Goal: Task Accomplishment & Management: Use online tool/utility

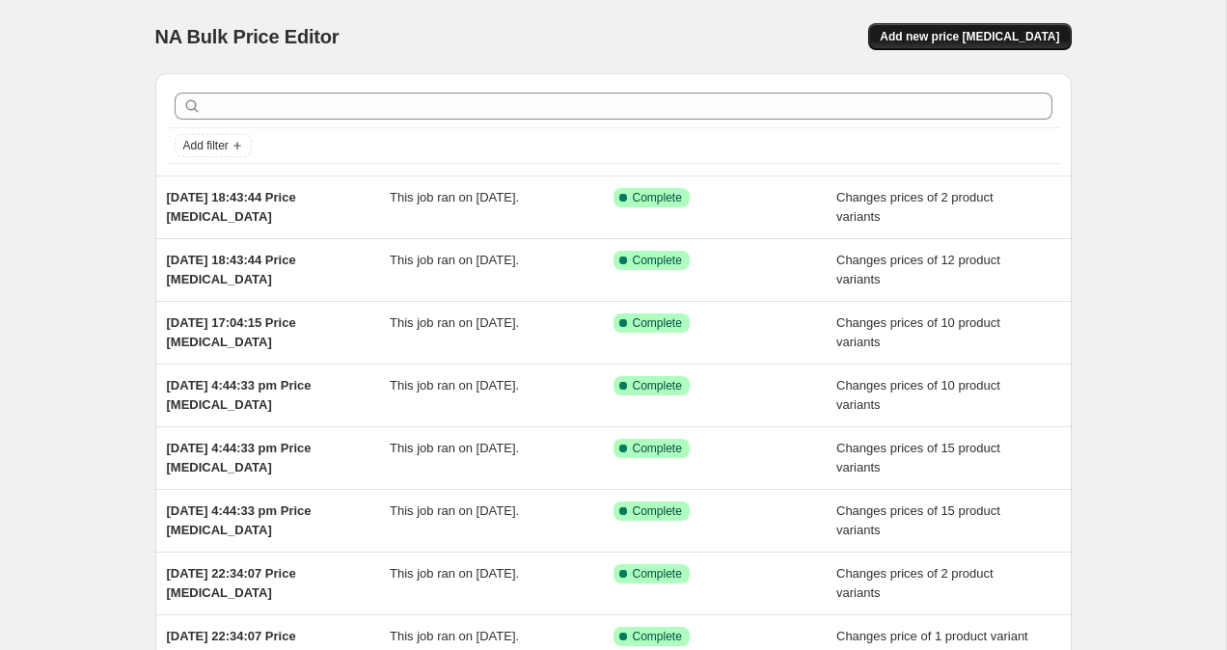
click at [967, 36] on span "Add new price [MEDICAL_DATA]" at bounding box center [969, 36] width 179 height 15
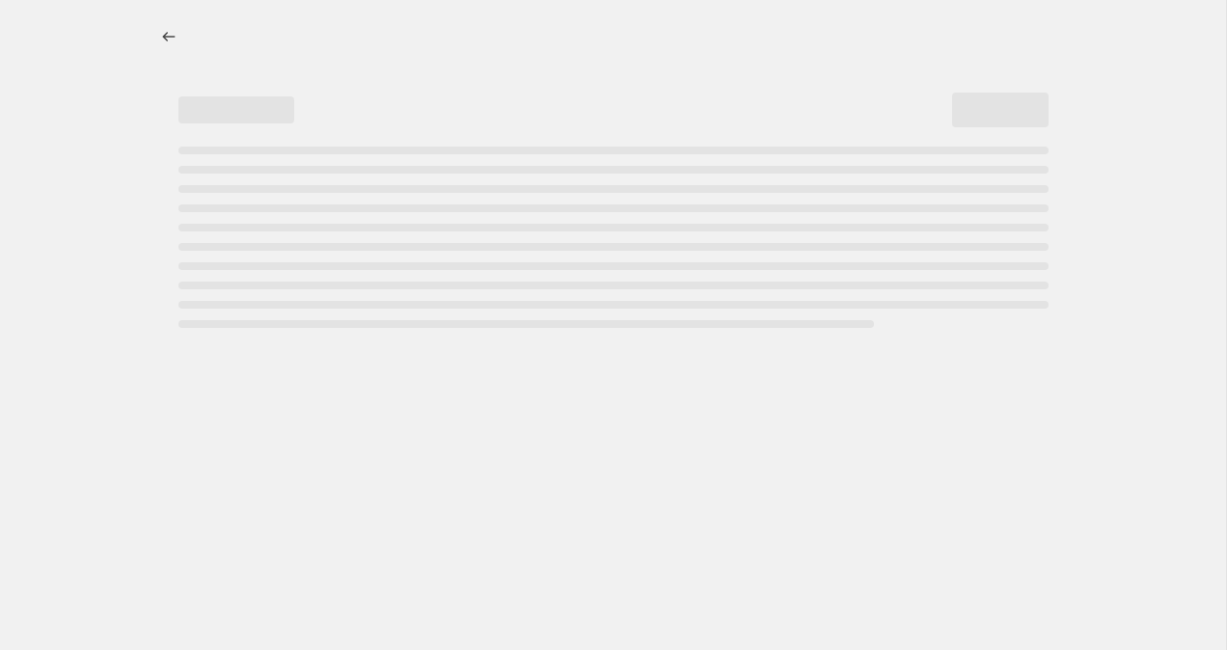
select select "percentage"
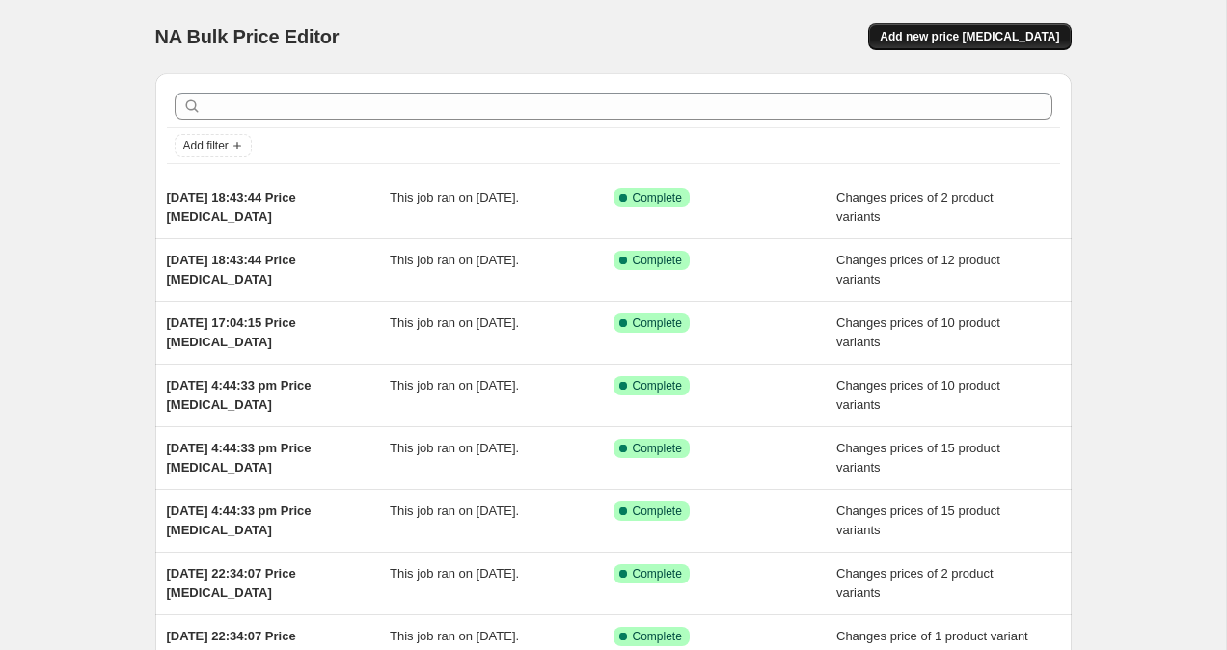
click at [1024, 38] on span "Add new price [MEDICAL_DATA]" at bounding box center [969, 36] width 179 height 15
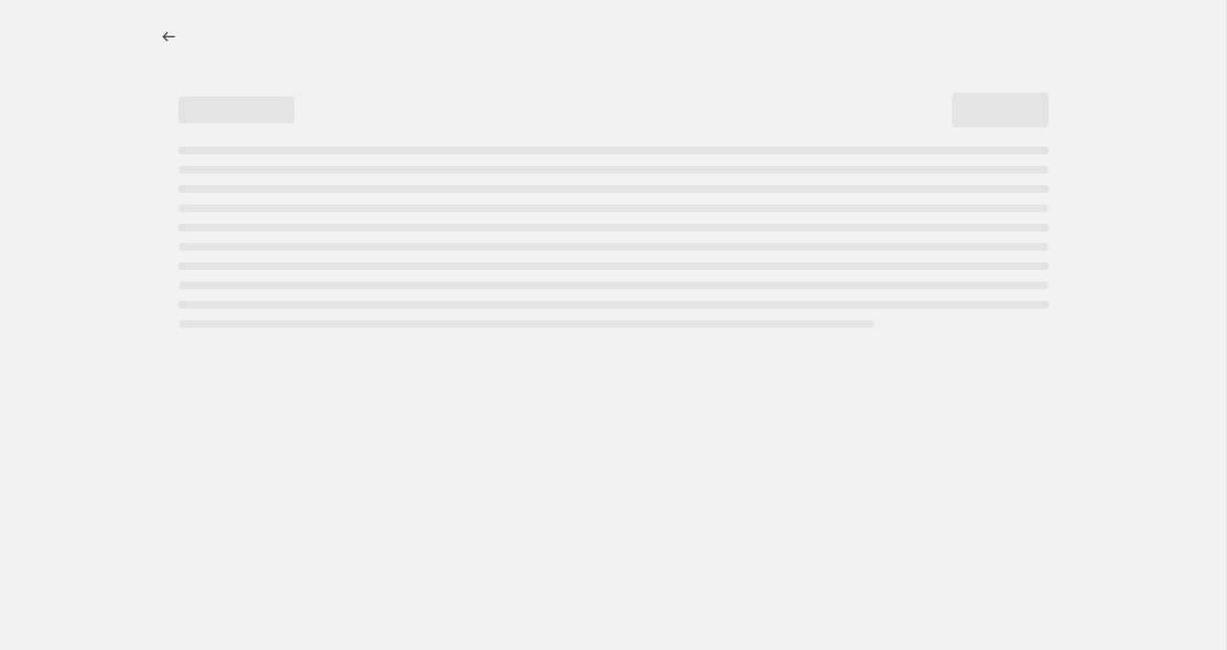
select select "percentage"
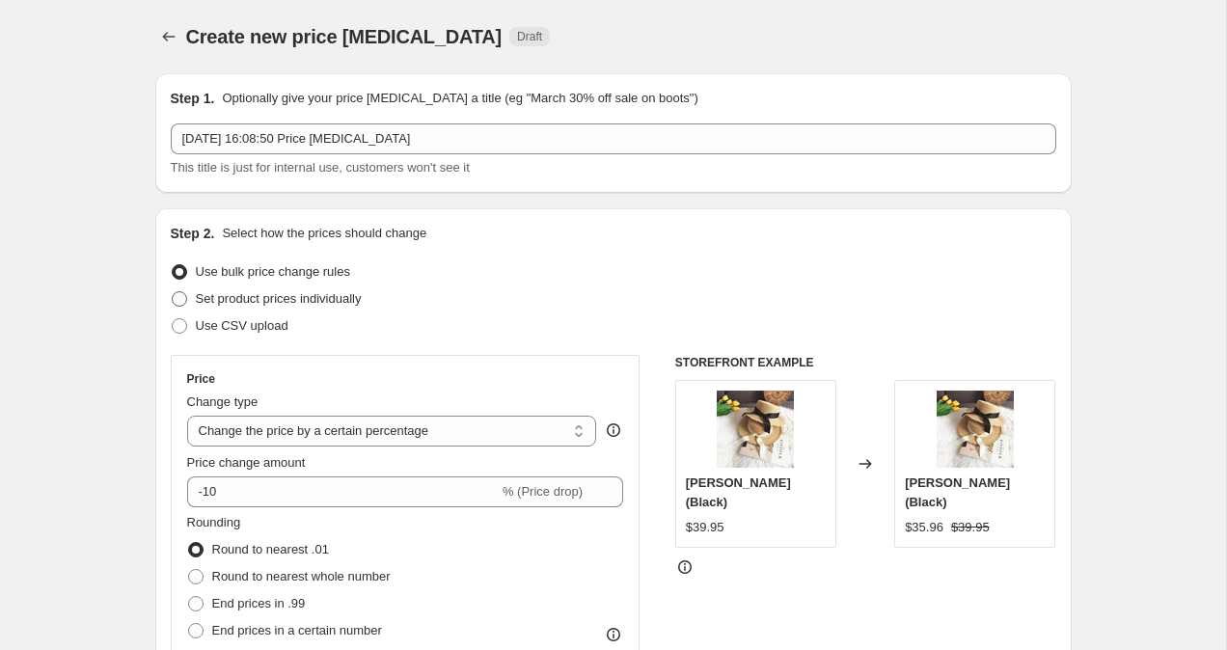
click at [181, 305] on span at bounding box center [179, 298] width 15 height 15
click at [173, 292] on input "Set product prices individually" at bounding box center [172, 291] width 1 height 1
radio input "true"
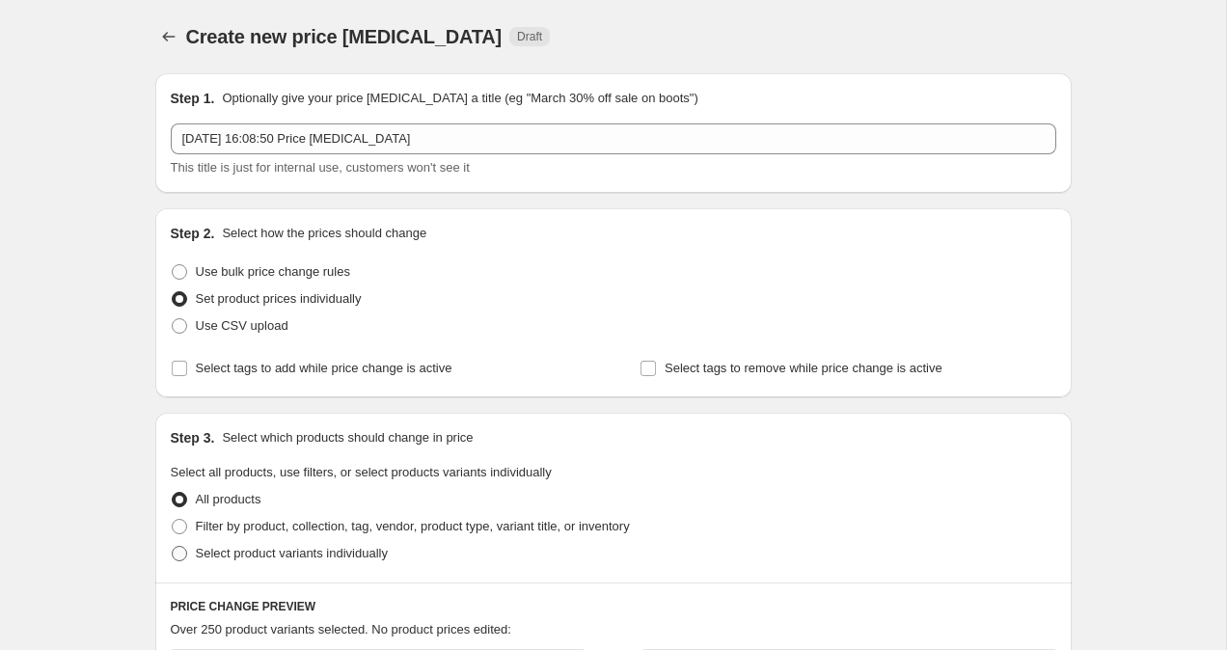
click at [178, 553] on span at bounding box center [179, 553] width 15 height 15
click at [173, 547] on input "Select product variants individually" at bounding box center [172, 546] width 1 height 1
radio input "true"
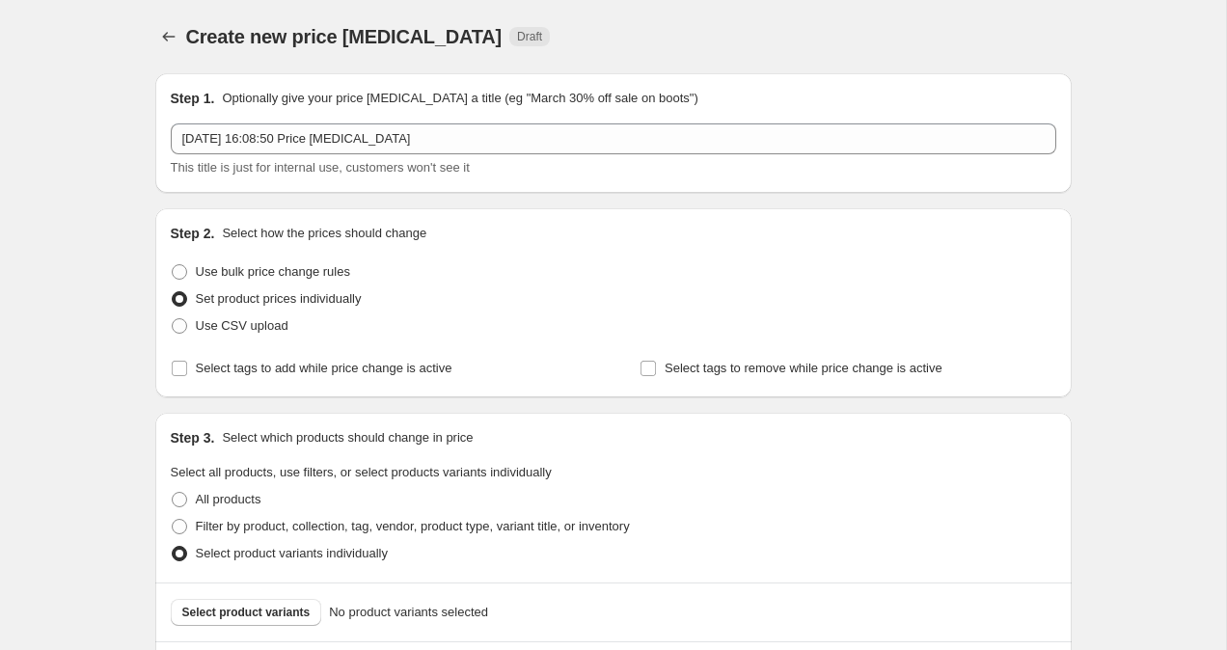
scroll to position [471, 0]
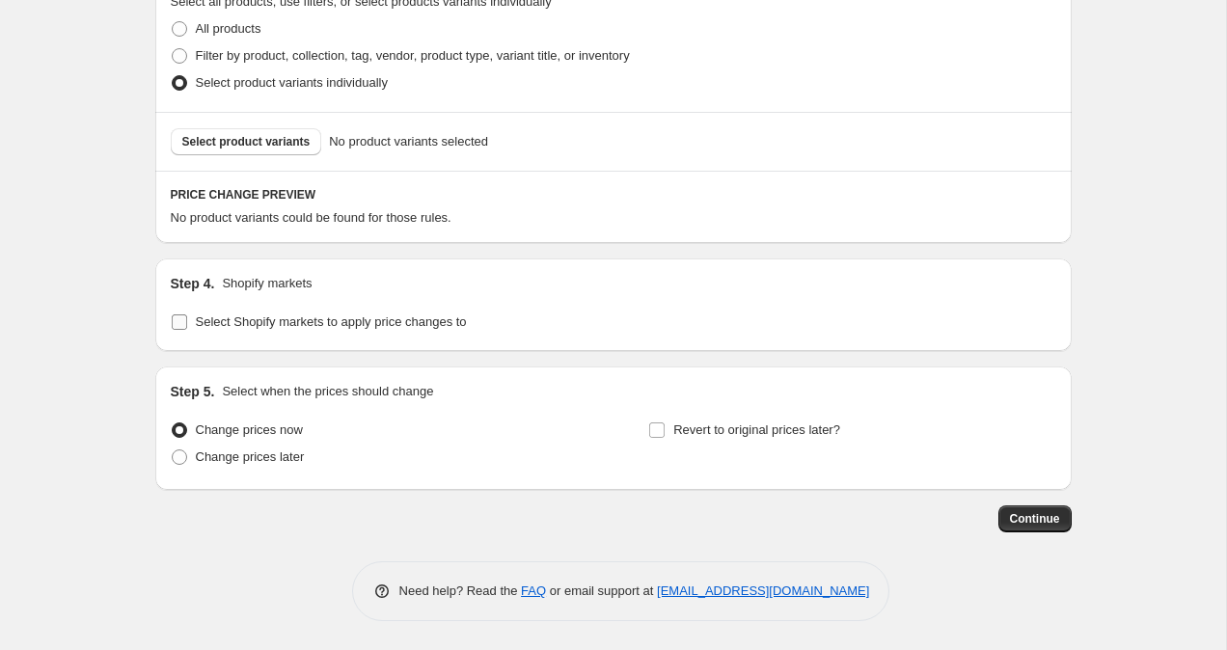
click at [173, 317] on input "Select Shopify markets to apply price changes to" at bounding box center [179, 321] width 15 height 15
checkbox input "true"
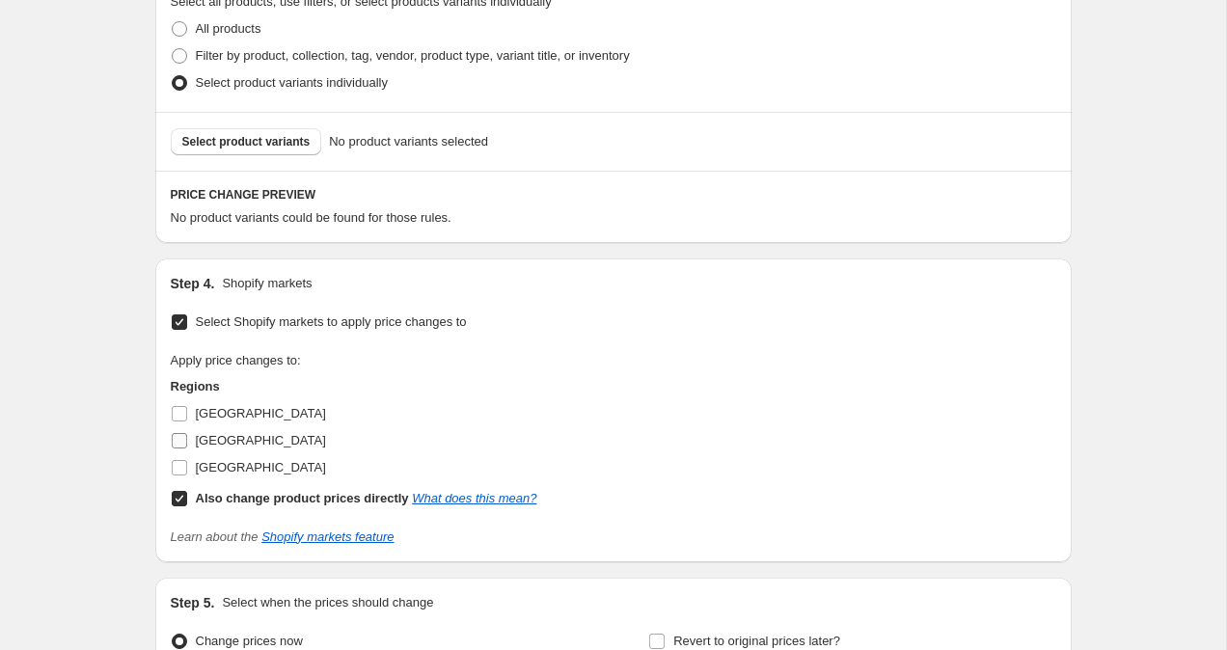
click at [184, 441] on input "United Kingdom" at bounding box center [179, 440] width 15 height 15
checkbox input "true"
click at [174, 498] on input "Also change product prices directly What does this mean?" at bounding box center [179, 498] width 15 height 15
checkbox input "false"
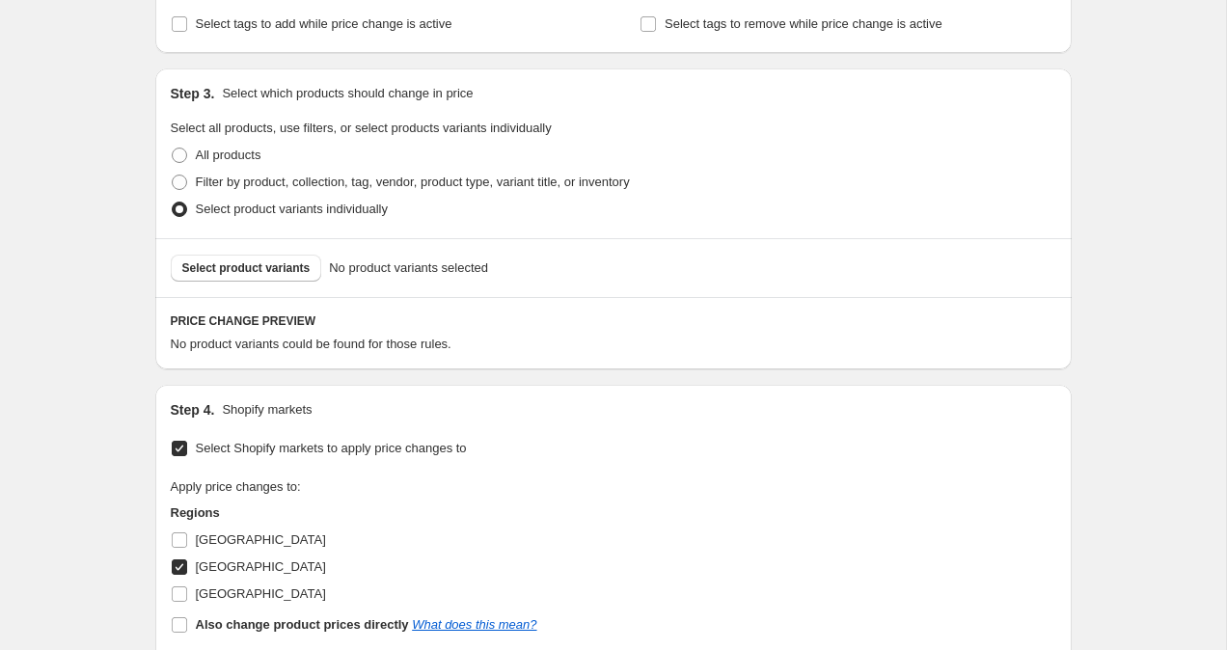
scroll to position [319, 0]
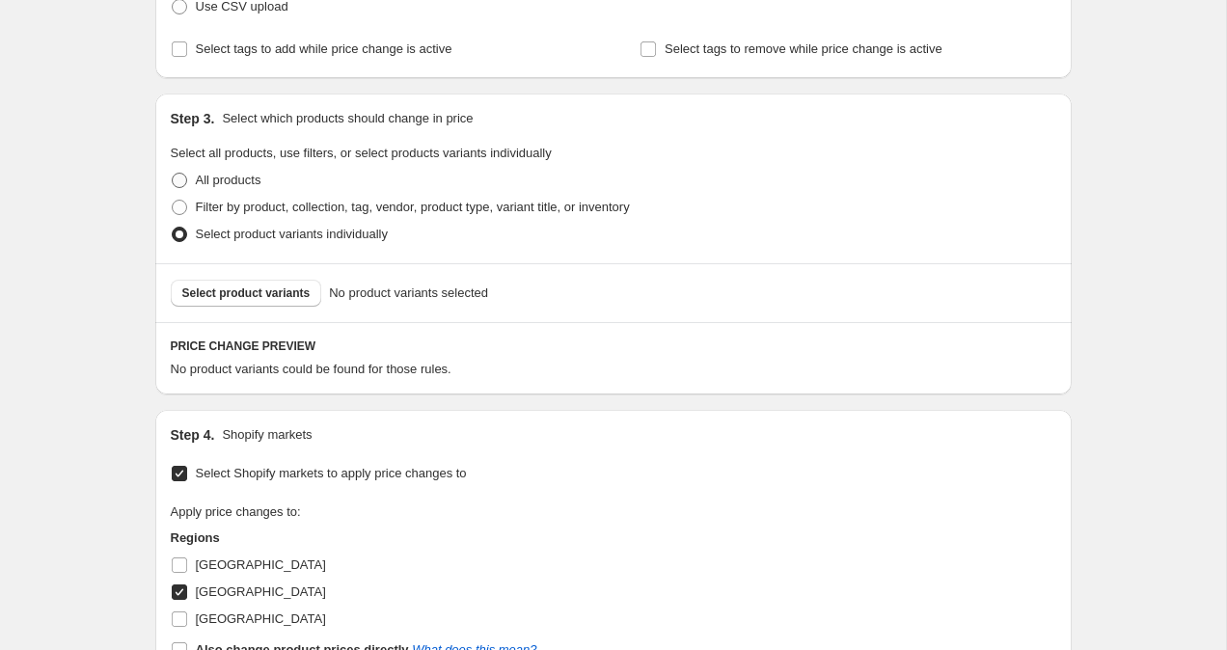
click at [183, 184] on span at bounding box center [179, 180] width 15 height 15
click at [173, 174] on input "All products" at bounding box center [172, 173] width 1 height 1
radio input "true"
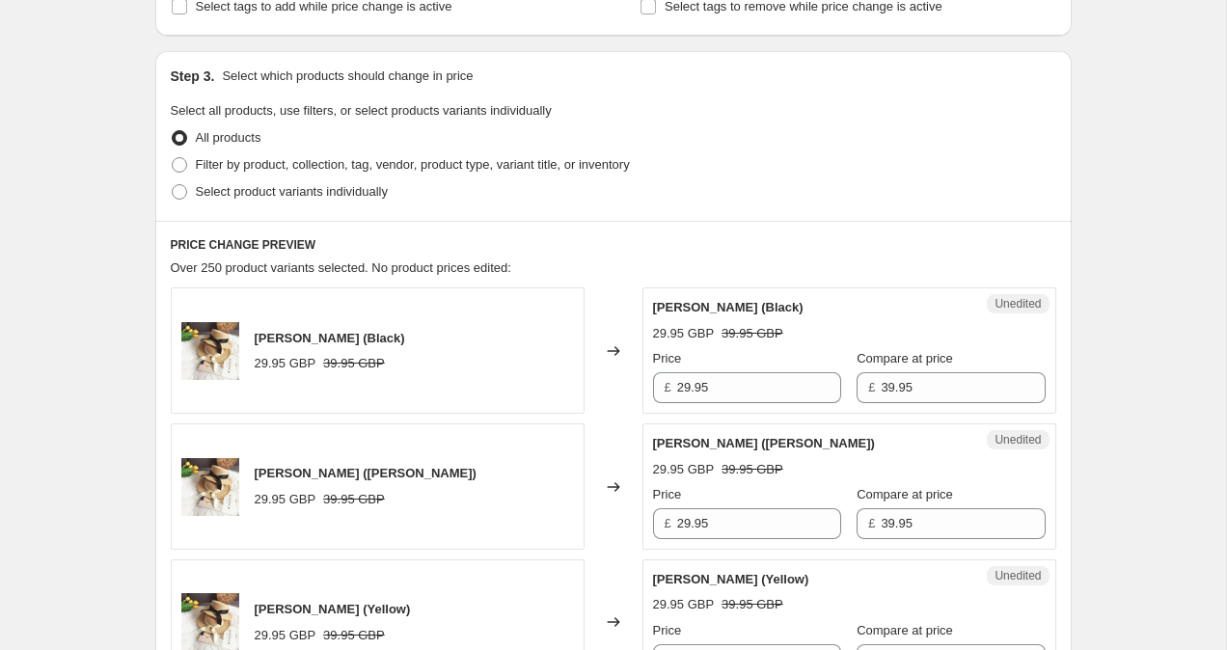
scroll to position [371, 0]
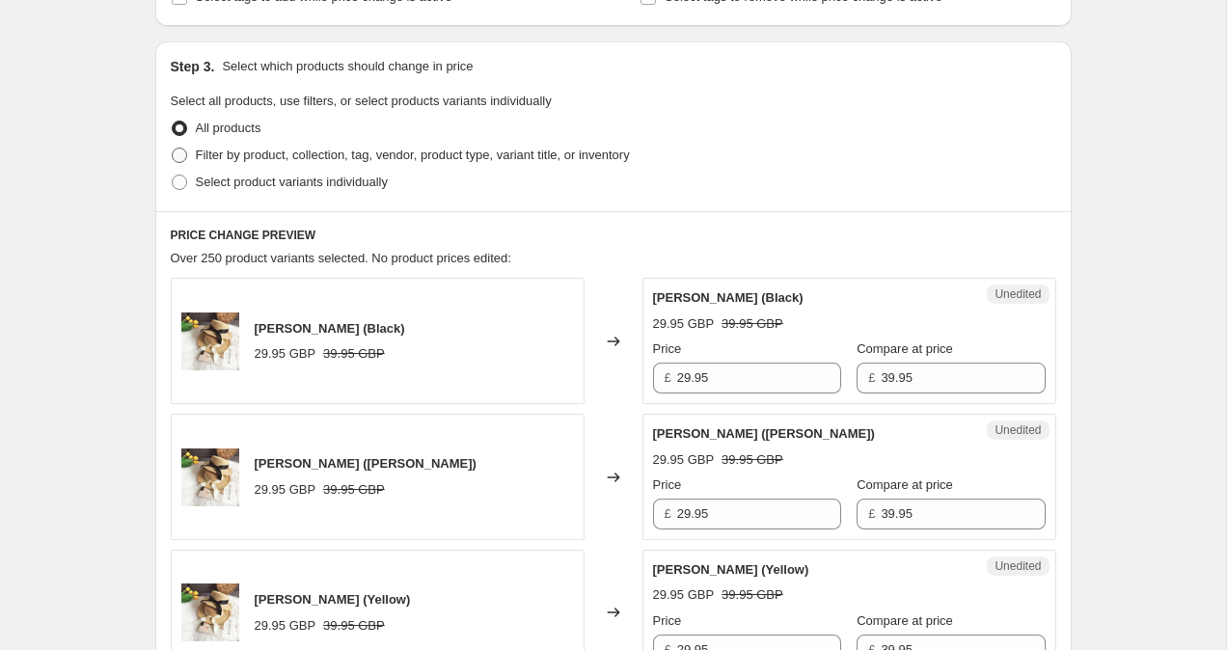
click at [182, 152] on span at bounding box center [179, 155] width 15 height 15
click at [173, 149] on input "Filter by product, collection, tag, vendor, product type, variant title, or inv…" at bounding box center [172, 148] width 1 height 1
radio input "true"
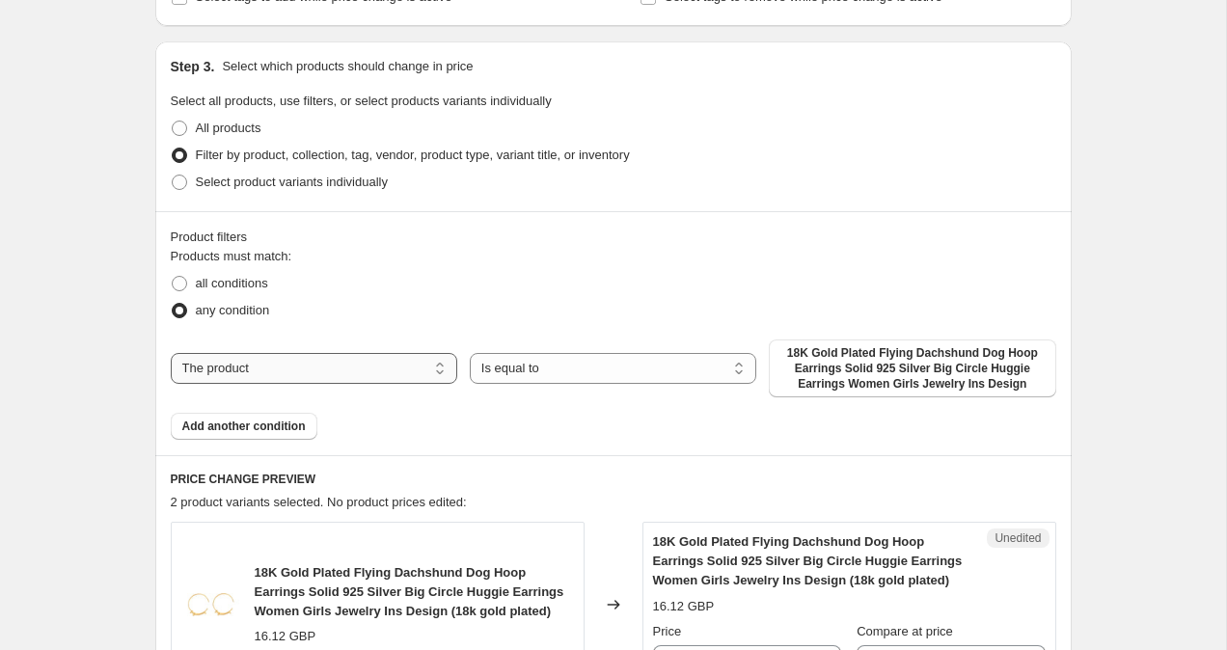
click at [396, 360] on select "The product The product's collection The product's tag The product's vendor The…" at bounding box center [314, 368] width 286 height 31
select select "collection"
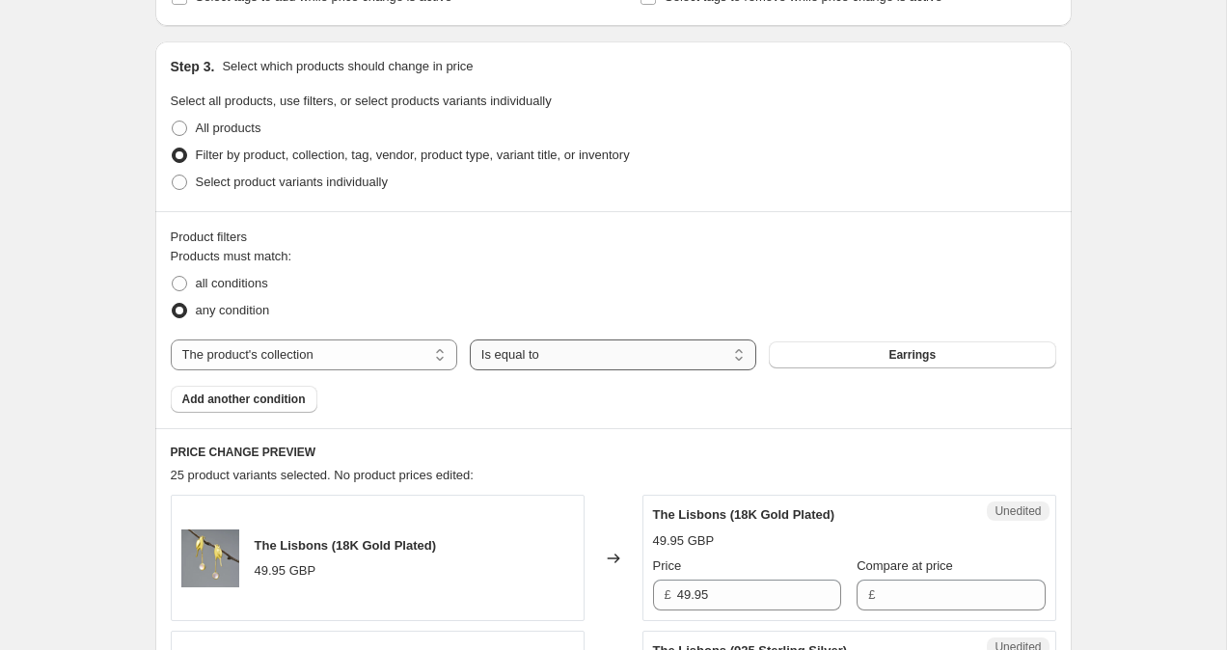
click at [555, 353] on select "Is equal to Is not equal to" at bounding box center [613, 354] width 286 height 31
click at [470, 339] on select "Is equal to Is not equal to" at bounding box center [613, 354] width 286 height 31
click at [847, 355] on button "Earrings" at bounding box center [912, 354] width 286 height 27
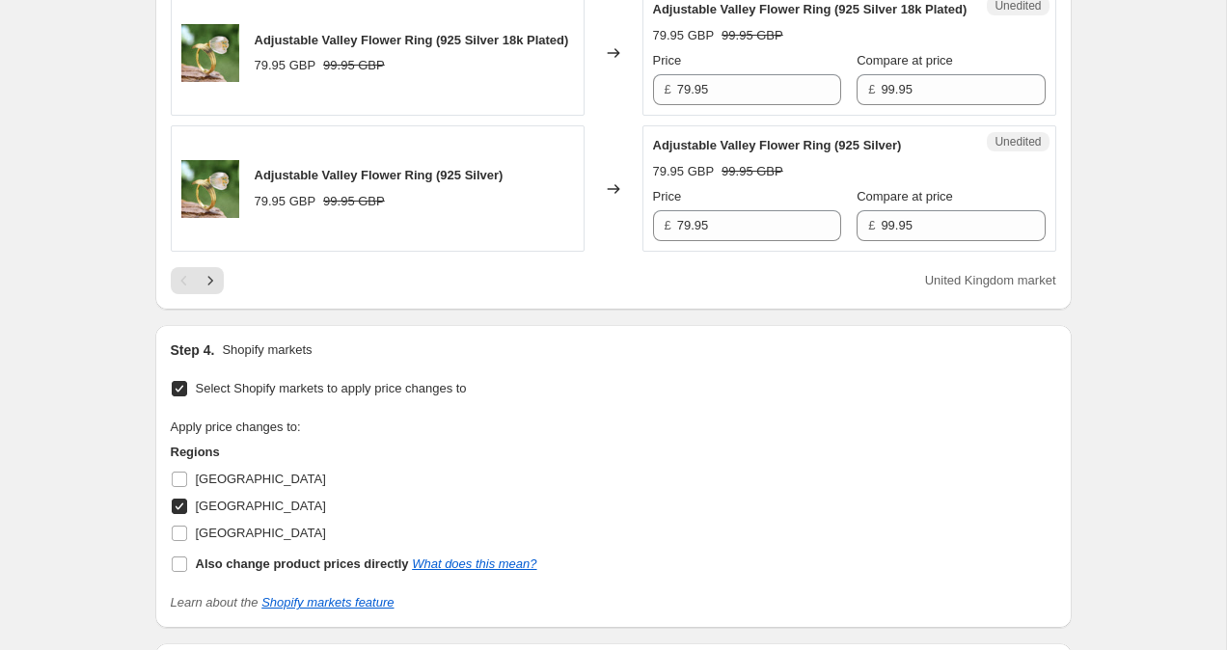
scroll to position [3713, 0]
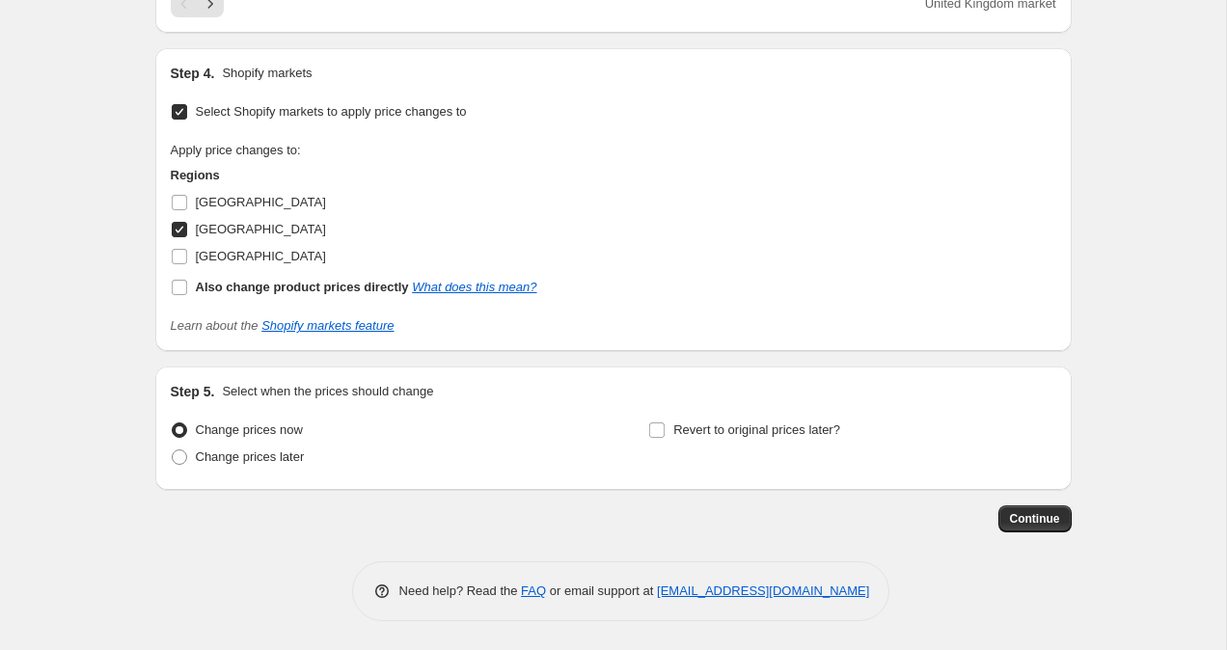
click at [179, 232] on input "United Kingdom" at bounding box center [179, 229] width 15 height 15
checkbox input "false"
click at [179, 258] on input "United States" at bounding box center [179, 256] width 15 height 15
checkbox input "true"
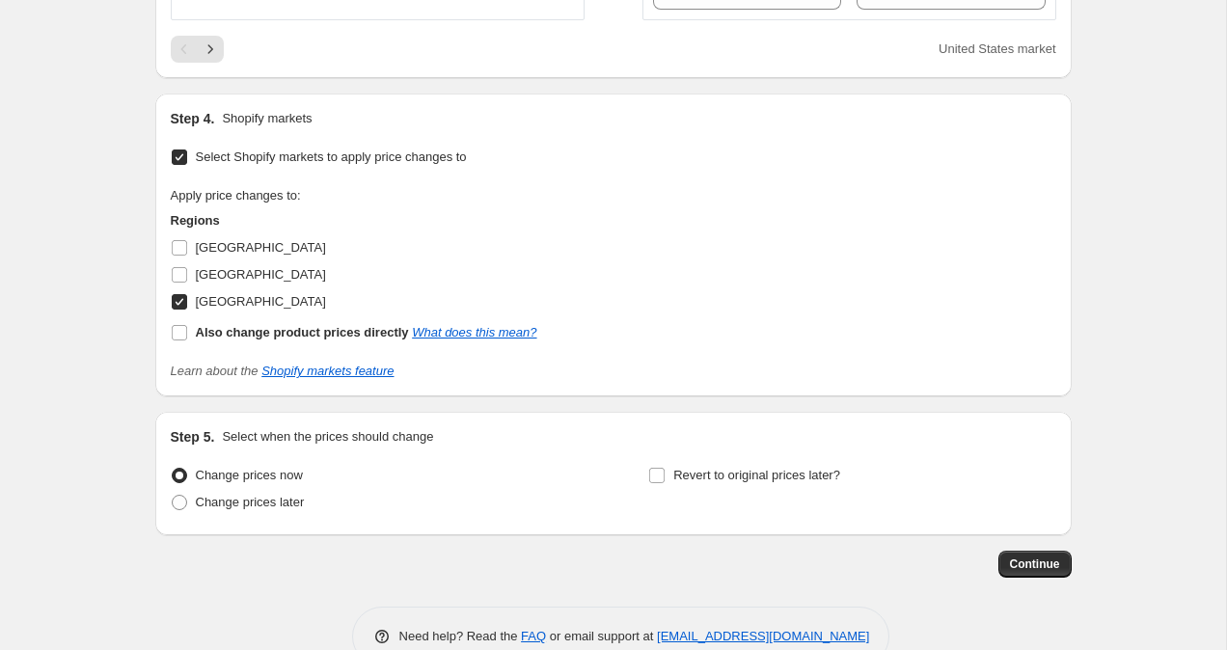
scroll to position [3162, 0]
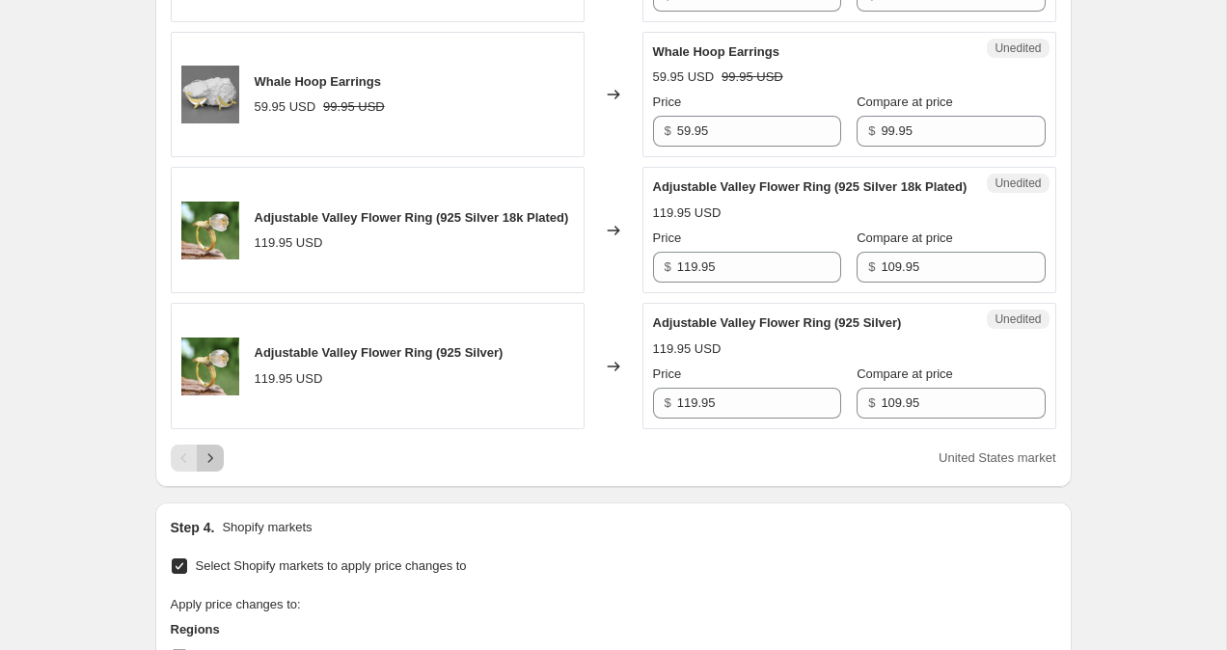
click at [208, 468] on icon "Next" at bounding box center [210, 457] width 19 height 19
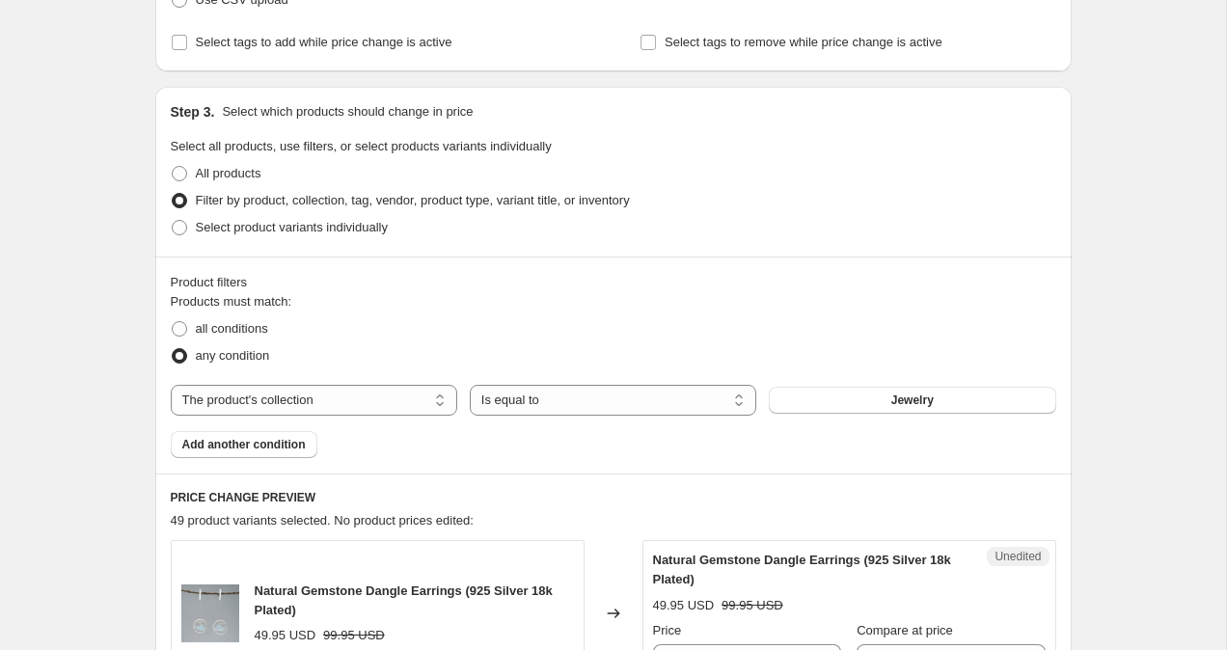
scroll to position [435, 0]
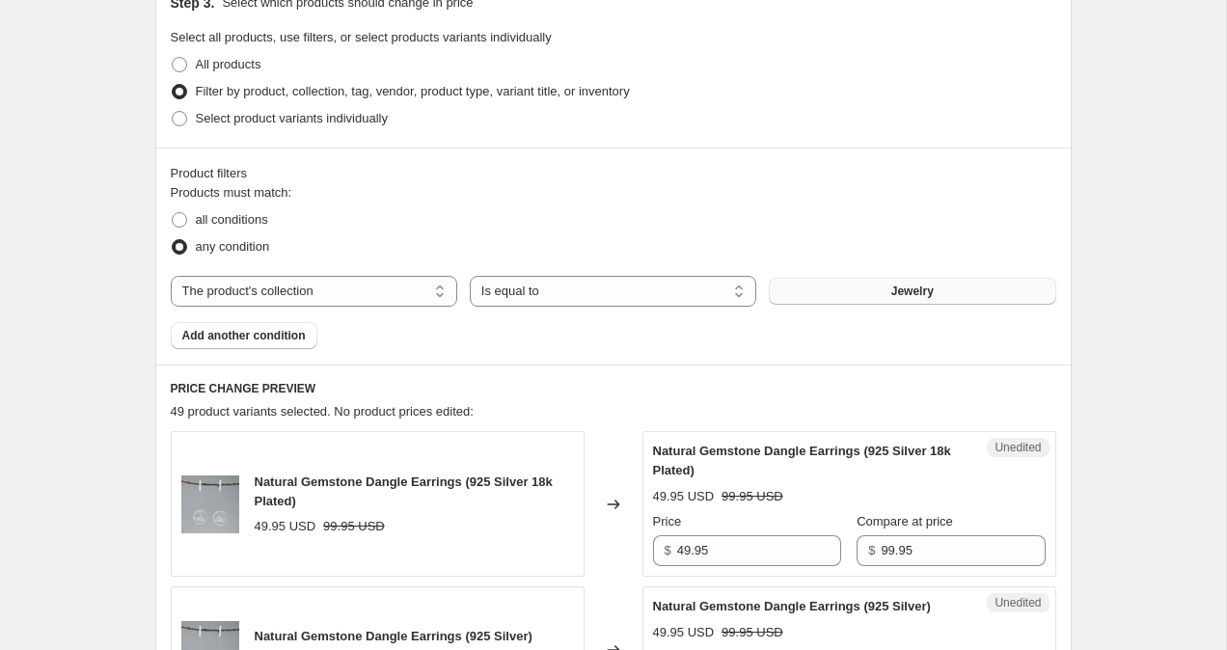
click at [913, 285] on span "Jewelry" at bounding box center [912, 291] width 42 height 15
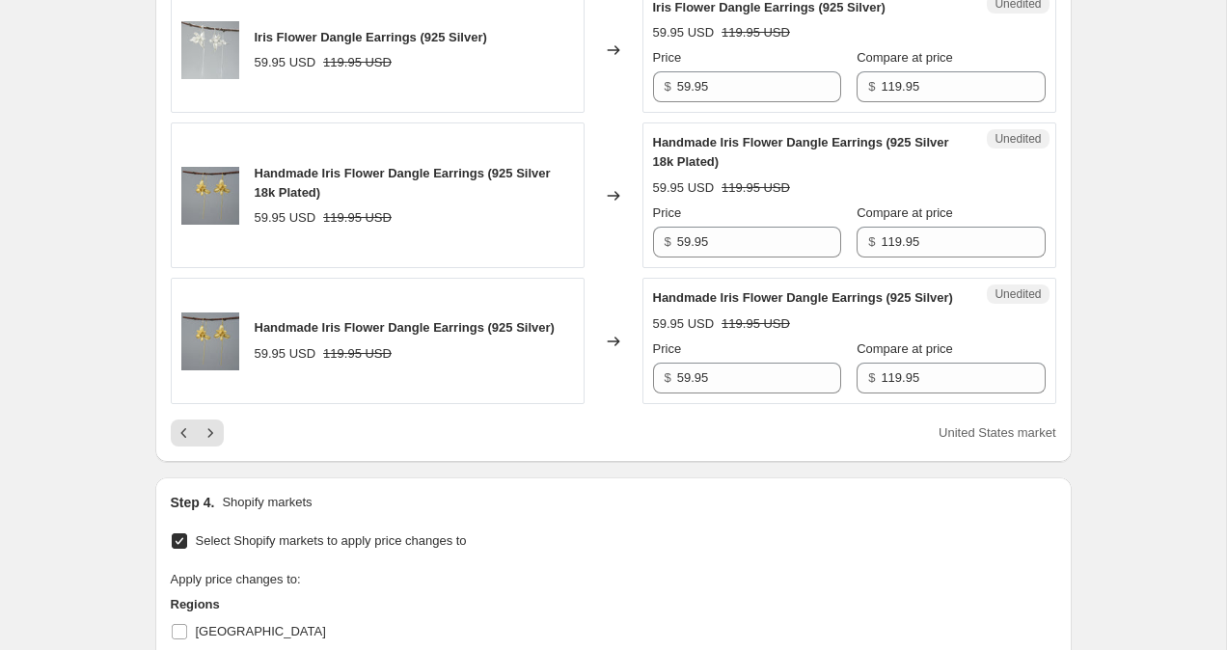
scroll to position [3390, 0]
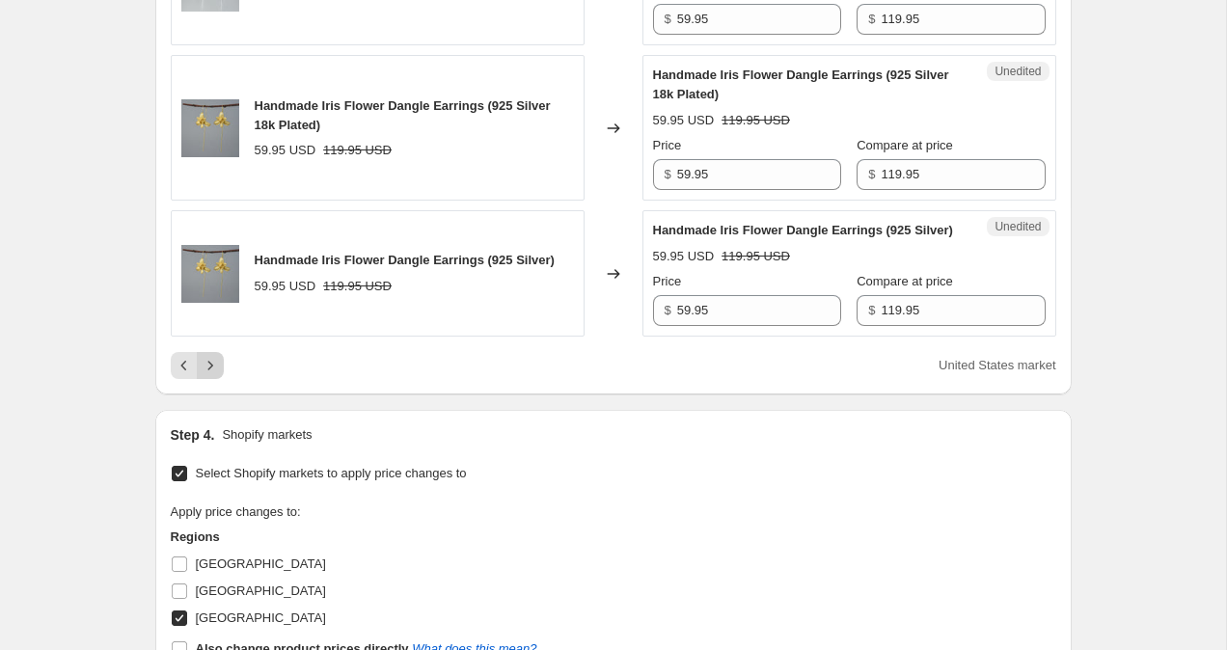
click at [205, 375] on icon "Next" at bounding box center [210, 365] width 19 height 19
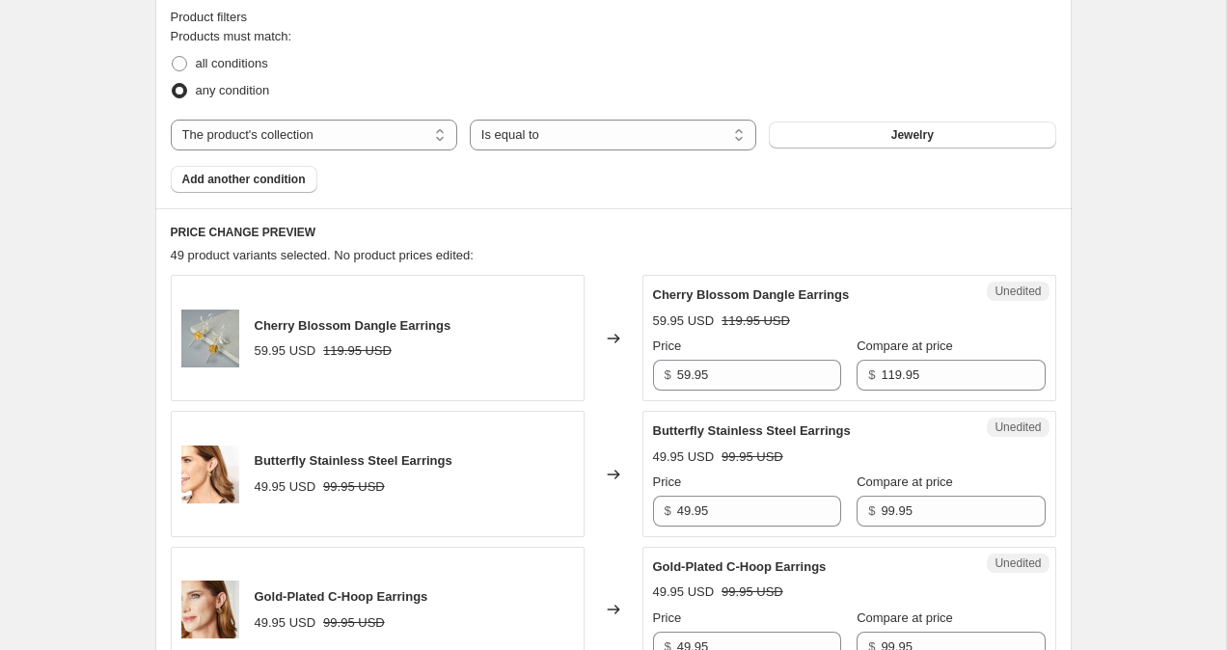
scroll to position [492, 0]
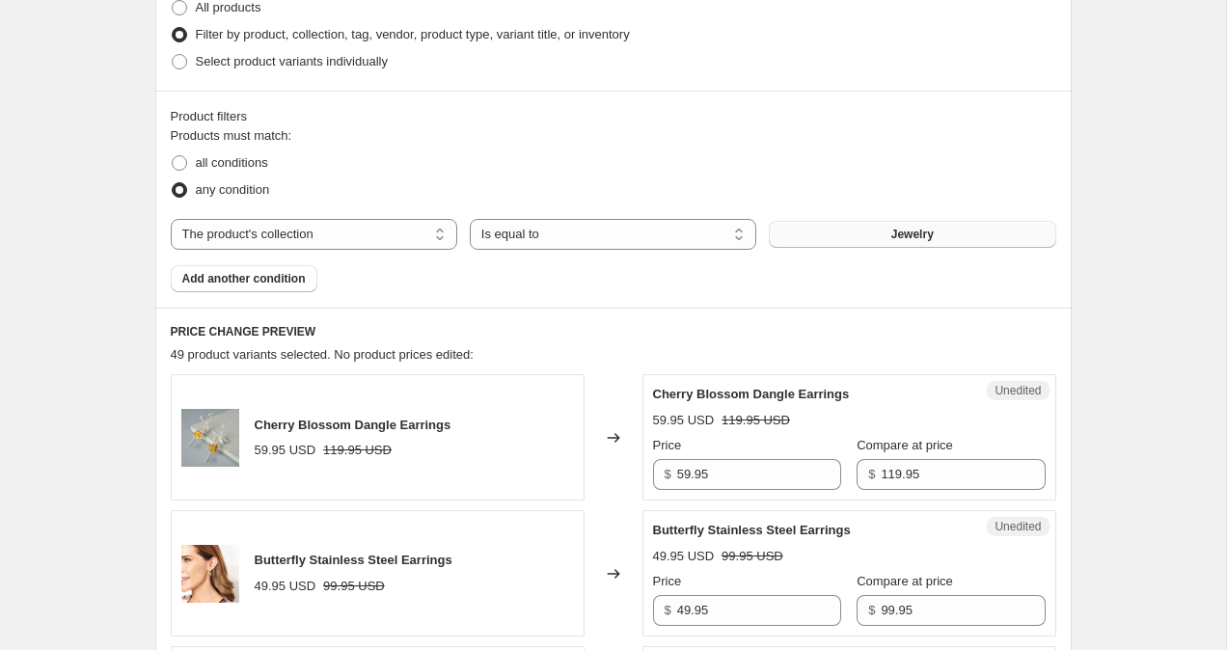
click at [876, 226] on button "Jewelry" at bounding box center [912, 234] width 286 height 27
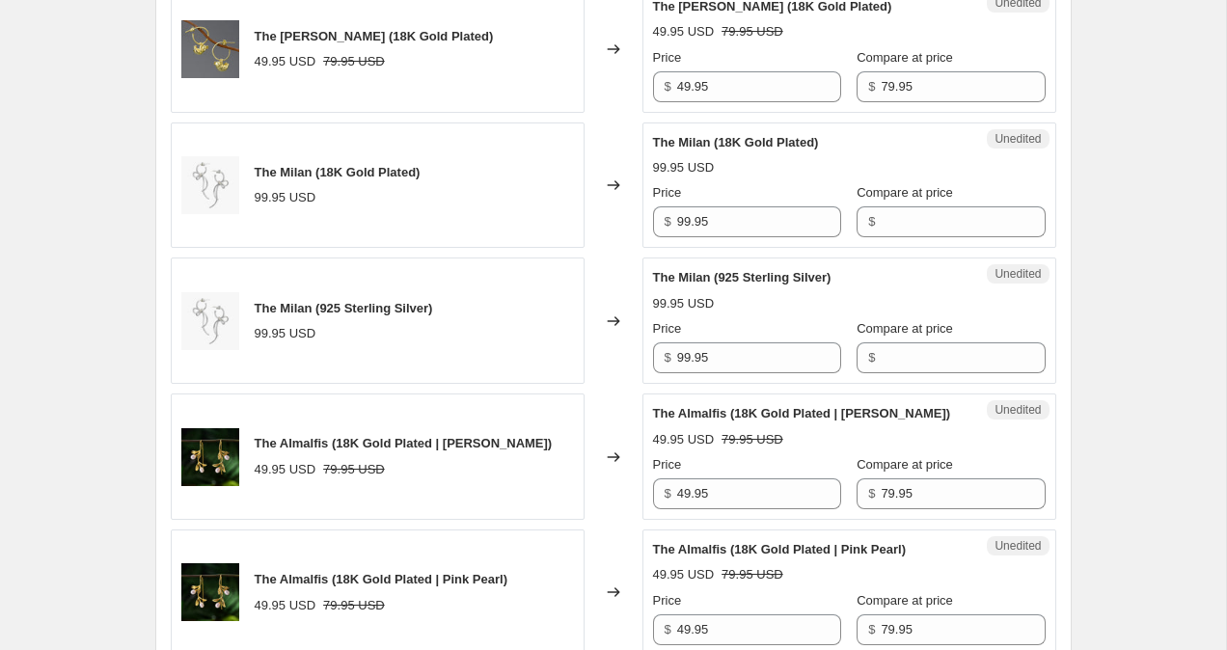
scroll to position [1834, 0]
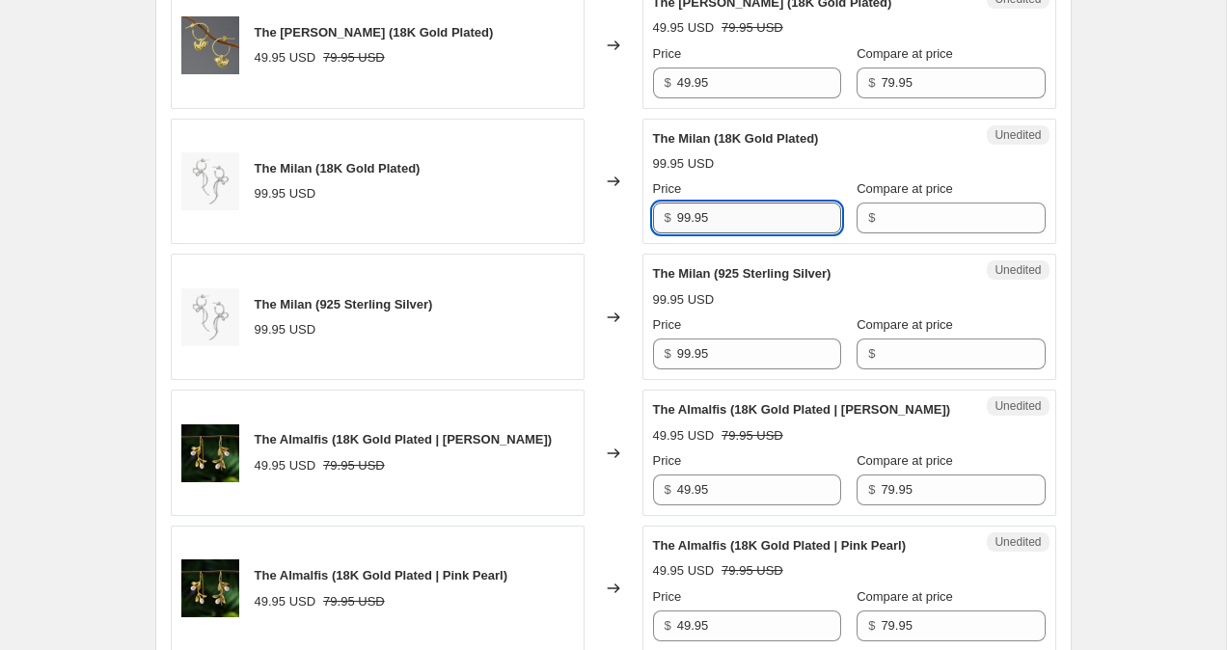
click at [684, 221] on input "99.95" at bounding box center [759, 218] width 164 height 31
type input "79.95"
click at [684, 353] on input "99.95" at bounding box center [759, 353] width 164 height 31
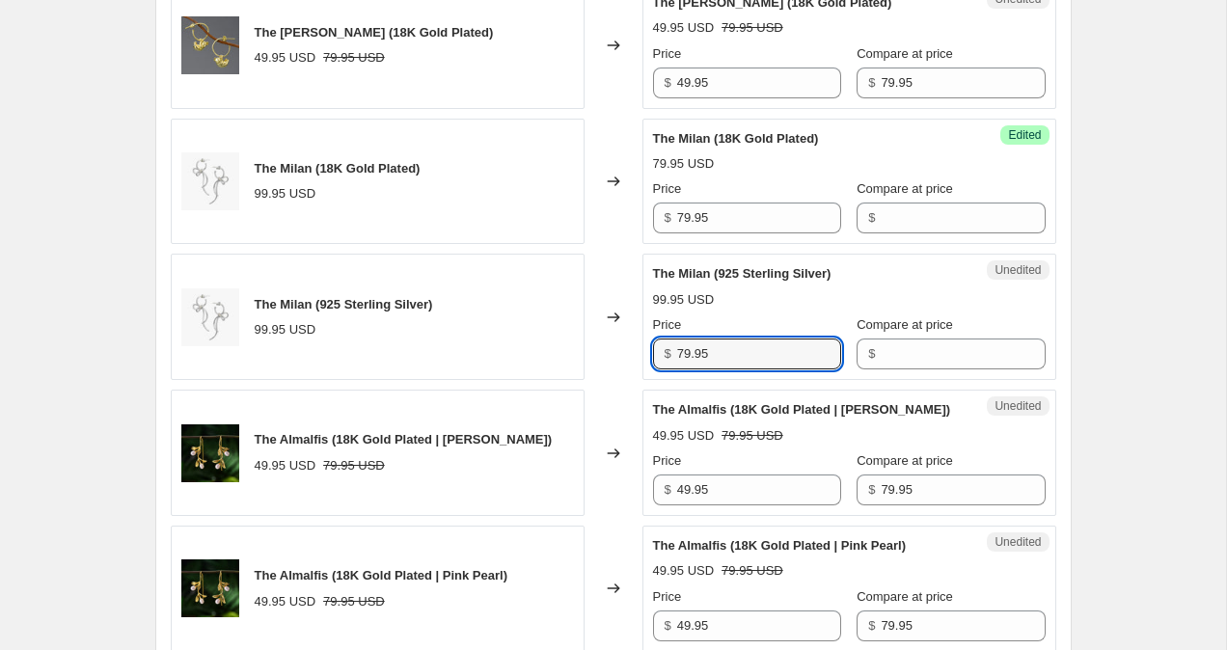
type input "79.95"
click at [1158, 321] on div "Create new price change job. This page is ready Create new price change job Dra…" at bounding box center [613, 289] width 1226 height 4247
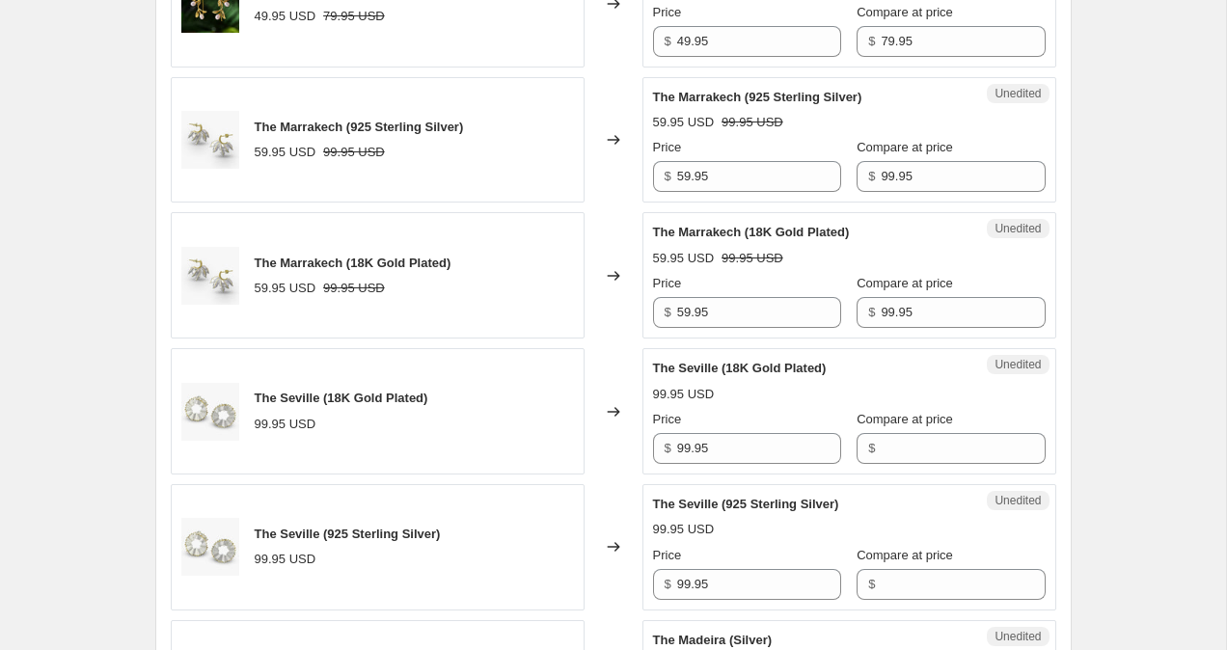
scroll to position [2553, 0]
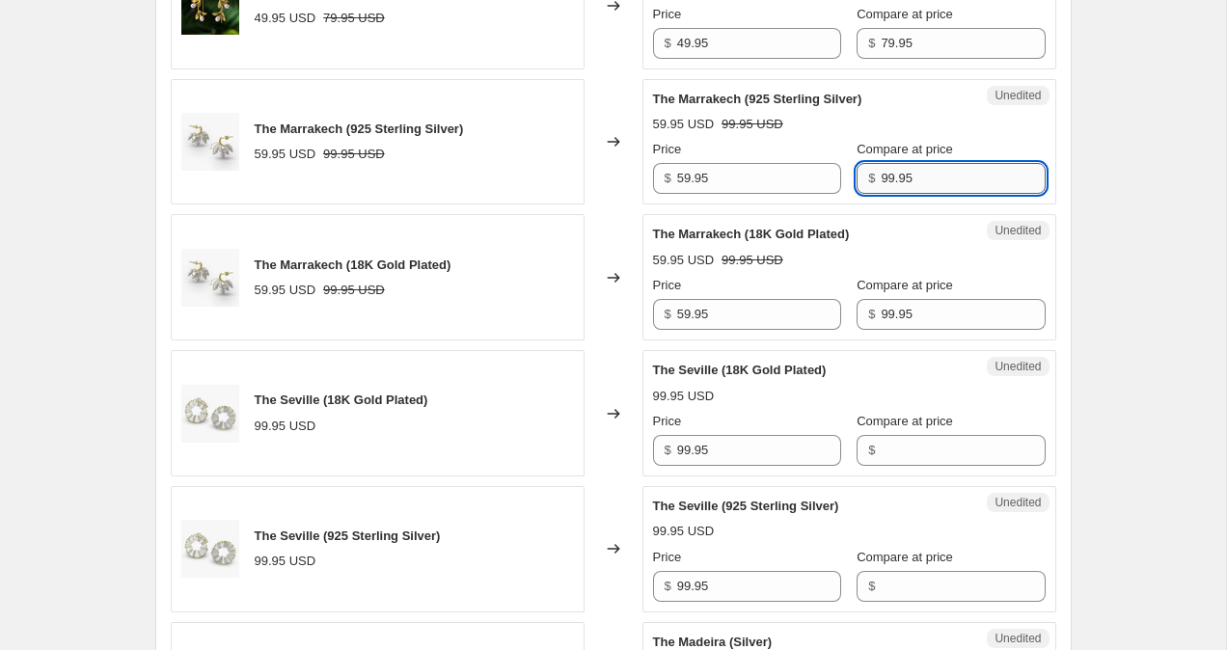
click at [880, 182] on input "99.95" at bounding box center [962, 178] width 164 height 31
type input "79.95"
click at [880, 310] on input "99.95" at bounding box center [962, 314] width 164 height 31
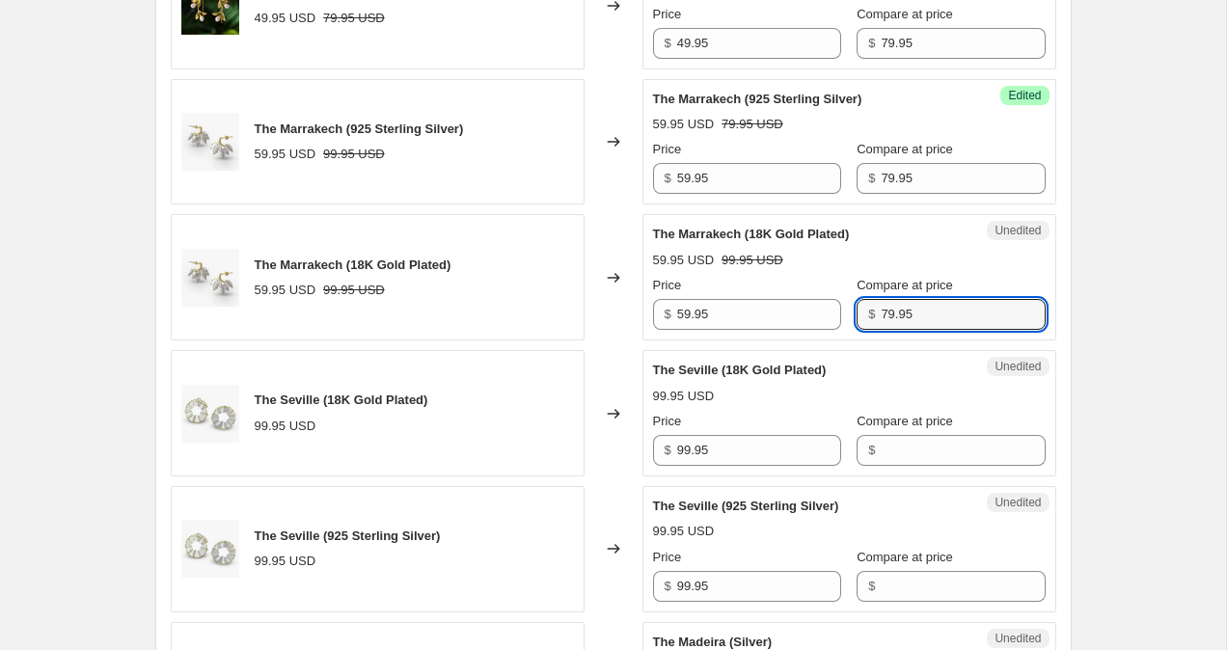
type input "79.95"
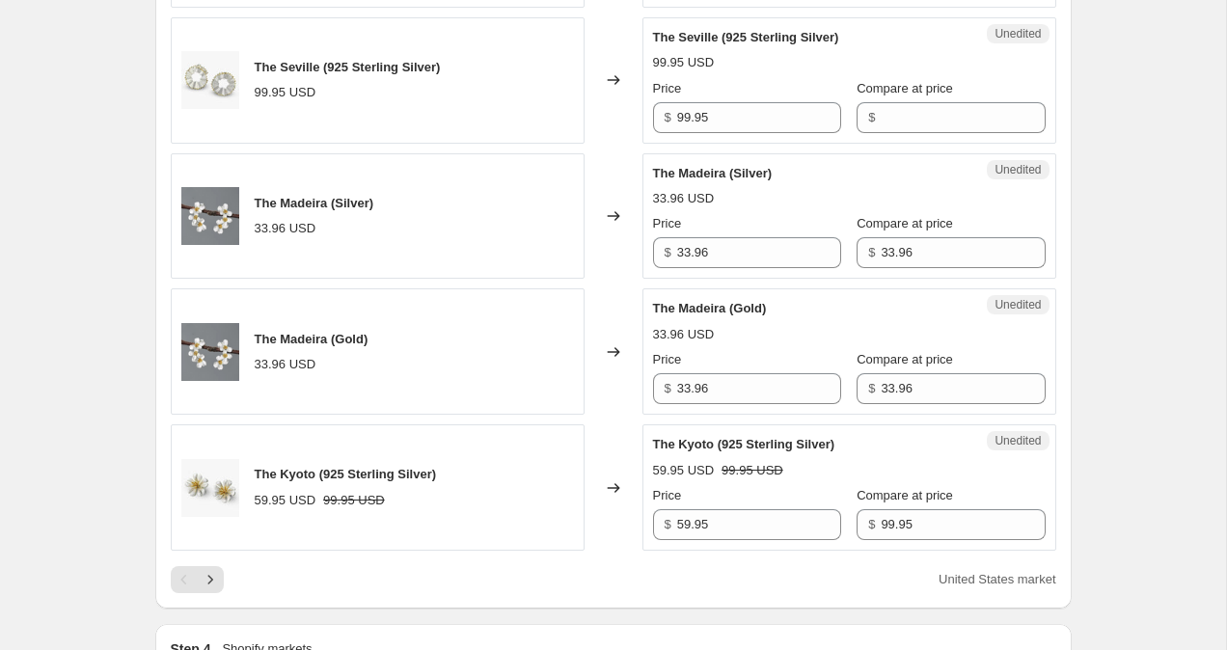
scroll to position [3031, 0]
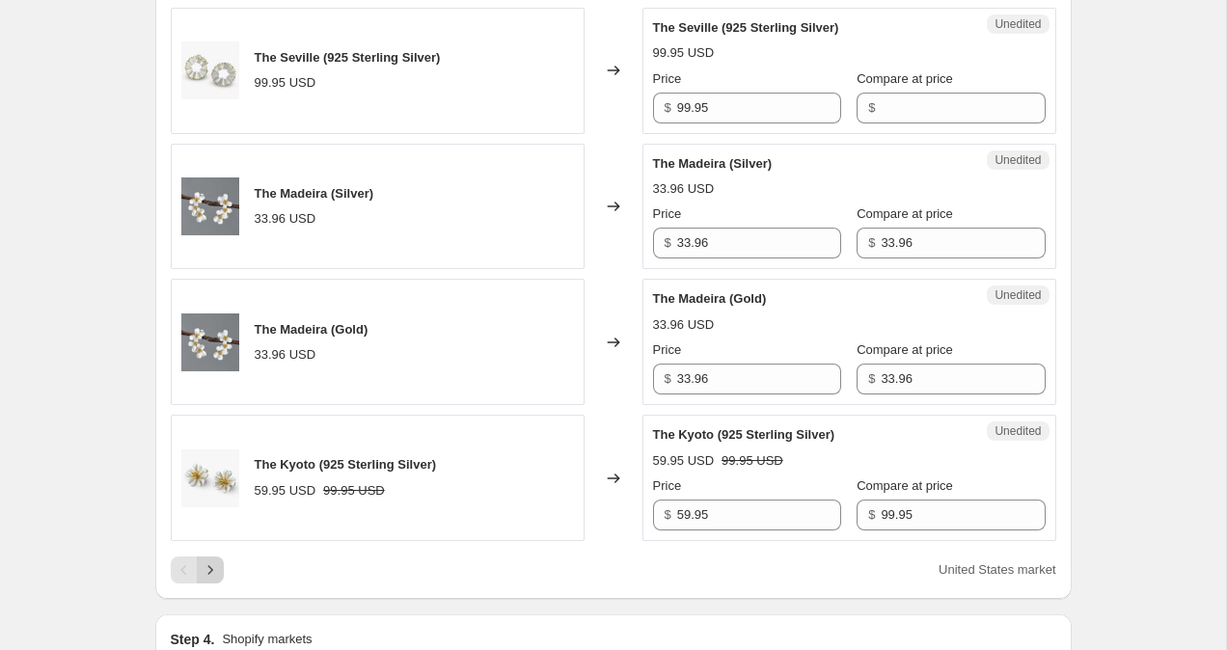
click at [217, 571] on icon "Next" at bounding box center [210, 569] width 19 height 19
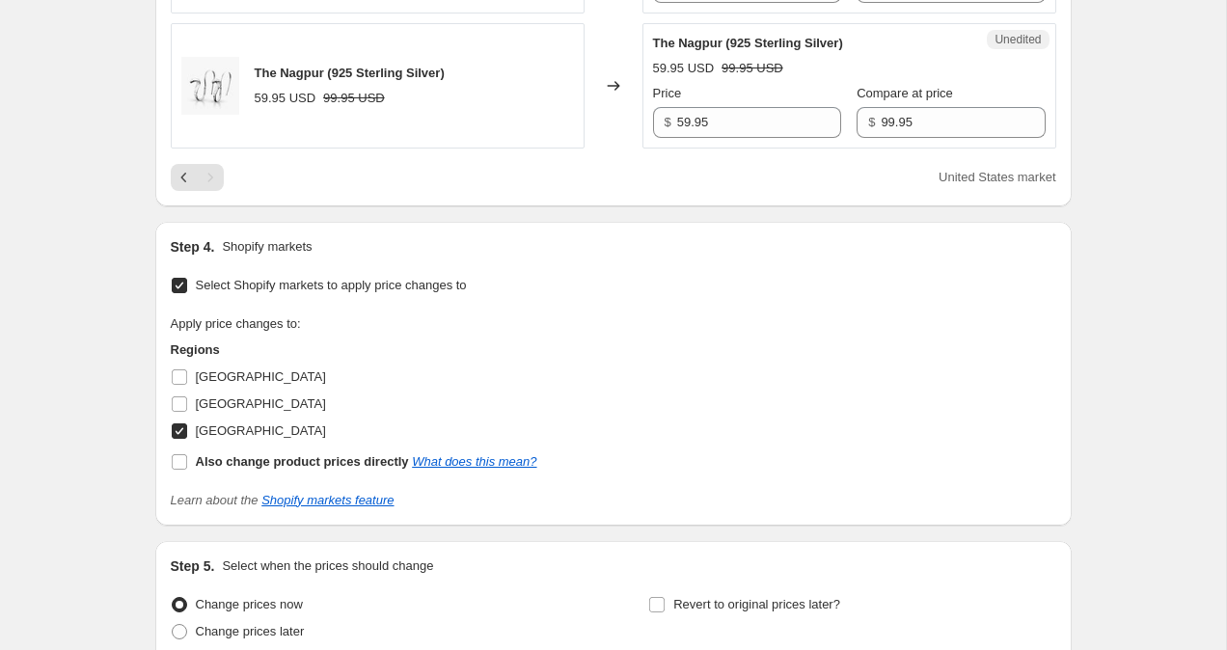
scroll to position [1561, 0]
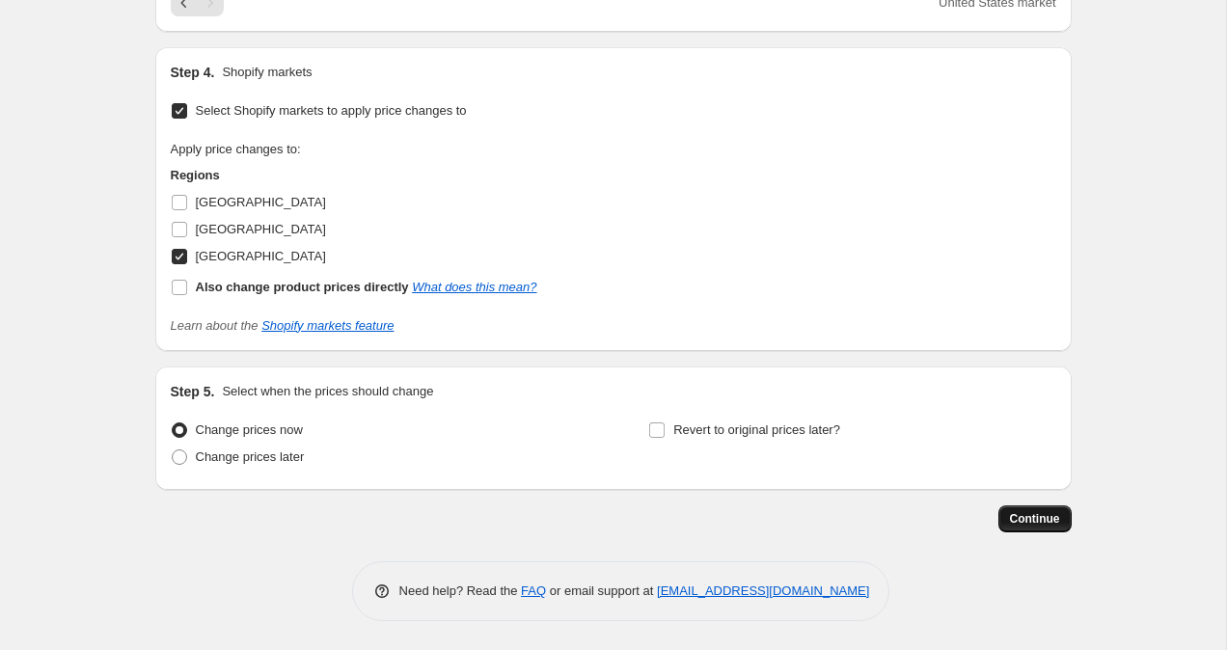
click at [1042, 522] on span "Continue" at bounding box center [1035, 518] width 50 height 15
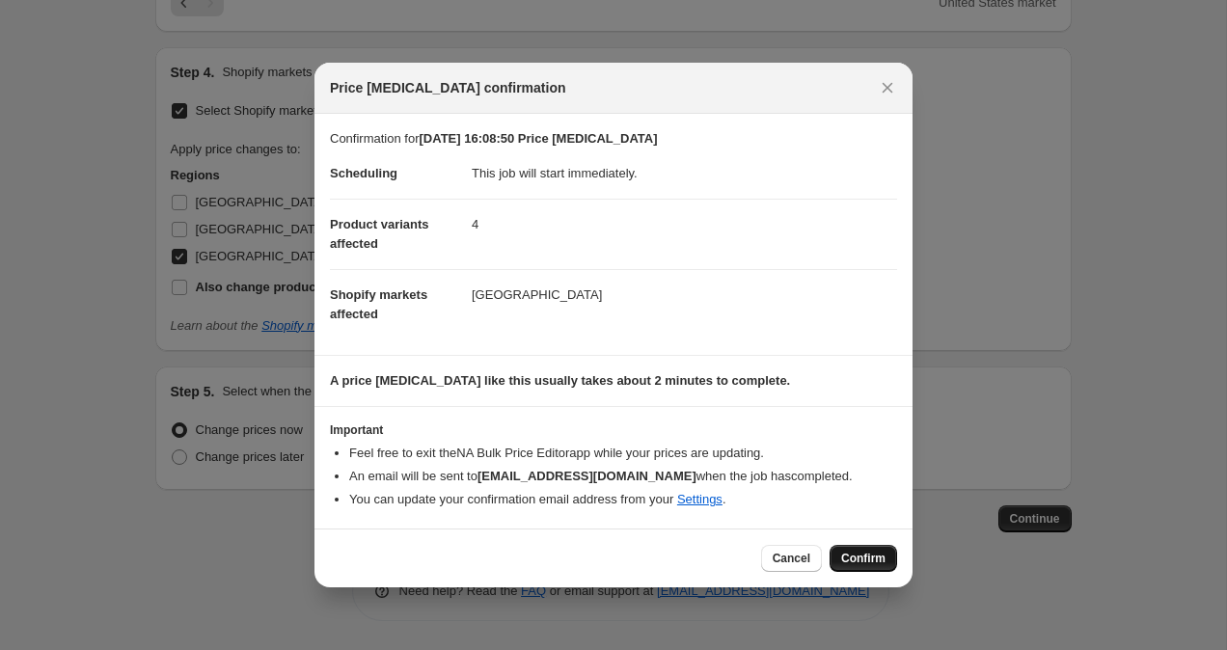
click at [846, 555] on span "Confirm" at bounding box center [863, 558] width 44 height 15
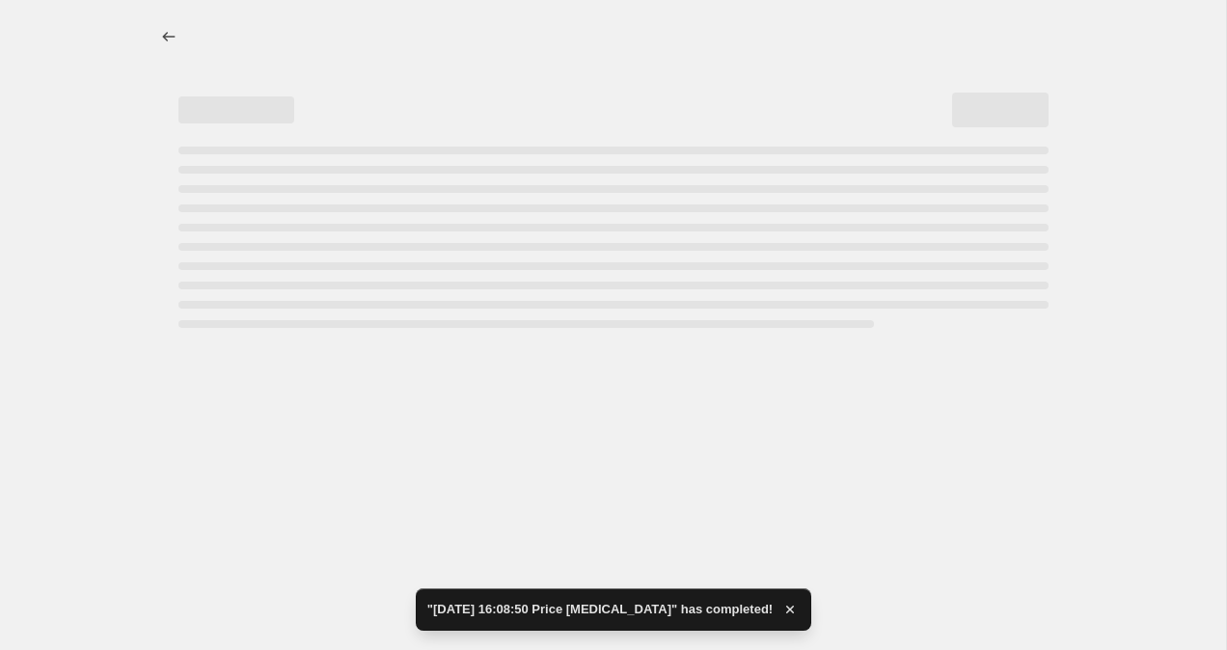
select select "collection"
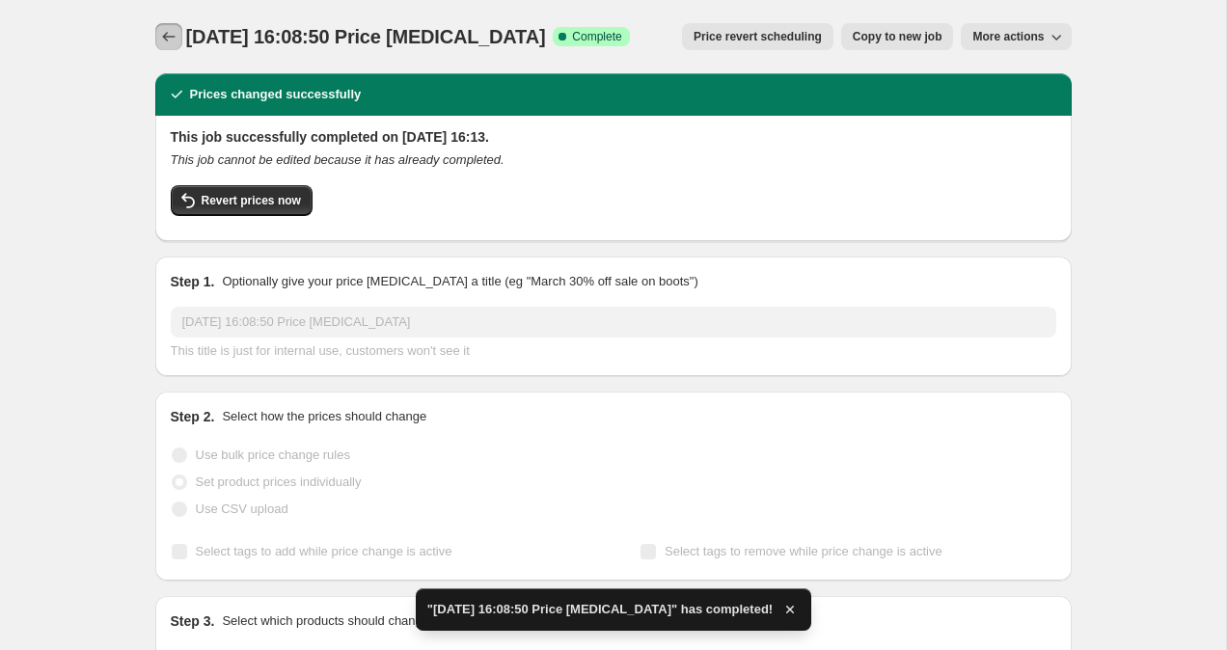
click at [159, 29] on icon "Price change jobs" at bounding box center [168, 36] width 19 height 19
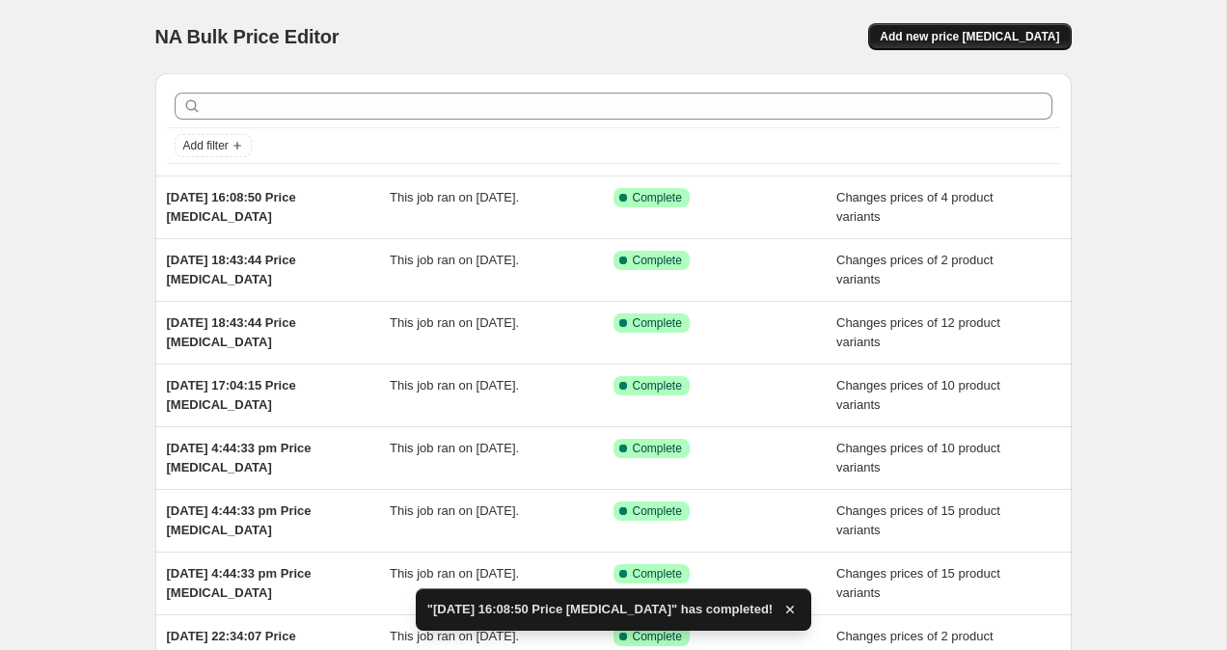
click at [970, 37] on span "Add new price [MEDICAL_DATA]" at bounding box center [969, 36] width 179 height 15
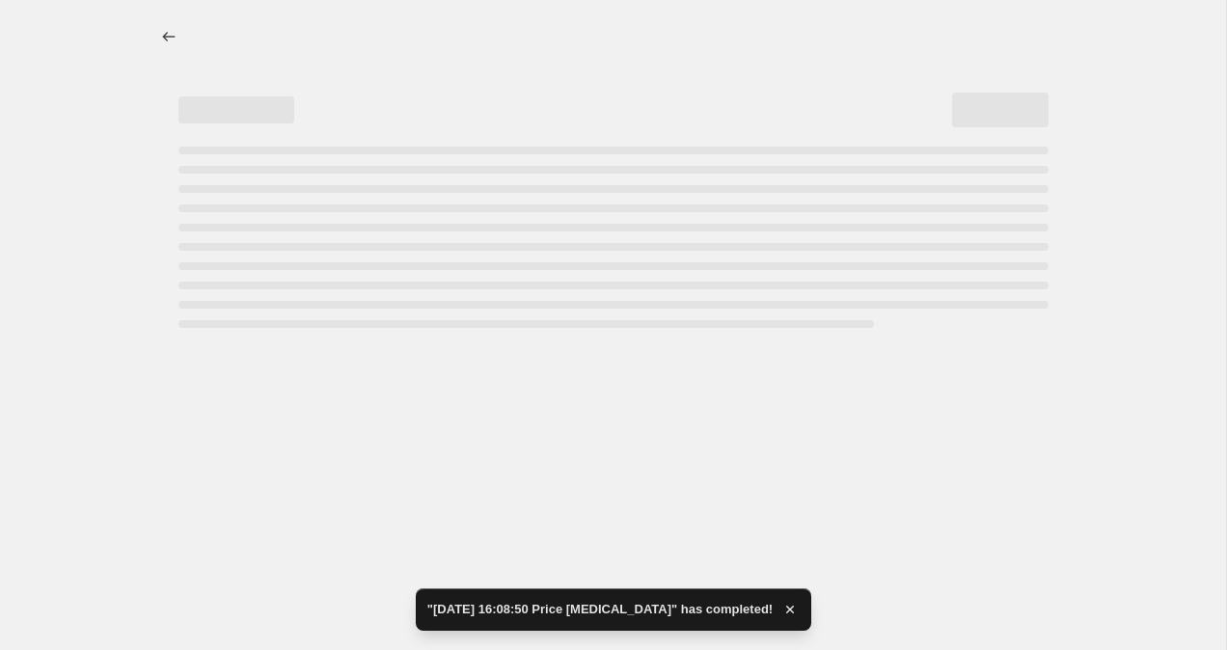
select select "percentage"
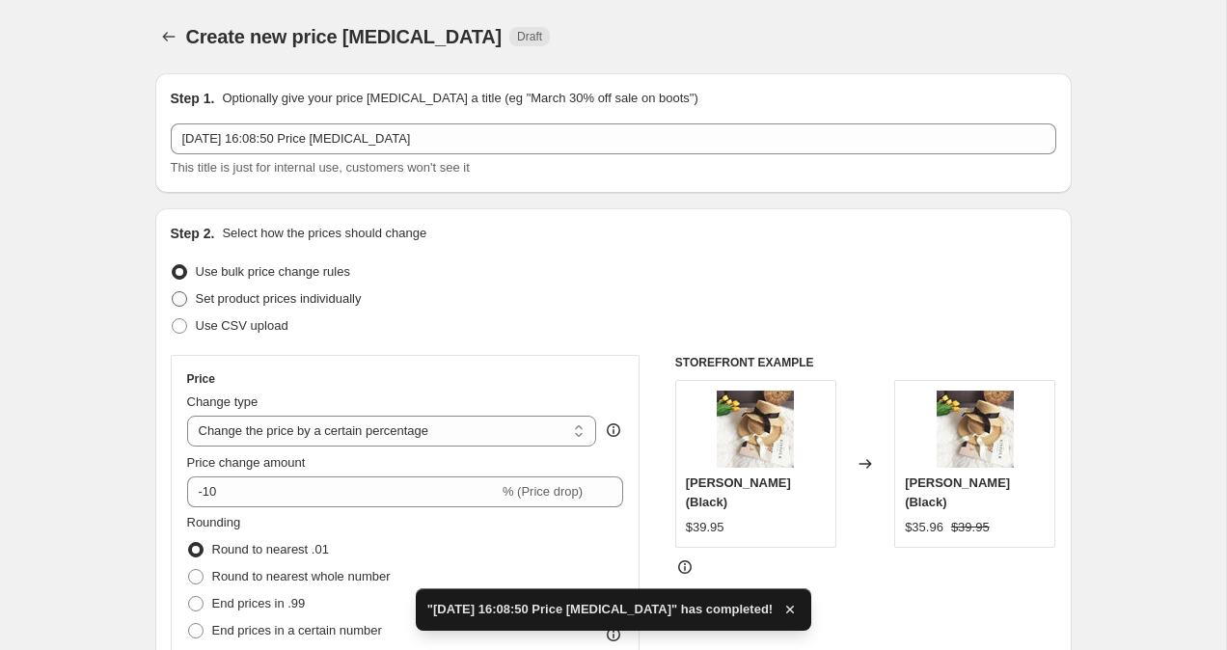
click at [183, 296] on span at bounding box center [179, 298] width 15 height 15
click at [173, 292] on input "Set product prices individually" at bounding box center [172, 291] width 1 height 1
radio input "true"
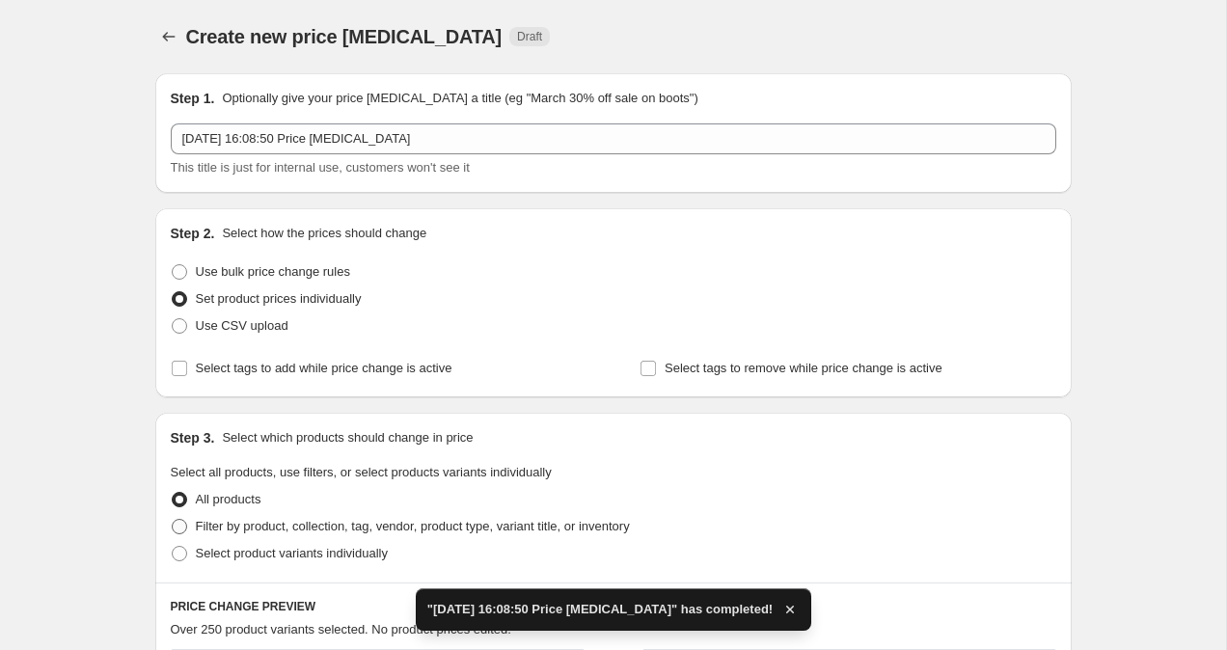
click at [181, 526] on span at bounding box center [179, 526] width 15 height 15
click at [173, 520] on input "Filter by product, collection, tag, vendor, product type, variant title, or inv…" at bounding box center [172, 519] width 1 height 1
radio input "true"
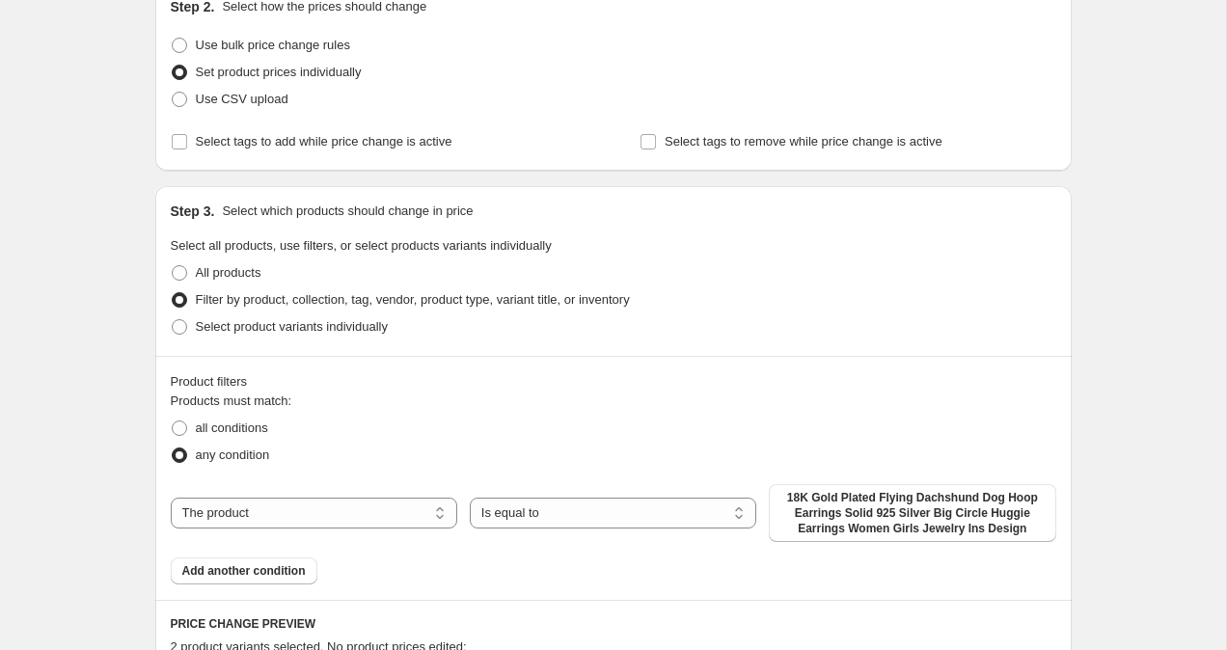
scroll to position [332, 0]
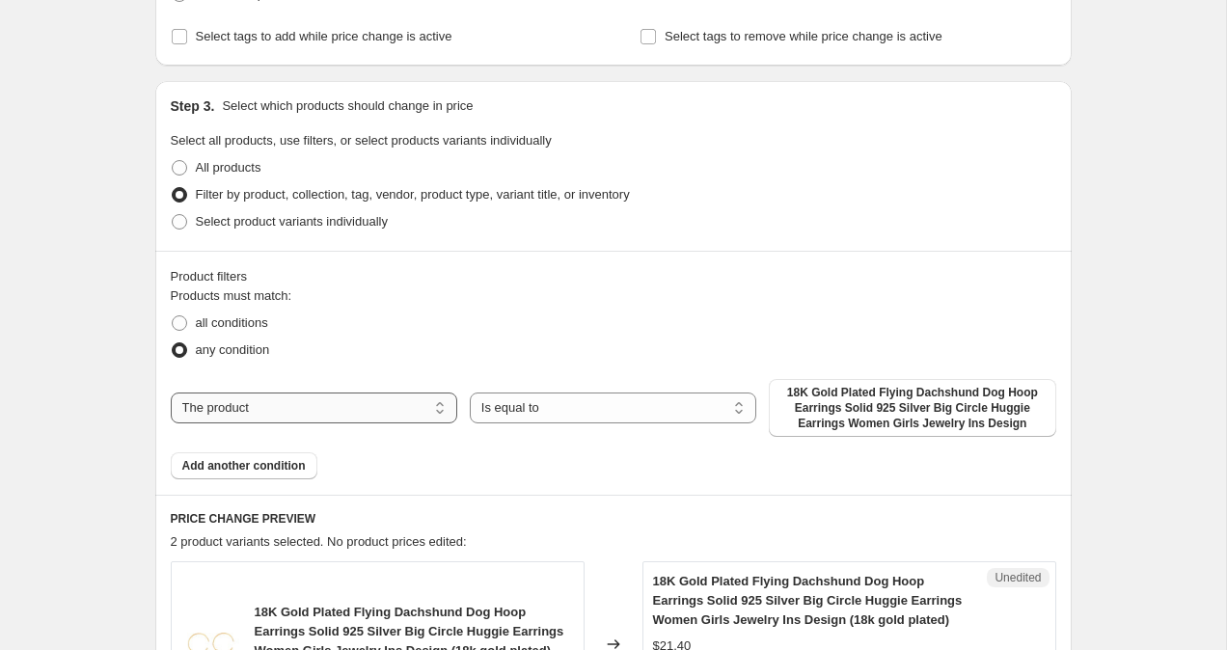
click at [318, 405] on select "The product The product's collection The product's tag The product's vendor The…" at bounding box center [314, 408] width 286 height 31
select select "collection"
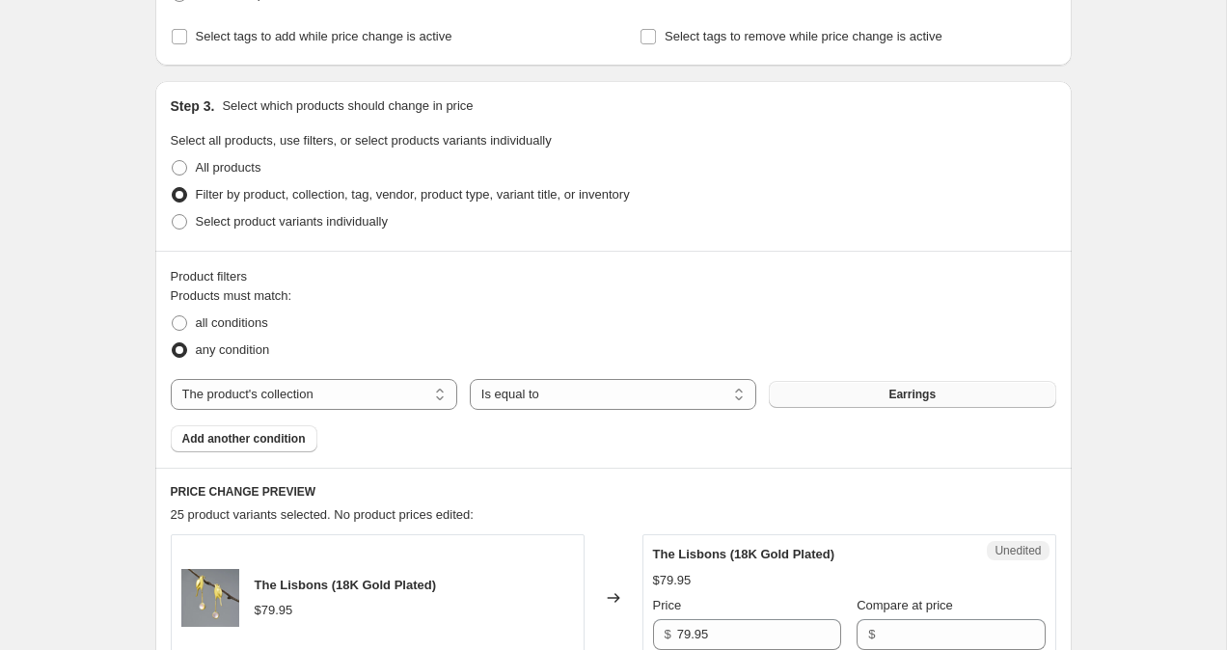
click at [855, 401] on button "Earrings" at bounding box center [912, 394] width 286 height 27
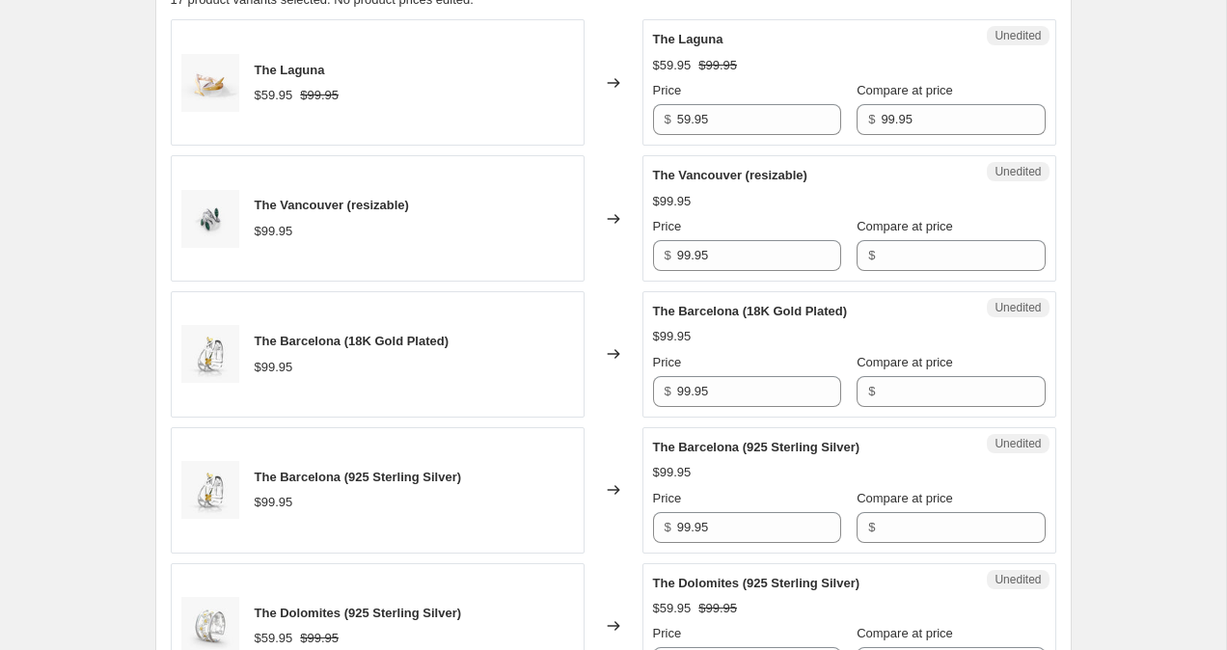
scroll to position [946, 0]
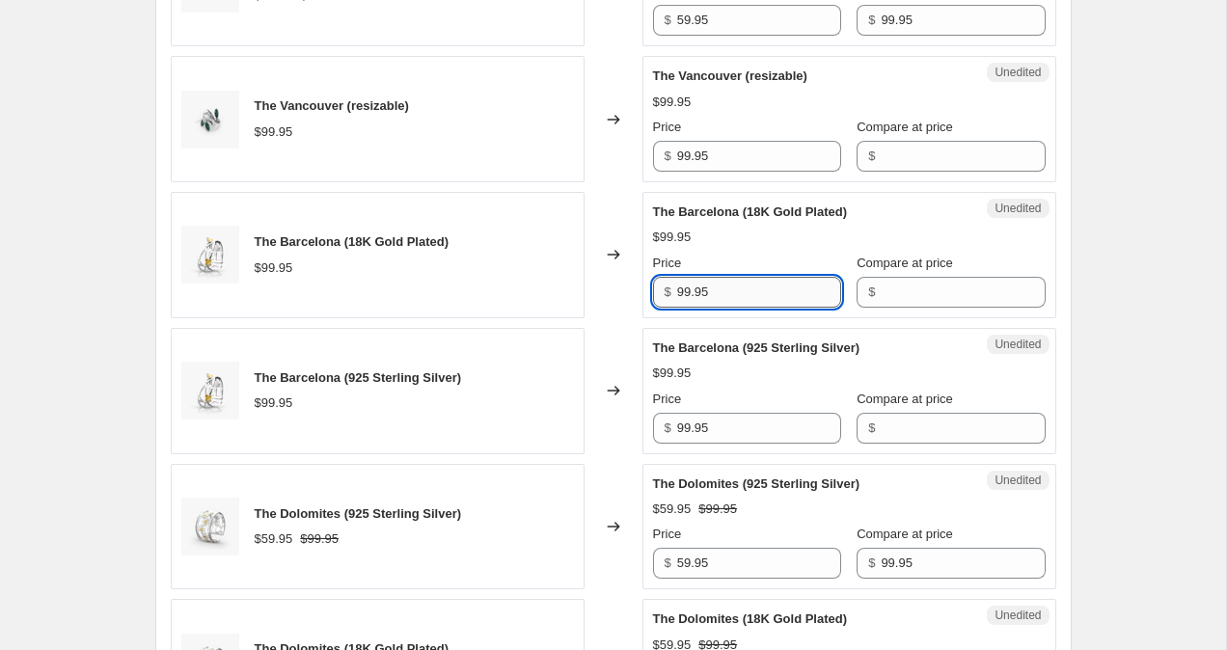
click at [688, 290] on input "99.95" at bounding box center [759, 292] width 164 height 31
click at [880, 563] on input "99.95" at bounding box center [962, 563] width 164 height 31
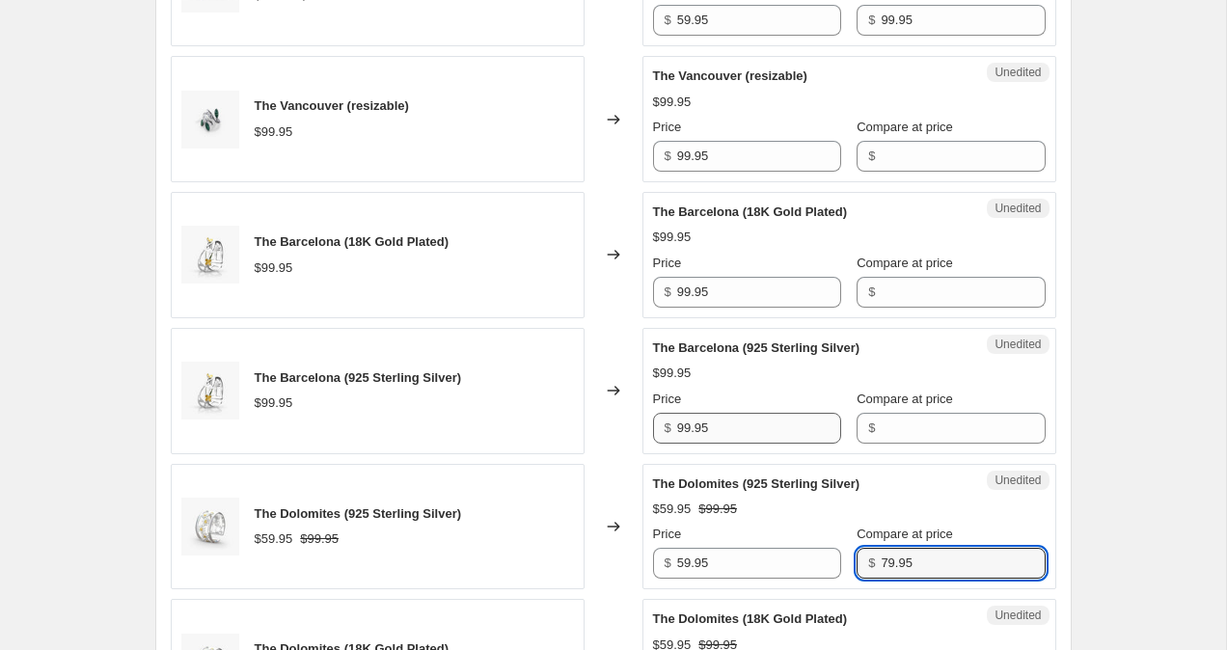
type input "79.95"
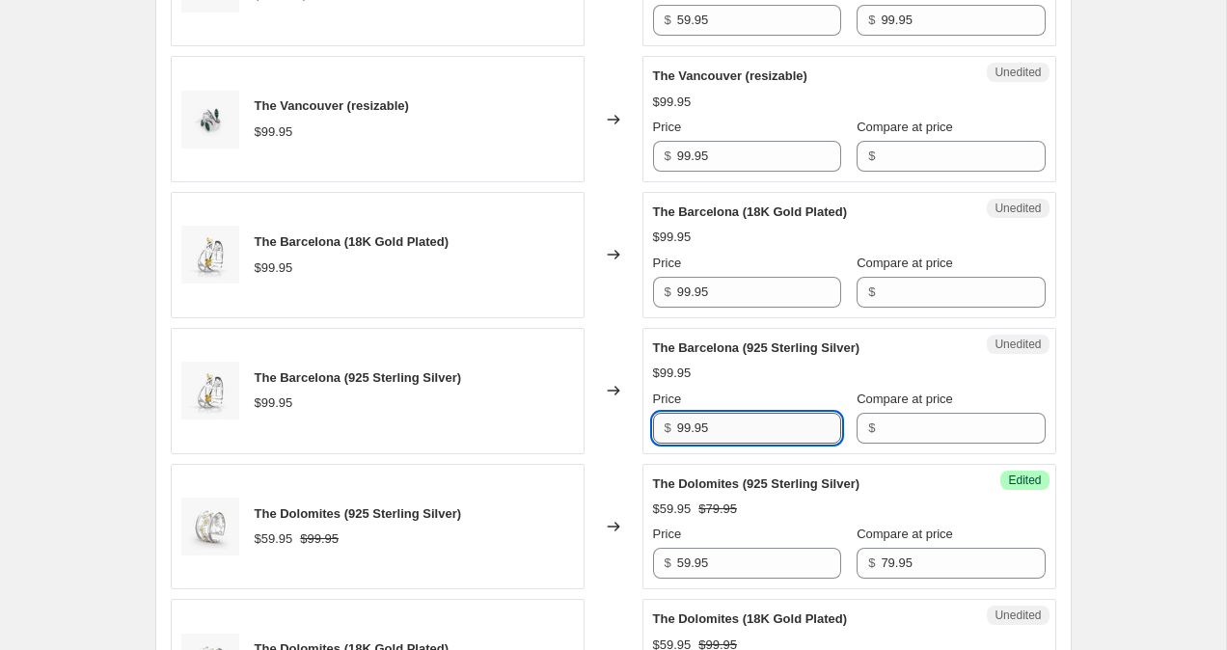
click at [685, 429] on input "99.95" at bounding box center [759, 428] width 164 height 31
type input "79.95"
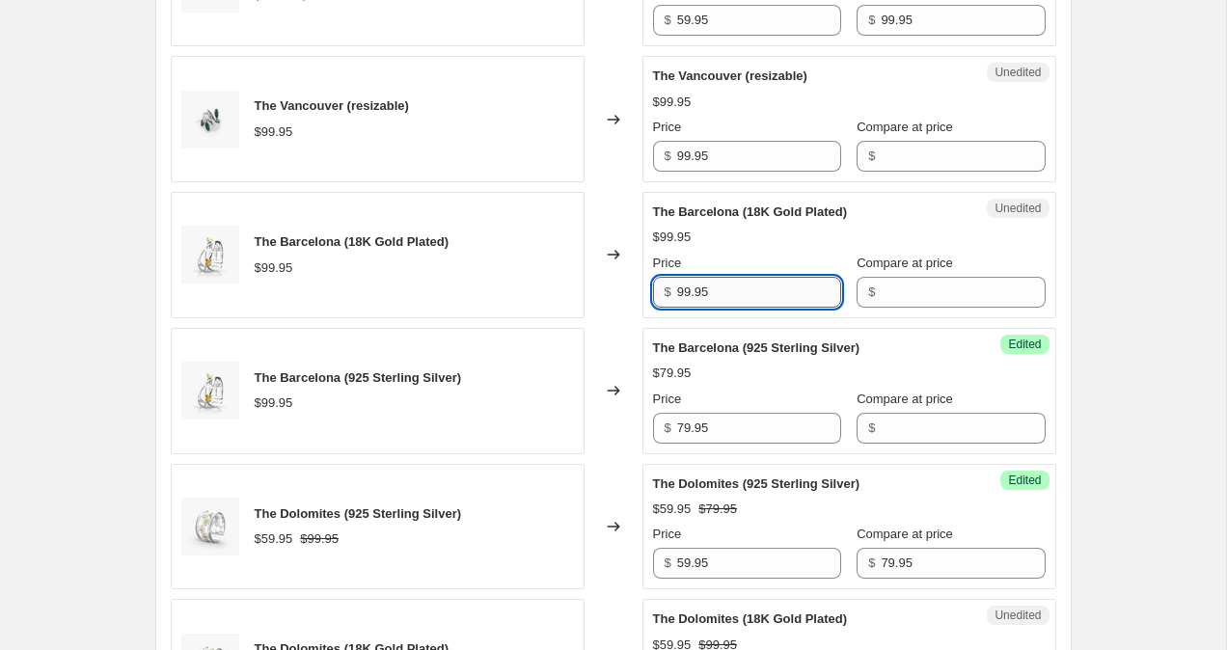
click at [683, 286] on input "99.95" at bounding box center [759, 292] width 164 height 31
type input "79.95"
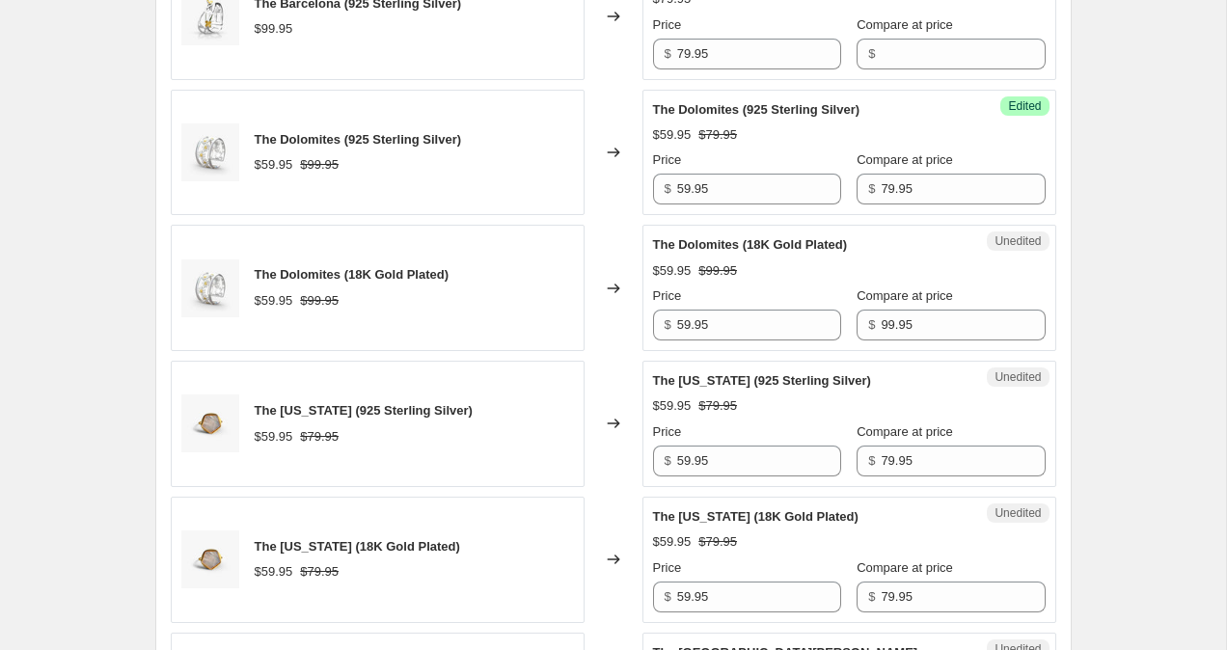
scroll to position [1321, 0]
click at [880, 318] on input "99.95" at bounding box center [962, 324] width 164 height 31
type input "79.95"
click at [1164, 292] on div "Create new price change job. This page is ready Create new price change job Dra…" at bounding box center [613, 494] width 1226 height 3630
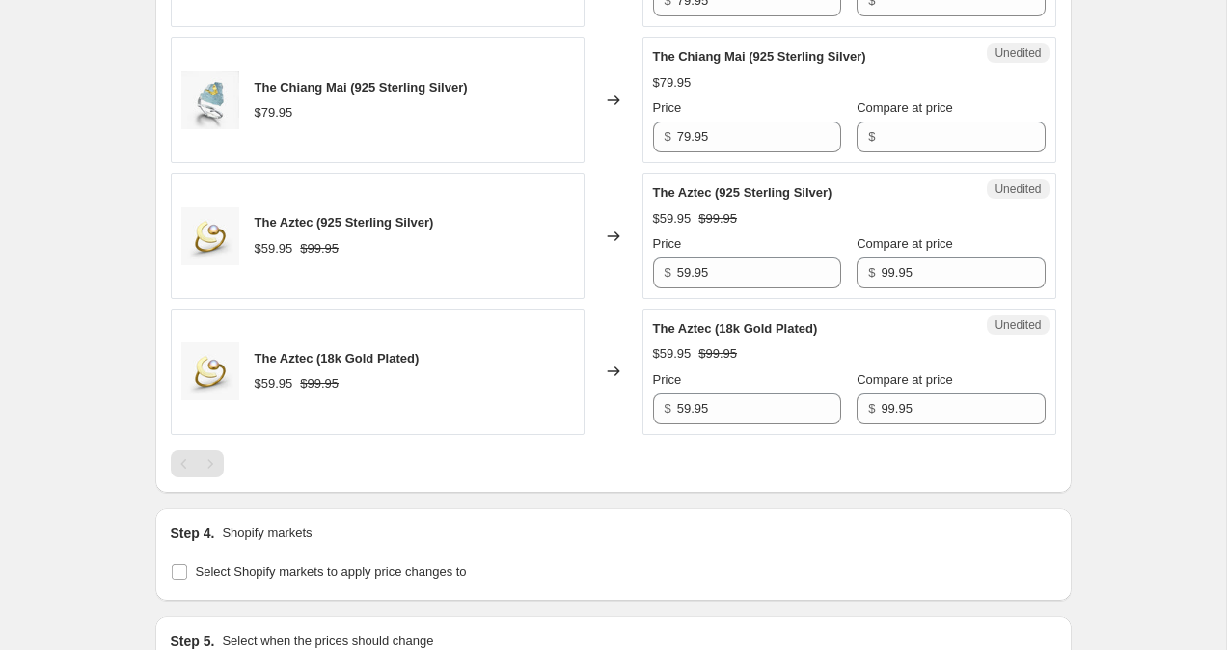
scroll to position [2980, 0]
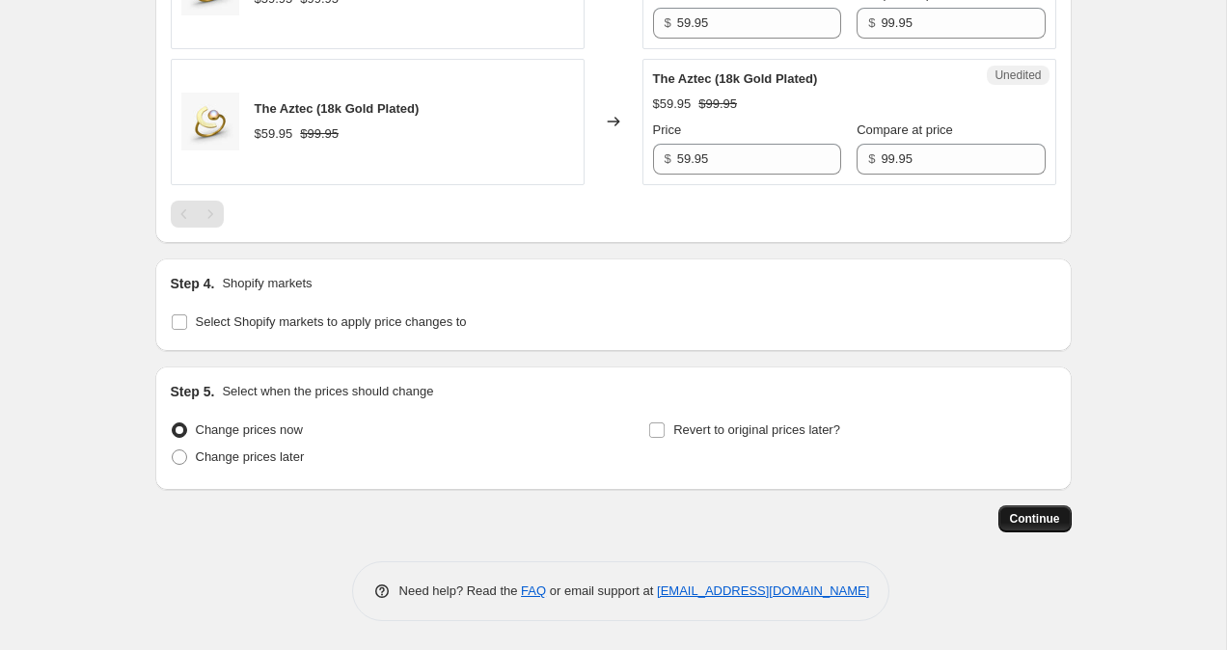
click at [1029, 526] on span "Continue" at bounding box center [1035, 518] width 50 height 15
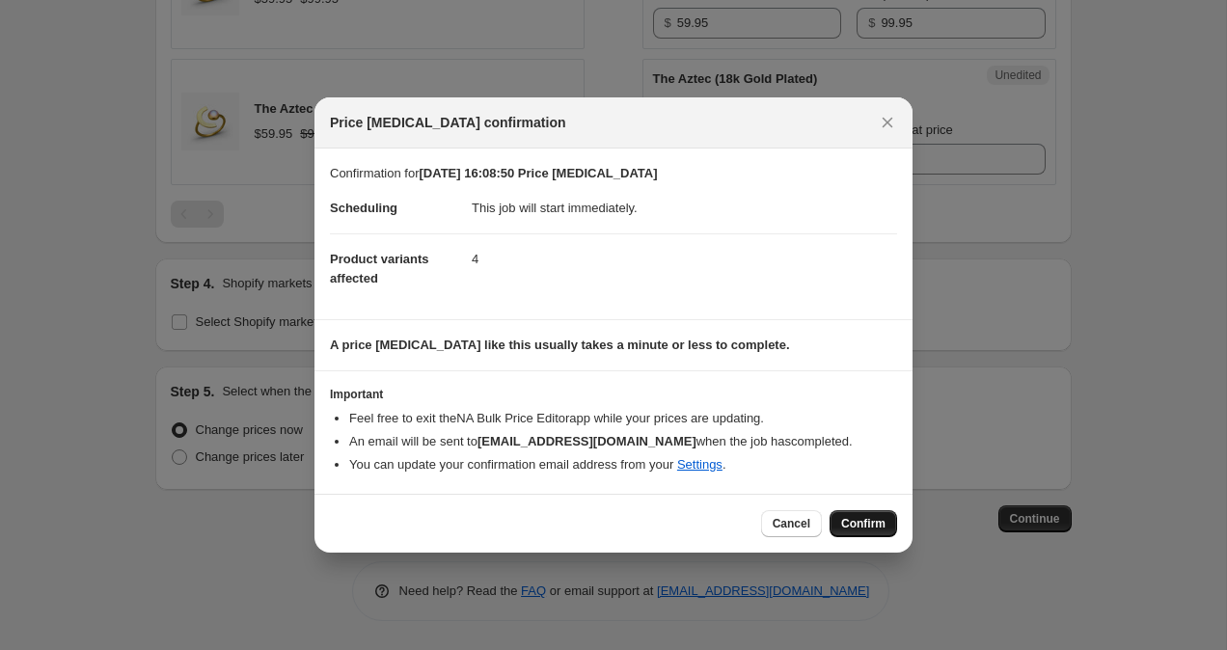
click at [868, 527] on span "Confirm" at bounding box center [863, 523] width 44 height 15
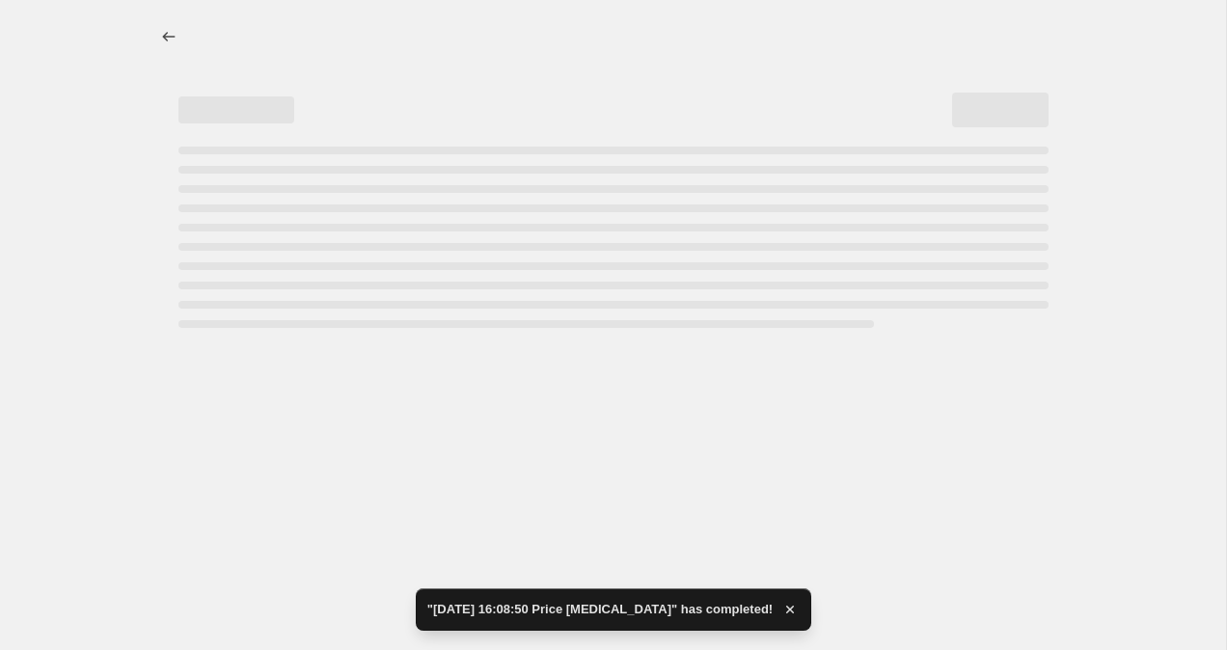
select select "collection"
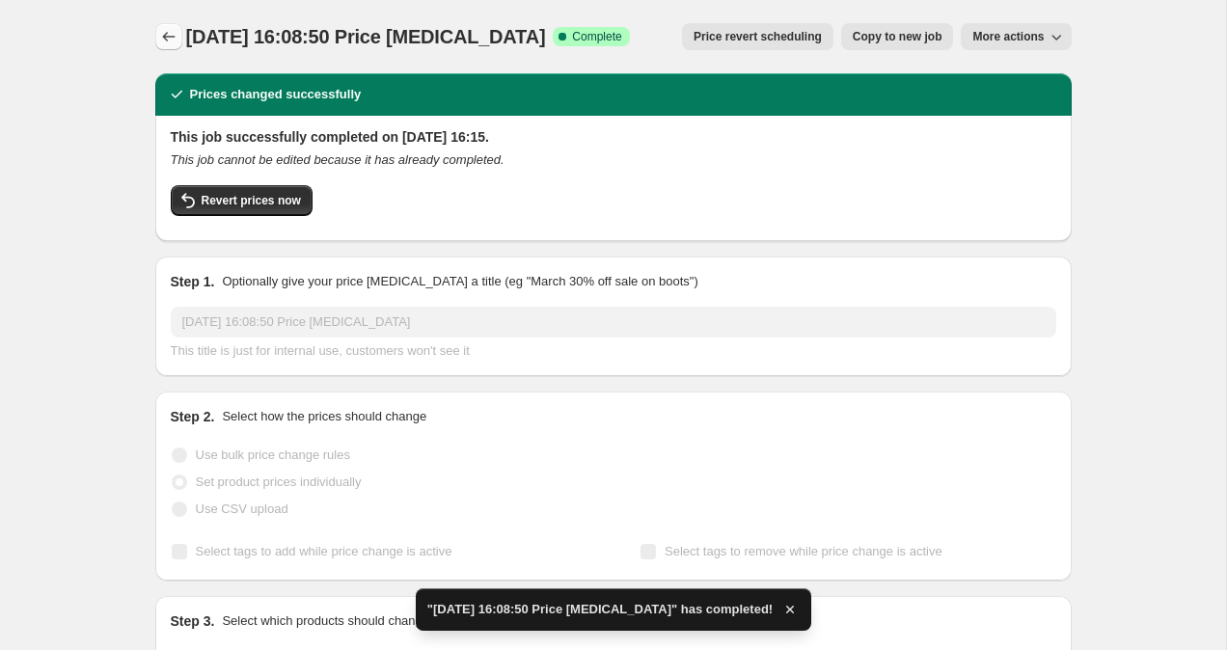
click at [173, 41] on icon "Price change jobs" at bounding box center [168, 36] width 19 height 19
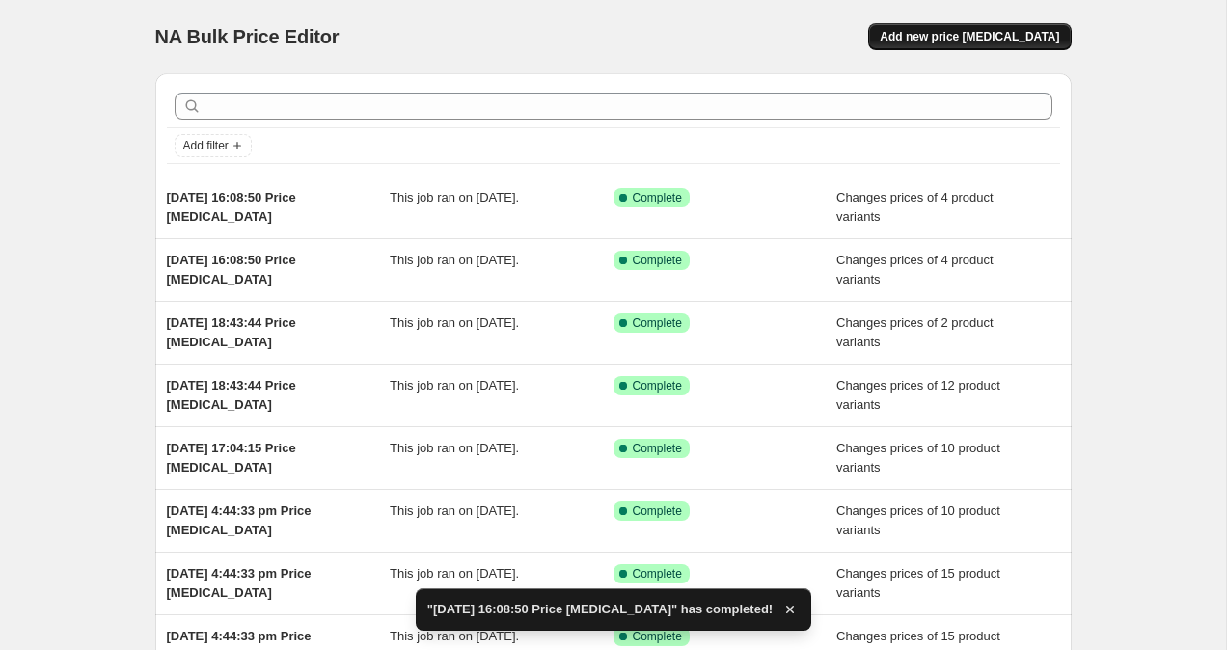
click at [995, 36] on span "Add new price [MEDICAL_DATA]" at bounding box center [969, 36] width 179 height 15
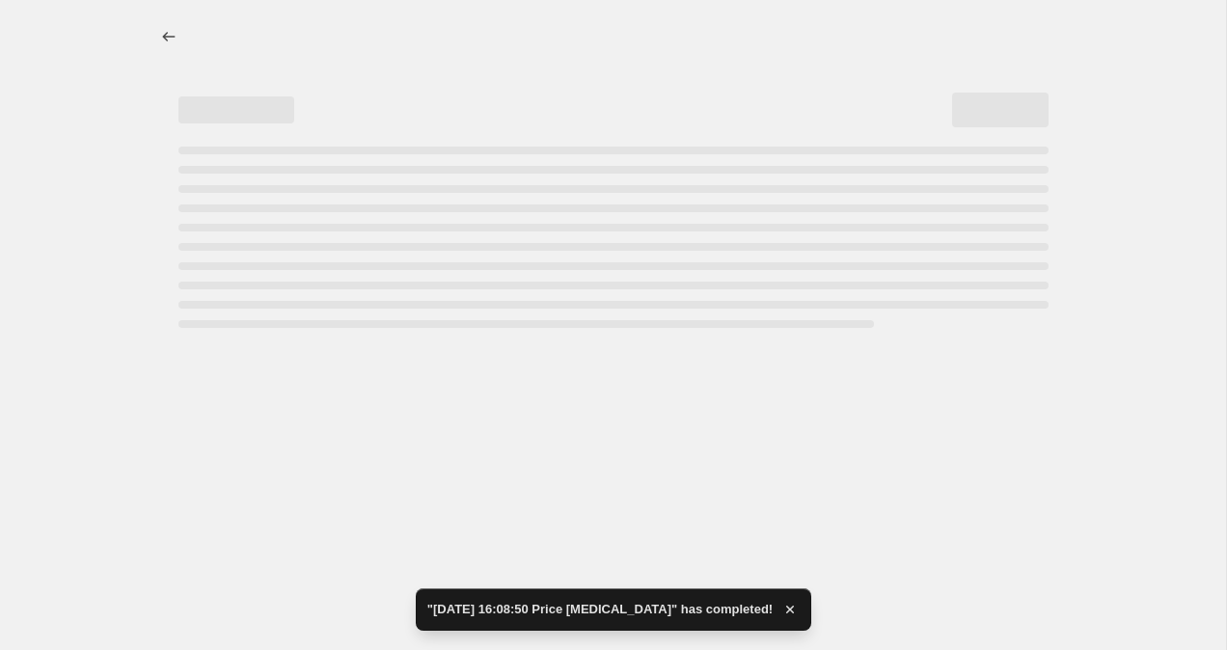
select select "percentage"
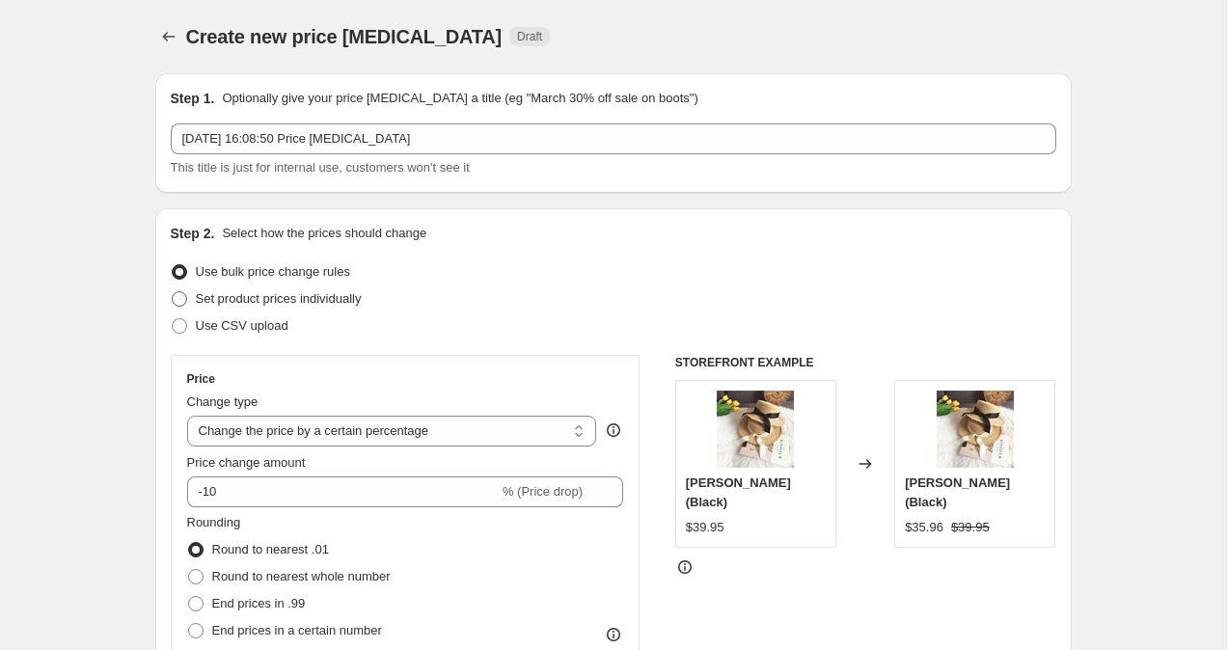
click at [178, 299] on span at bounding box center [179, 298] width 15 height 15
click at [173, 292] on input "Set product prices individually" at bounding box center [172, 291] width 1 height 1
radio input "true"
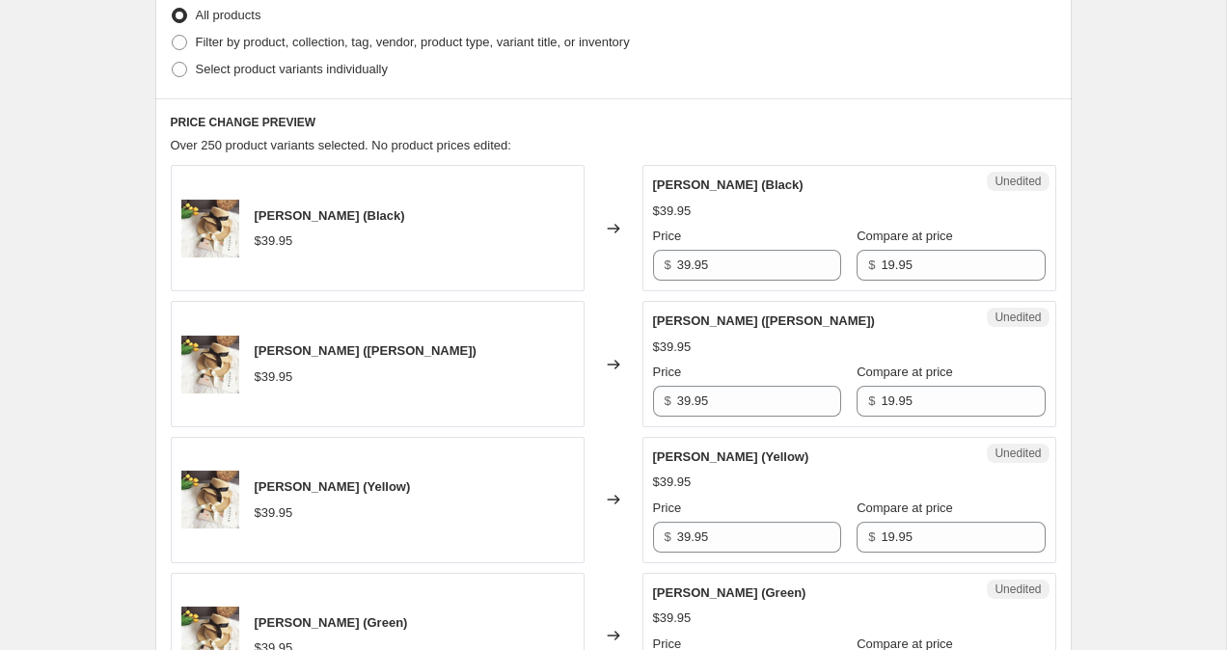
scroll to position [475, 0]
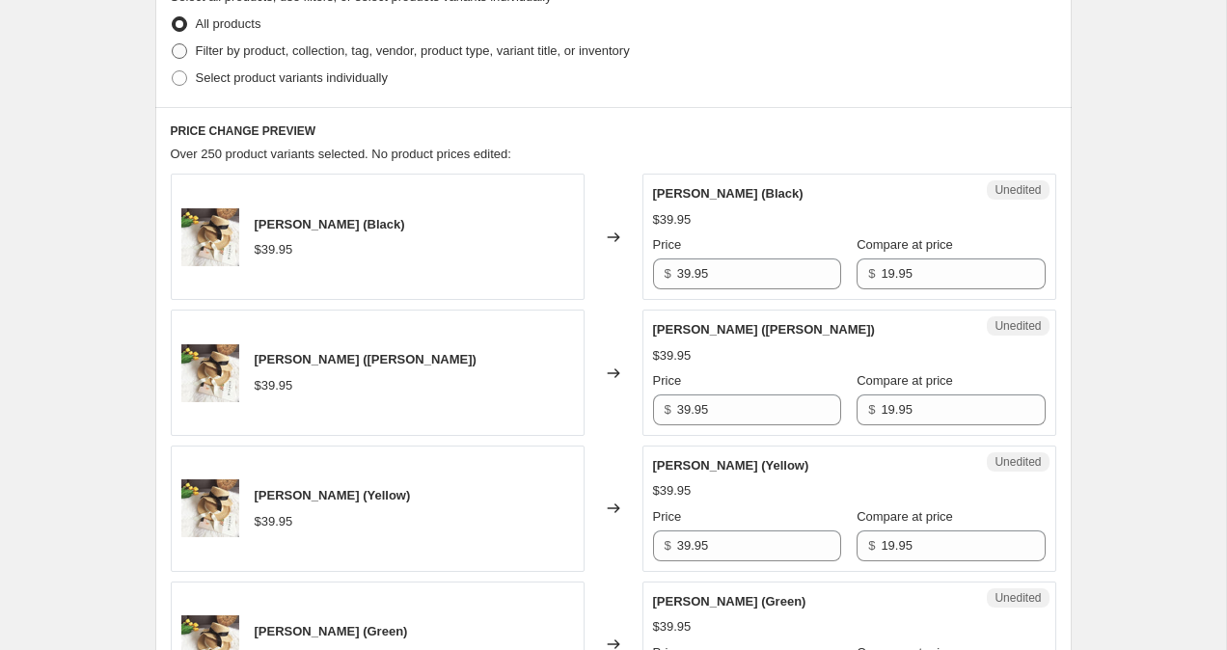
click at [182, 49] on span at bounding box center [179, 50] width 15 height 15
click at [173, 44] on input "Filter by product, collection, tag, vendor, product type, variant title, or inv…" at bounding box center [172, 43] width 1 height 1
radio input "true"
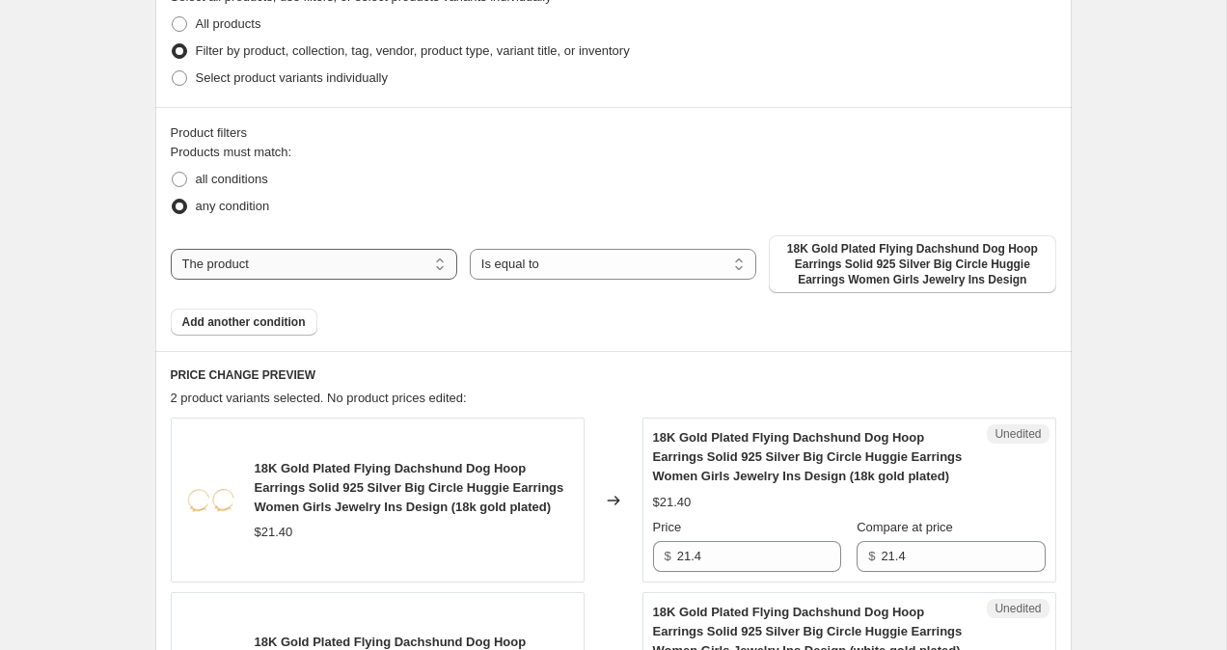
click at [323, 255] on select "The product The product's collection The product's tag The product's vendor The…" at bounding box center [314, 264] width 286 height 31
select select "collection"
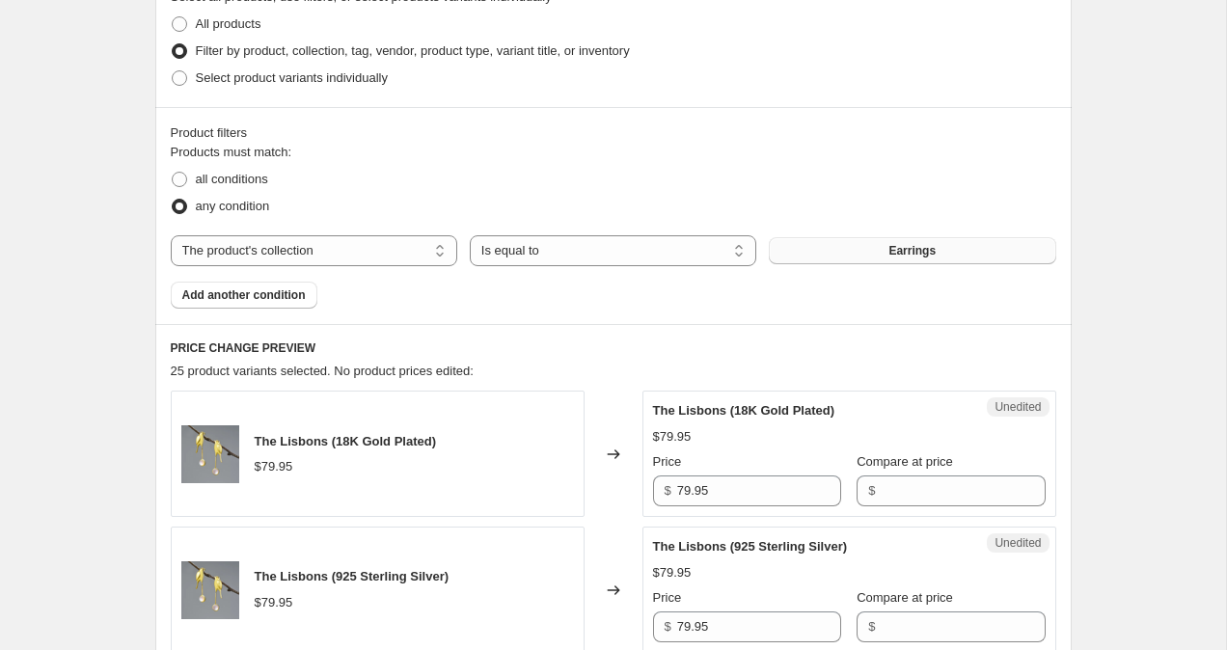
click at [856, 263] on button "Earrings" at bounding box center [912, 250] width 286 height 27
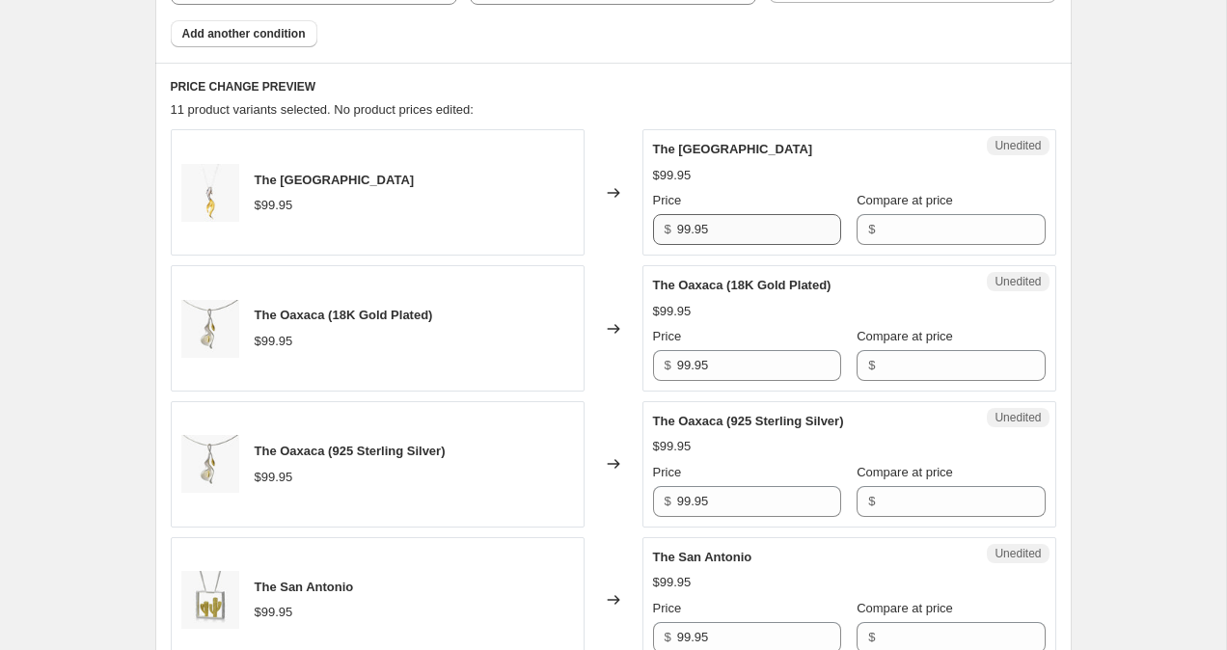
scroll to position [797, 0]
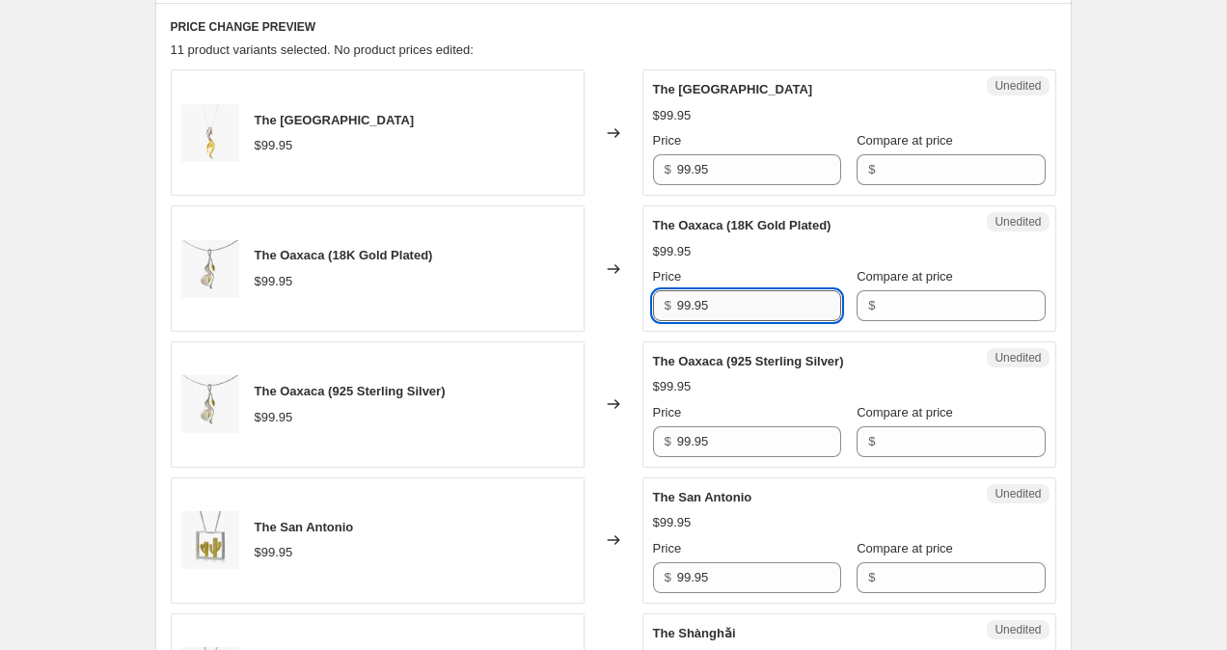
click at [686, 311] on input "99.95" at bounding box center [759, 305] width 164 height 31
type input "79.95"
click at [684, 436] on input "99.95" at bounding box center [759, 441] width 164 height 31
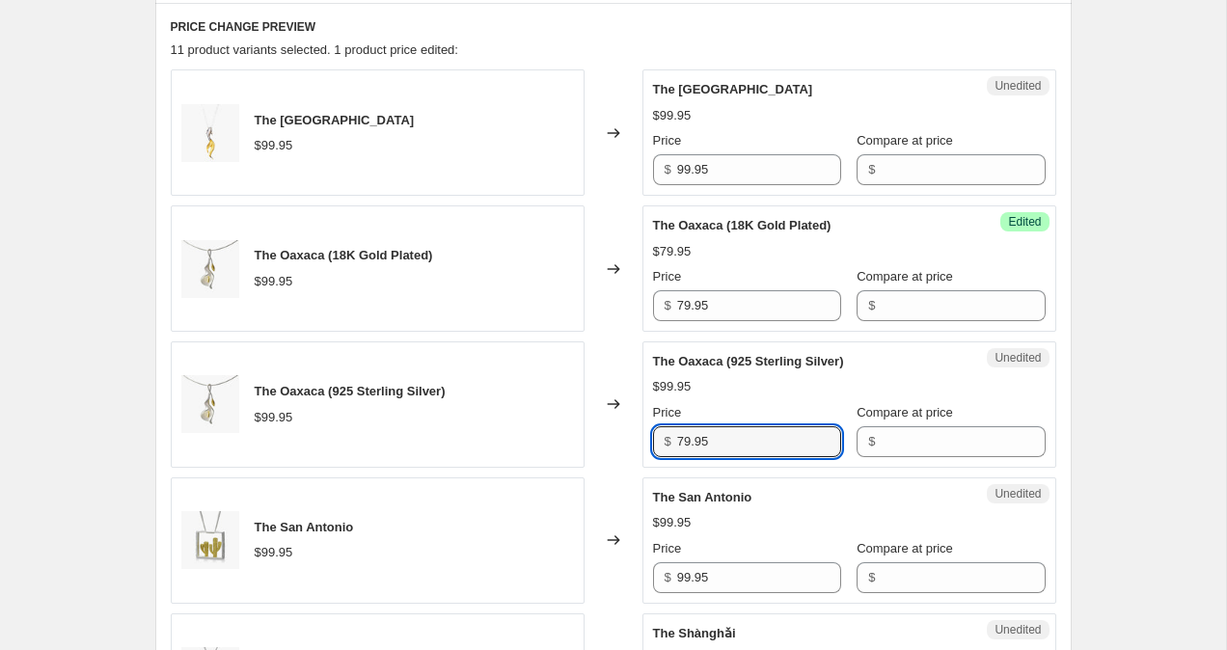
type input "79.95"
click at [1134, 377] on div "Create new price change job. This page is ready Create new price change job Dra…" at bounding box center [613, 610] width 1226 height 2815
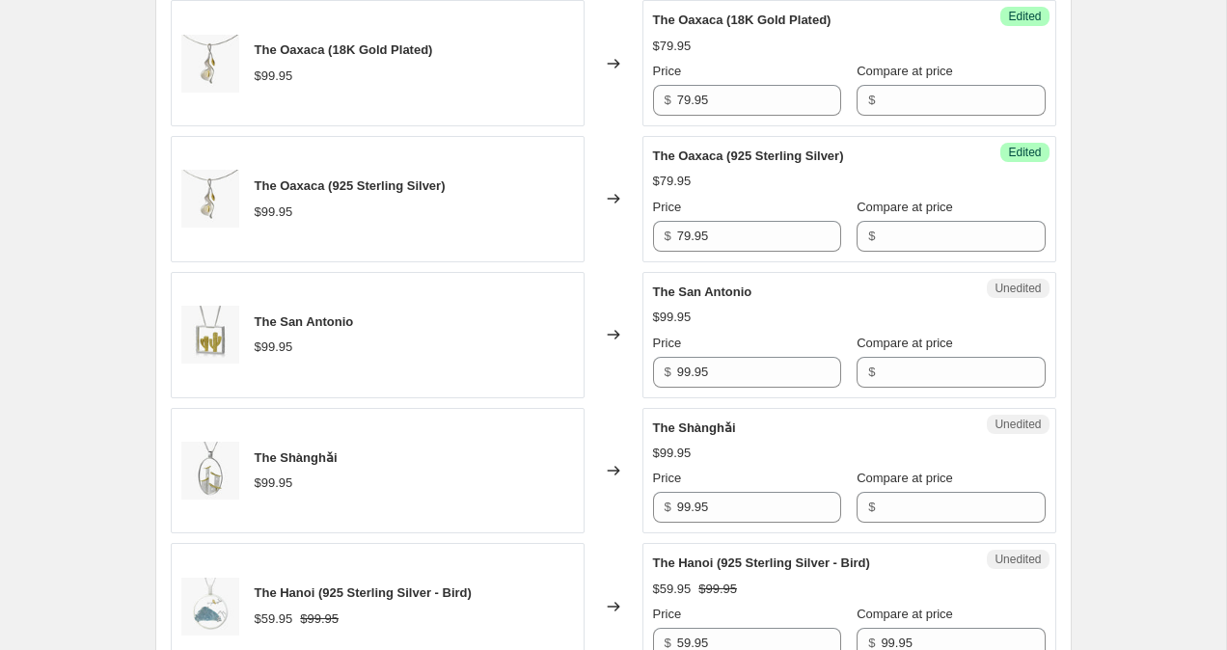
scroll to position [1116, 0]
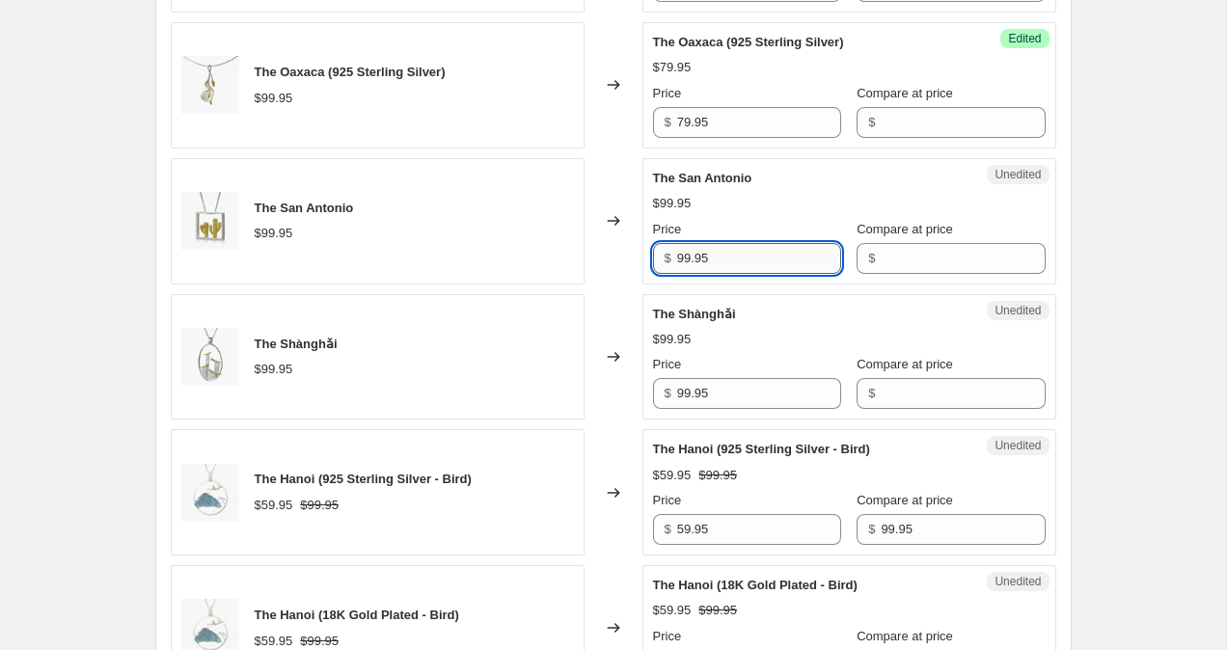
click at [687, 258] on input "99.95" at bounding box center [759, 258] width 164 height 31
type input "59.95"
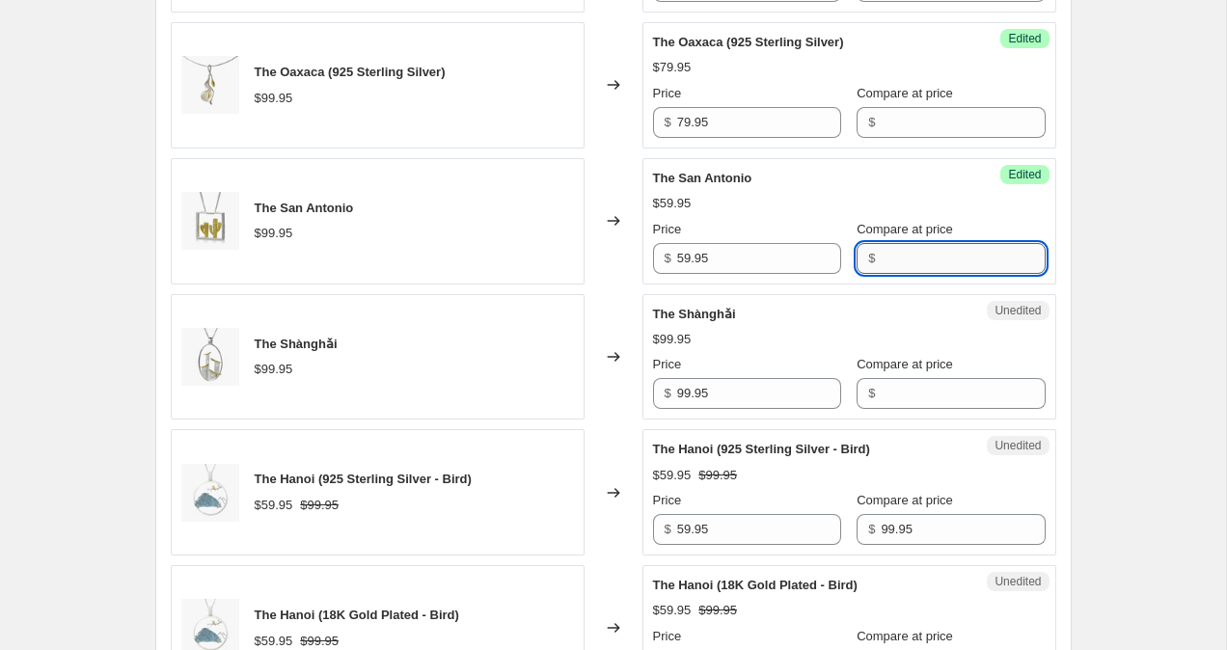
click at [884, 259] on input "Compare at price" at bounding box center [962, 258] width 164 height 31
type input "79.95"
click at [1162, 262] on div "Create new price change job. This page is ready Create new price change job Dra…" at bounding box center [613, 291] width 1226 height 2815
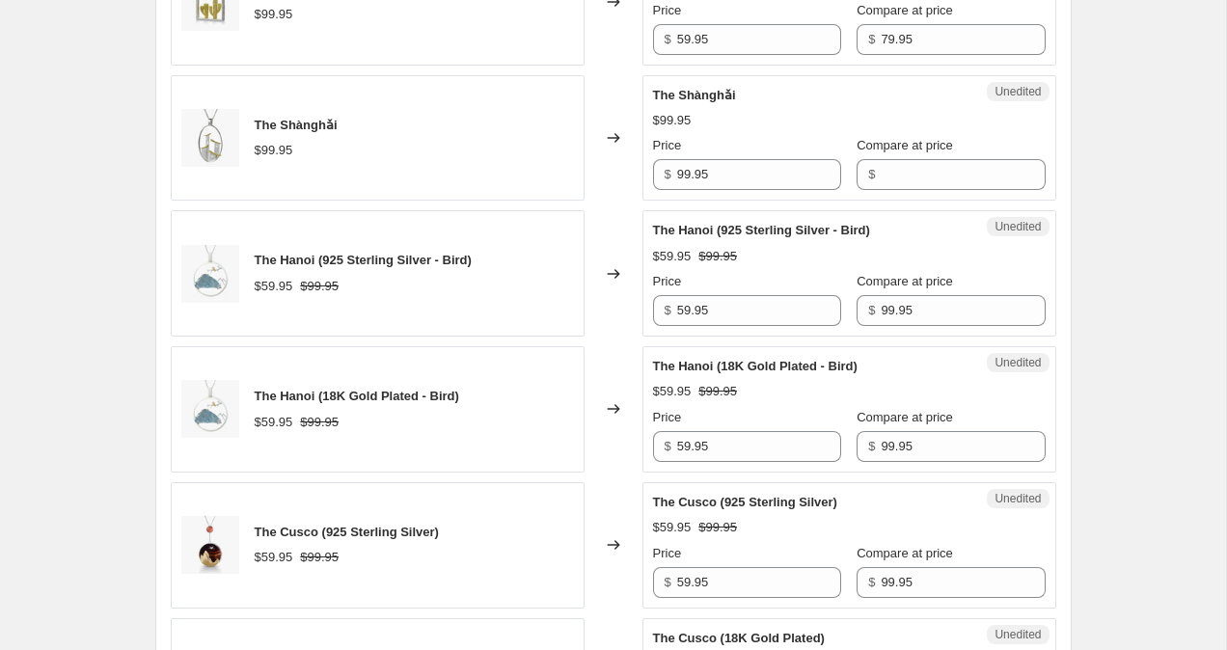
scroll to position [1343, 0]
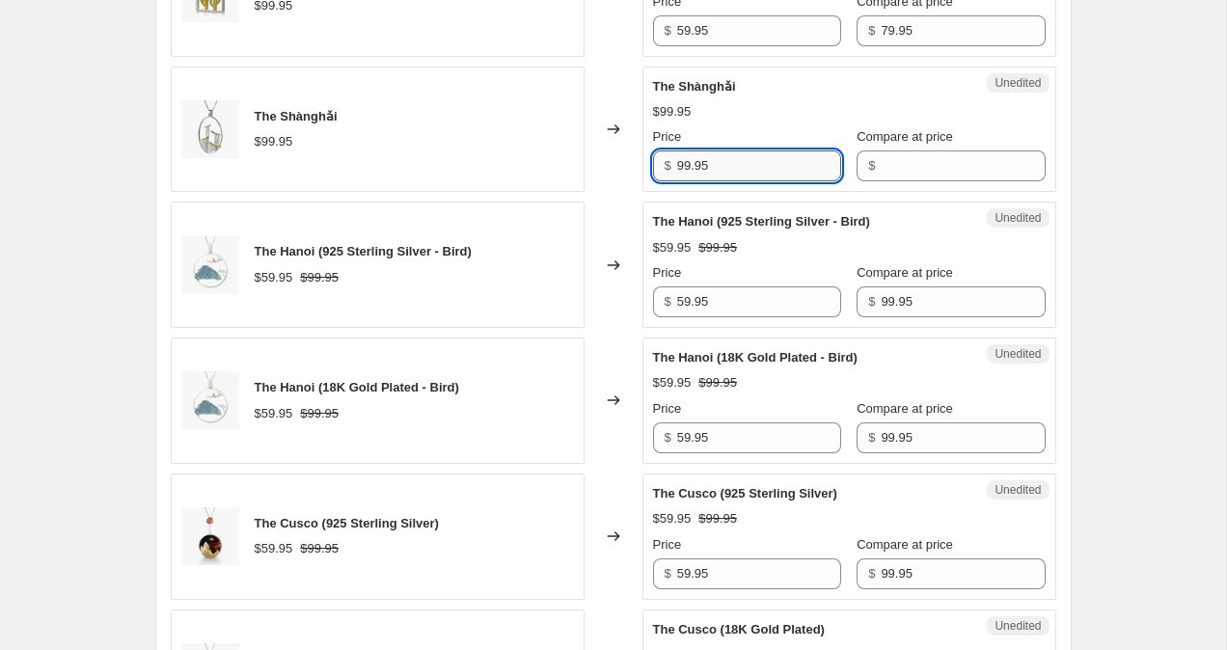
click at [685, 163] on input "99.95" at bounding box center [759, 165] width 164 height 31
type input "79.95"
click at [1145, 228] on div "Create new price change job. This page is ready Create new price change job Dra…" at bounding box center [613, 64] width 1226 height 2815
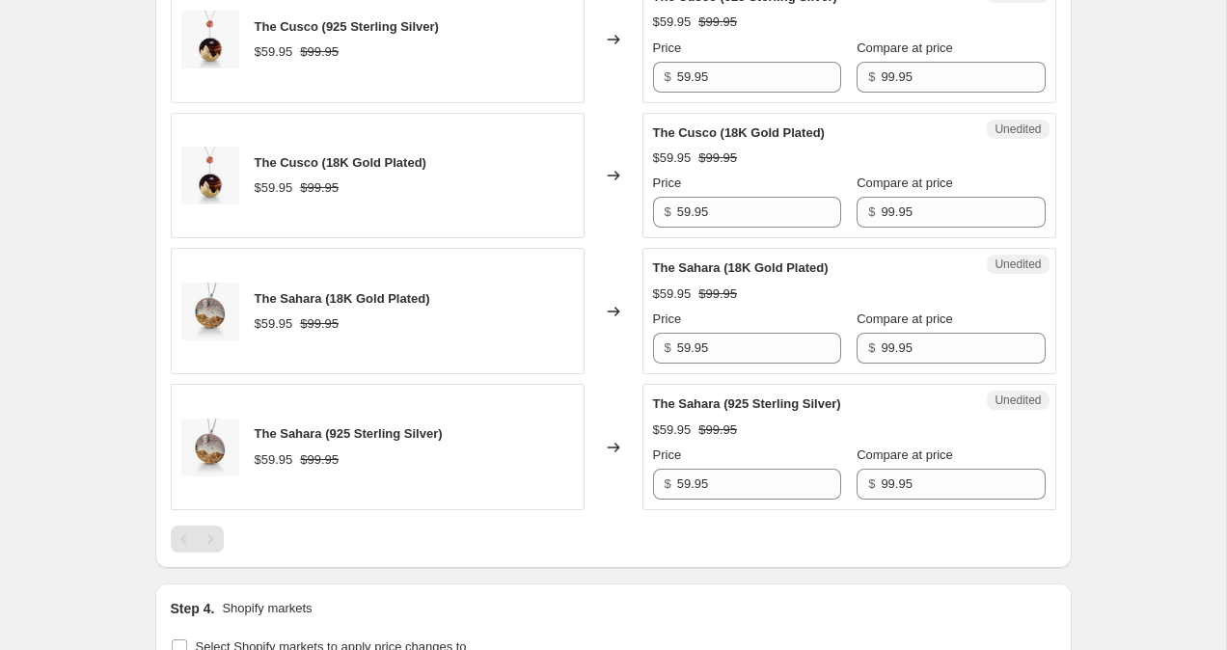
scroll to position [1839, 0]
click at [880, 347] on input "99.95" at bounding box center [962, 349] width 164 height 31
type input "79.95"
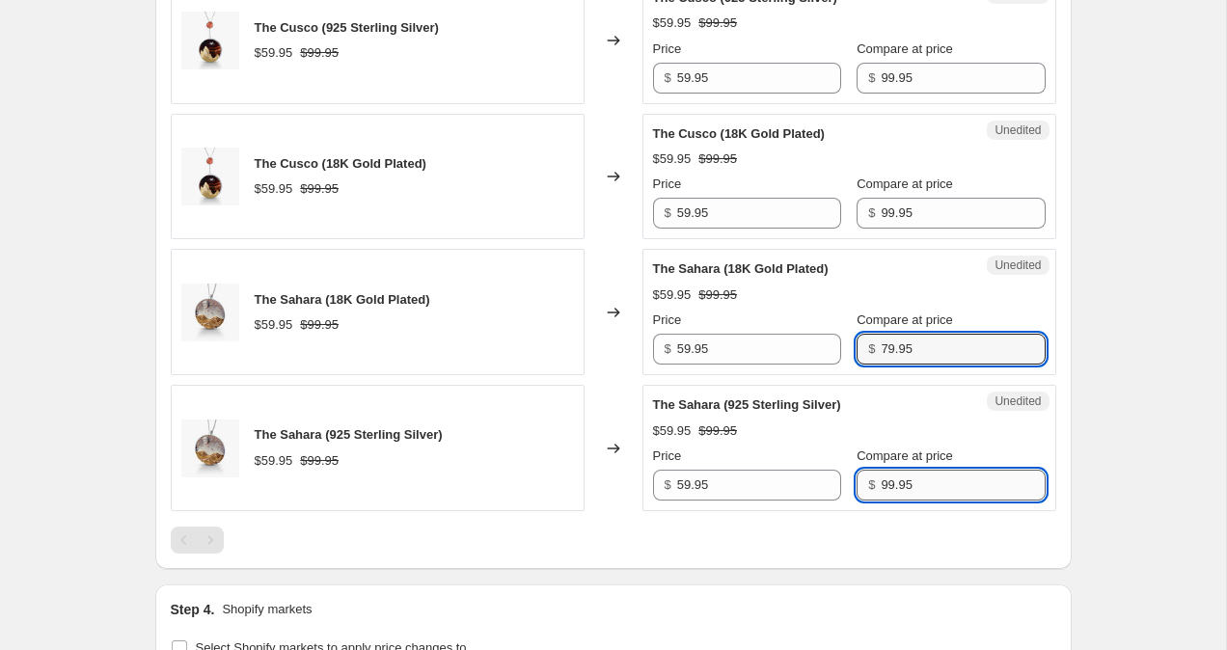
click at [880, 479] on input "99.95" at bounding box center [962, 485] width 164 height 31
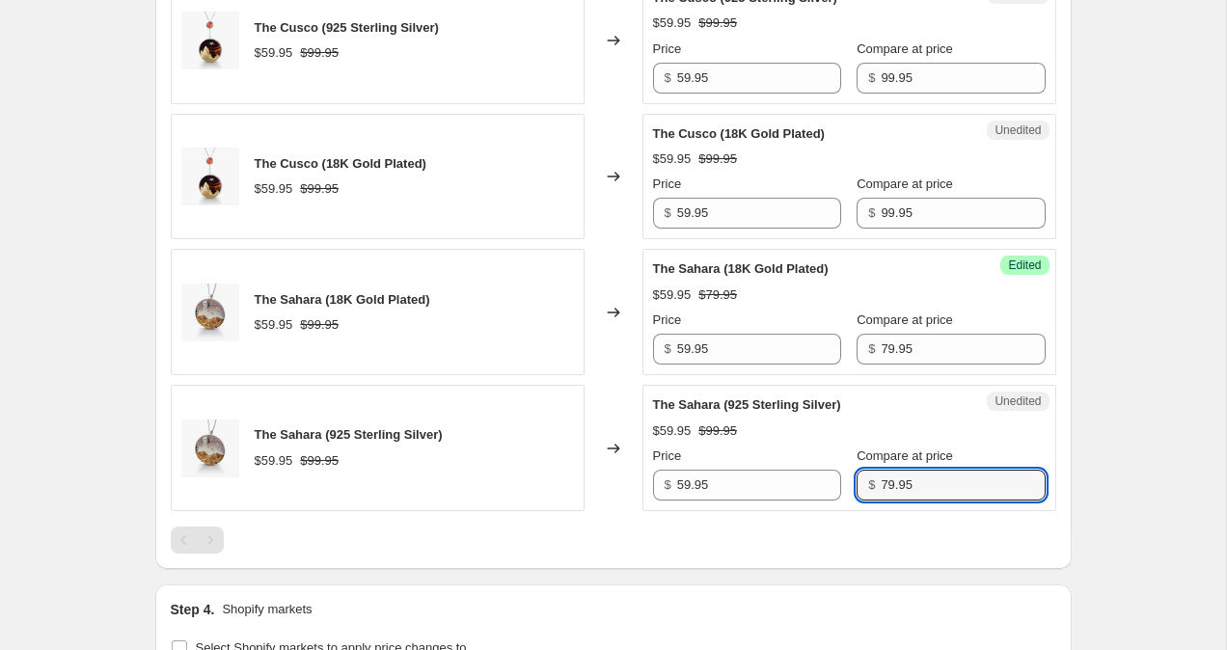
type input "79.95"
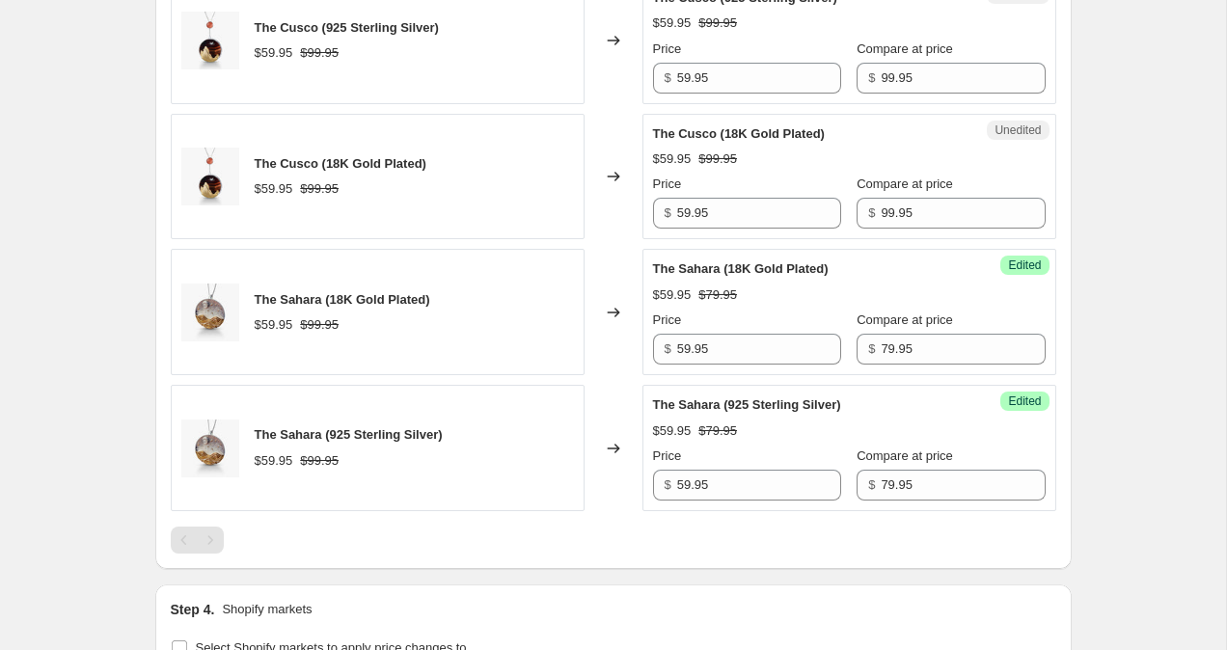
scroll to position [2165, 0]
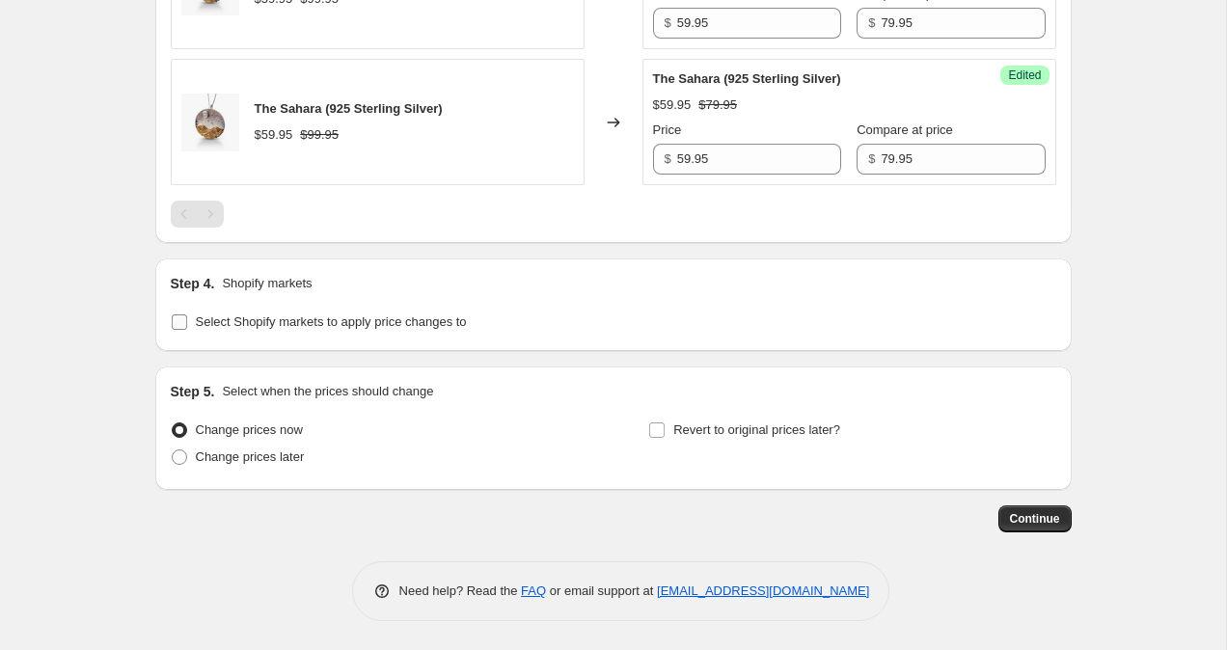
click at [178, 326] on input "Select Shopify markets to apply price changes to" at bounding box center [179, 321] width 15 height 15
checkbox input "true"
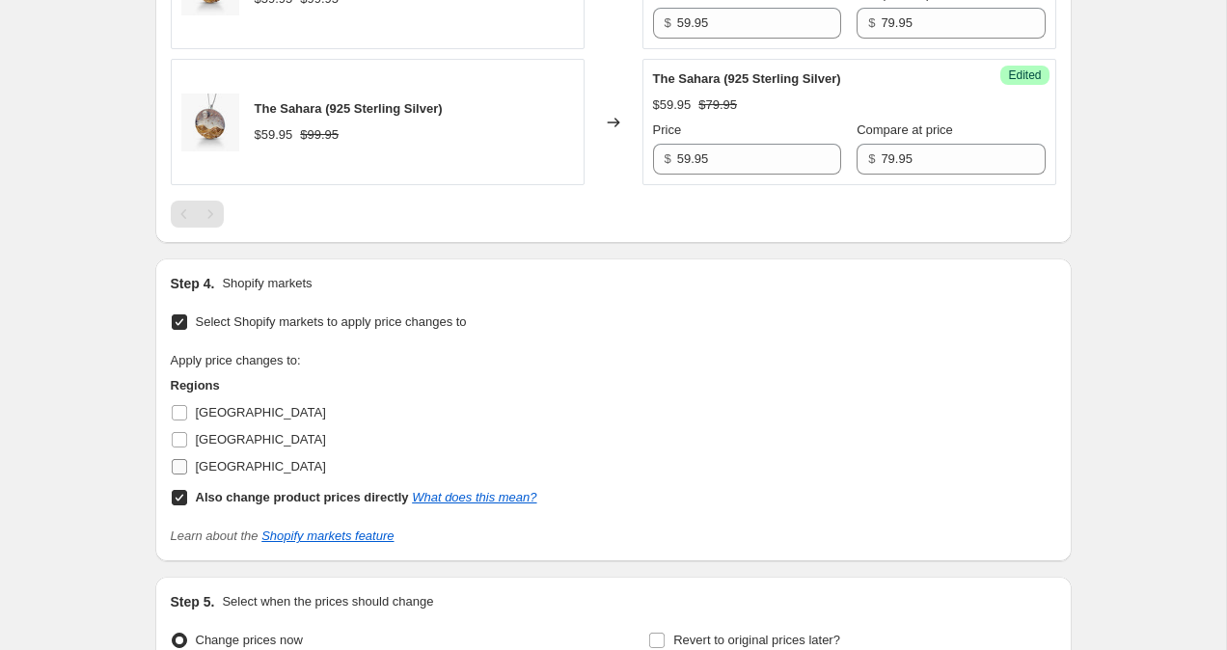
click at [181, 469] on input "United States" at bounding box center [179, 466] width 15 height 15
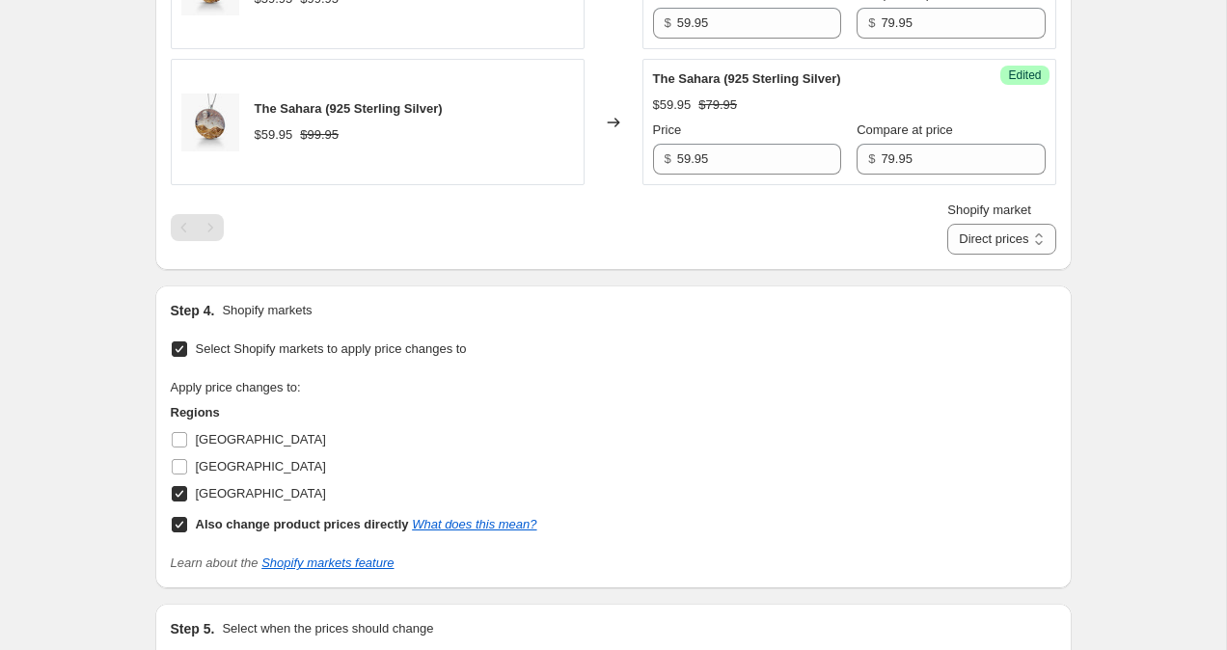
click at [181, 498] on input "United States" at bounding box center [179, 493] width 15 height 15
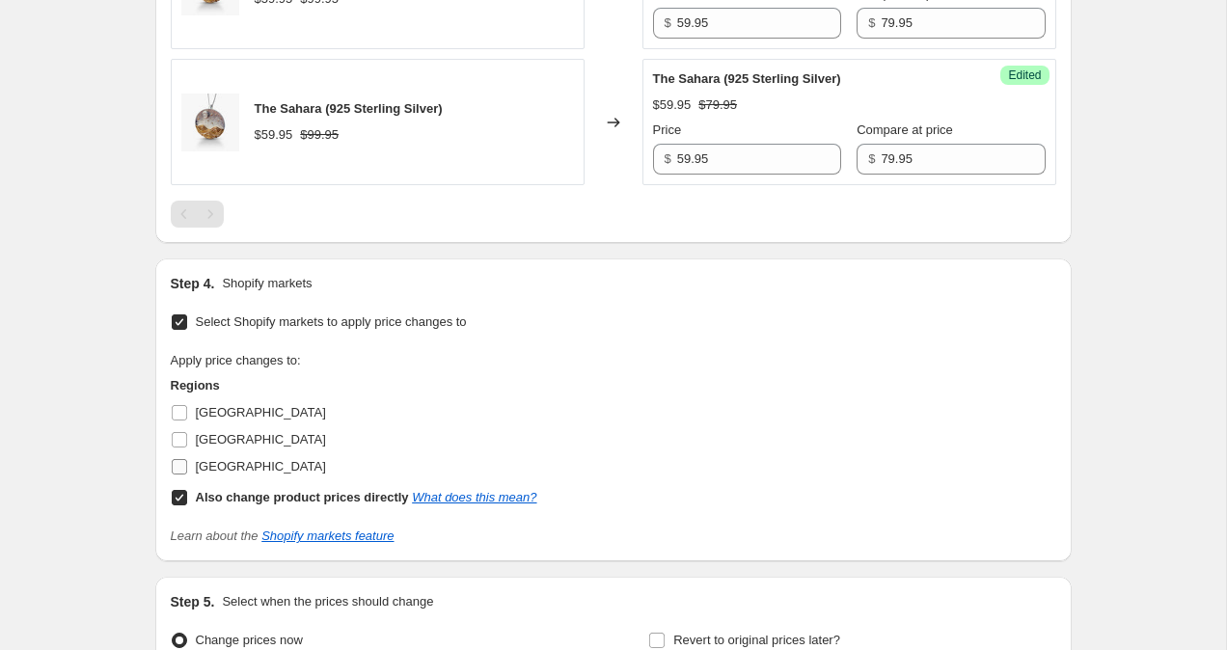
click at [179, 468] on input "United States" at bounding box center [179, 466] width 15 height 15
checkbox input "true"
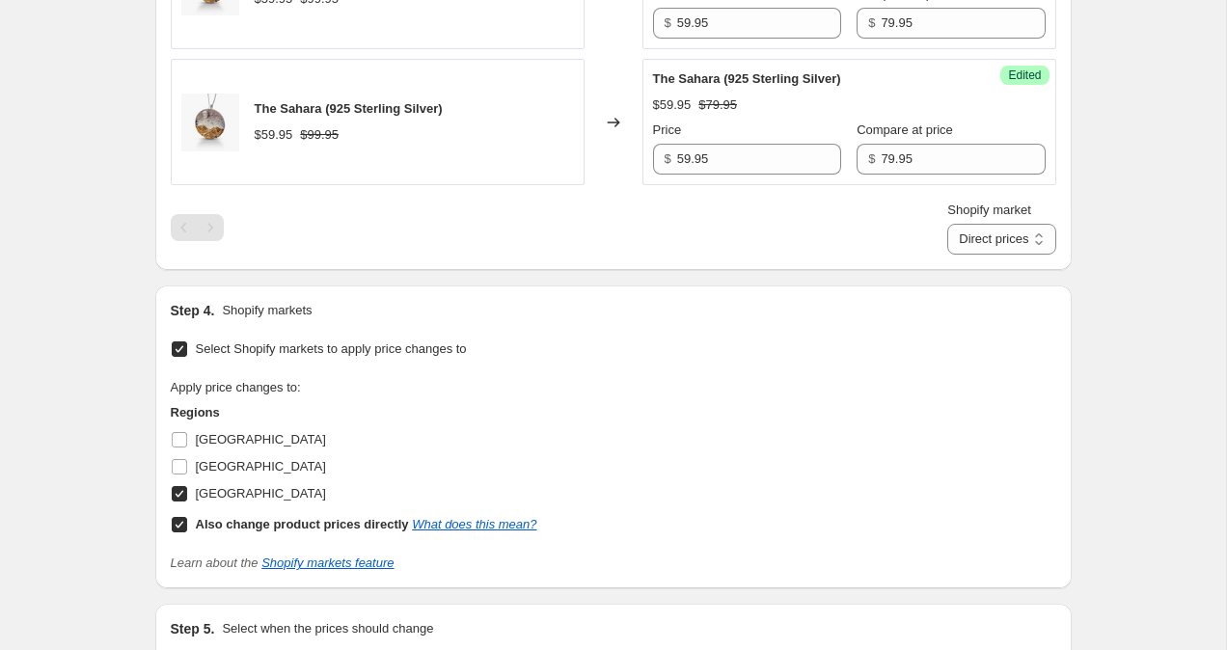
click at [176, 528] on input "Also change product prices directly What does this mean?" at bounding box center [179, 524] width 15 height 15
checkbox input "false"
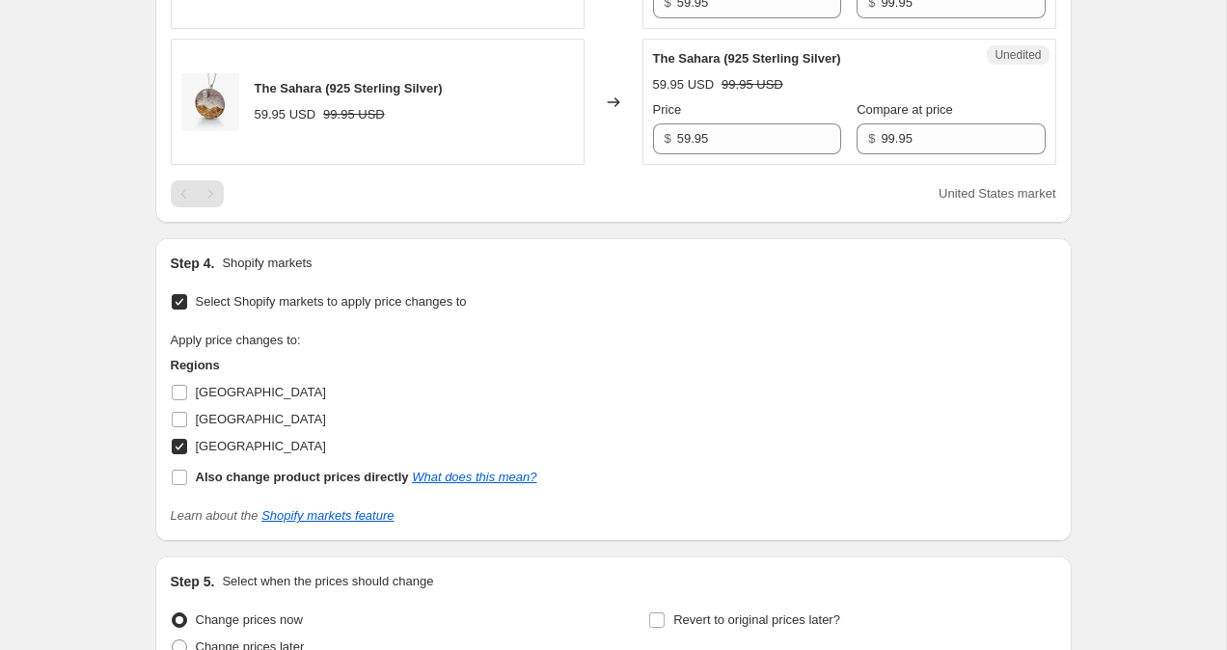
scroll to position [1978, 0]
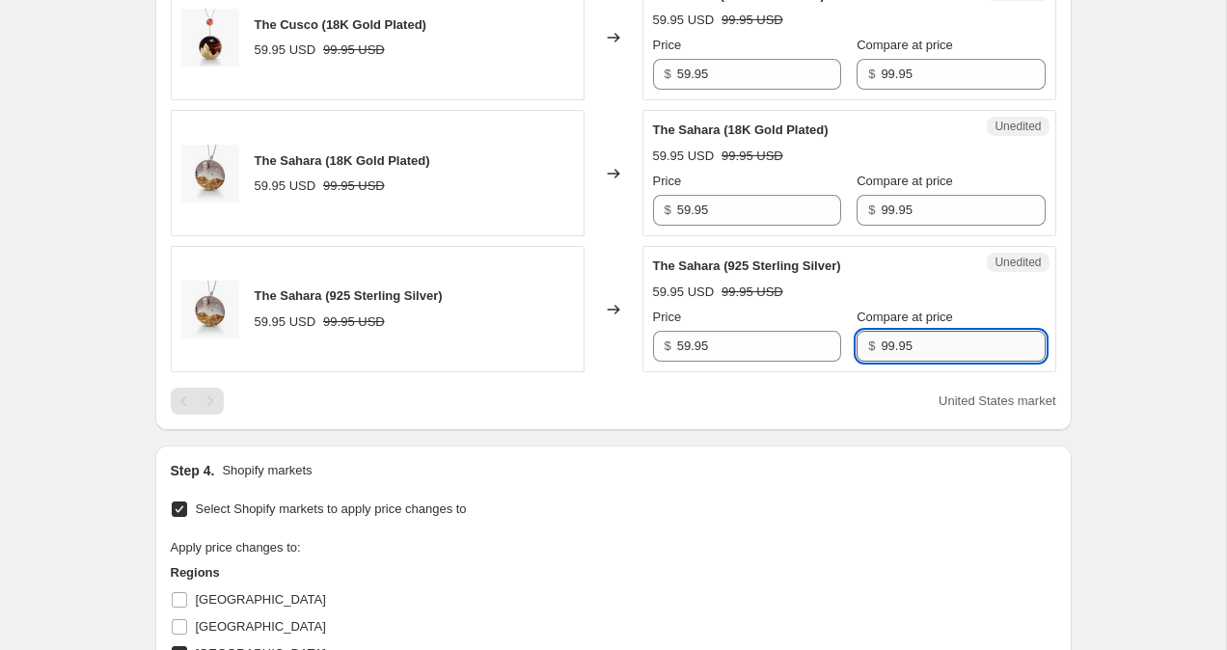
click at [880, 343] on input "99.95" at bounding box center [962, 346] width 164 height 31
type input "79.95"
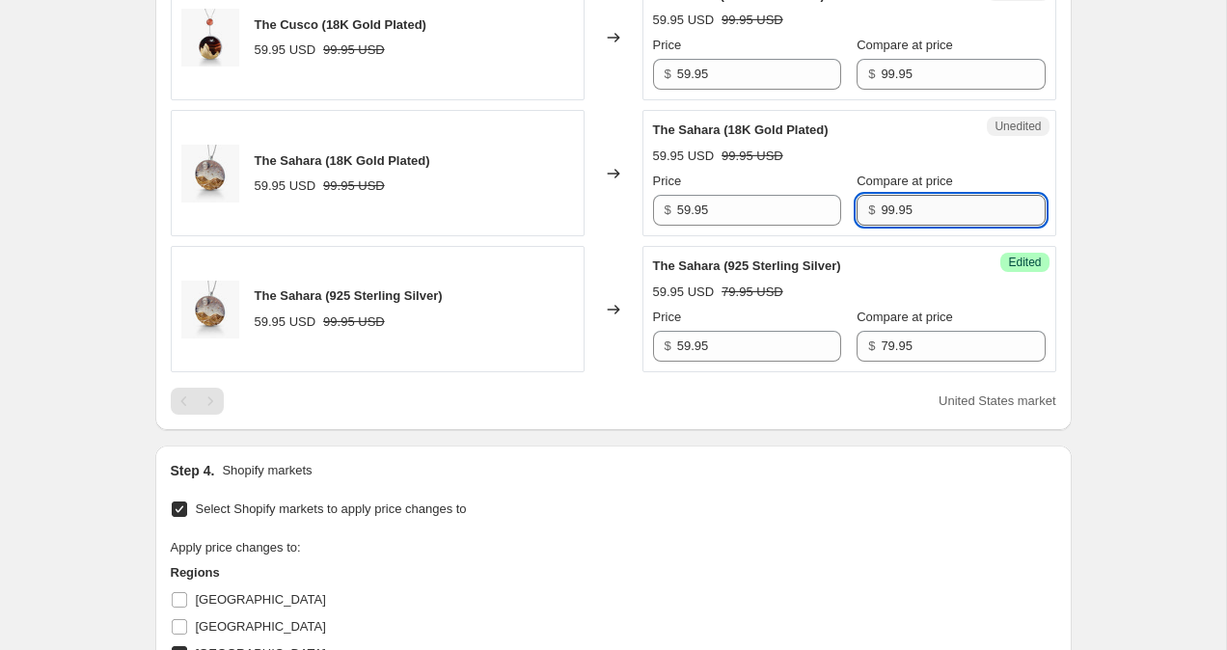
click at [880, 207] on input "99.95" at bounding box center [962, 210] width 164 height 31
type input "79.95"
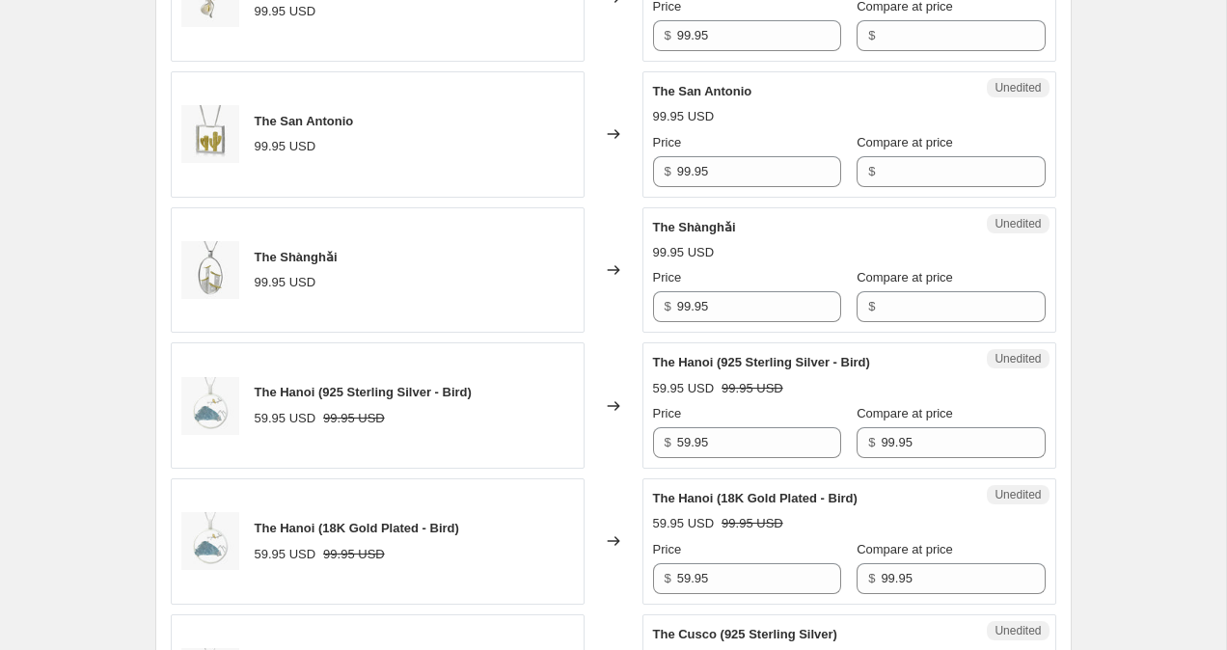
scroll to position [1191, 0]
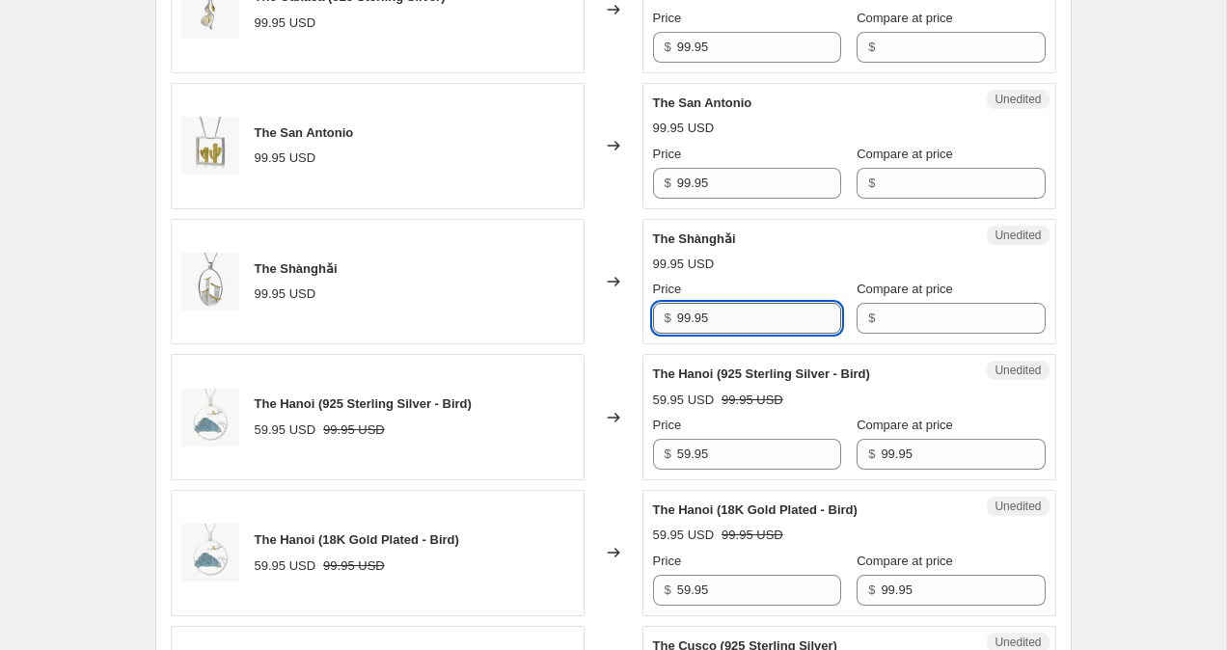
click at [686, 320] on input "99.95" at bounding box center [759, 318] width 164 height 31
type input "79.95"
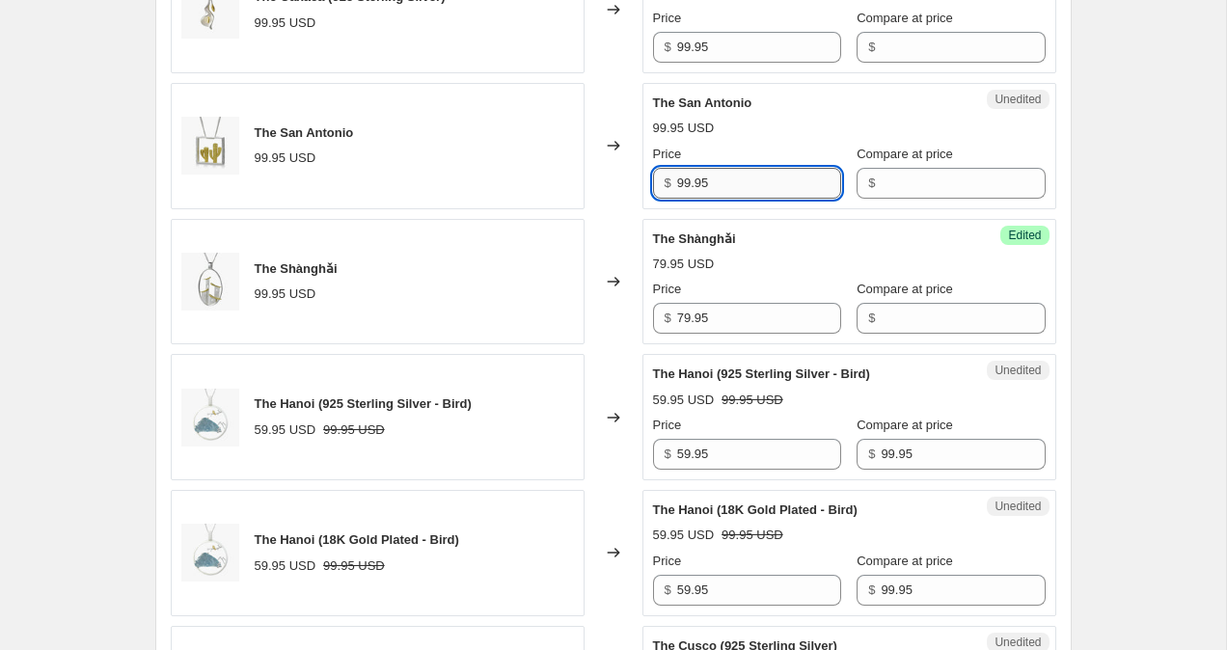
click at [684, 179] on input "99.95" at bounding box center [759, 183] width 164 height 31
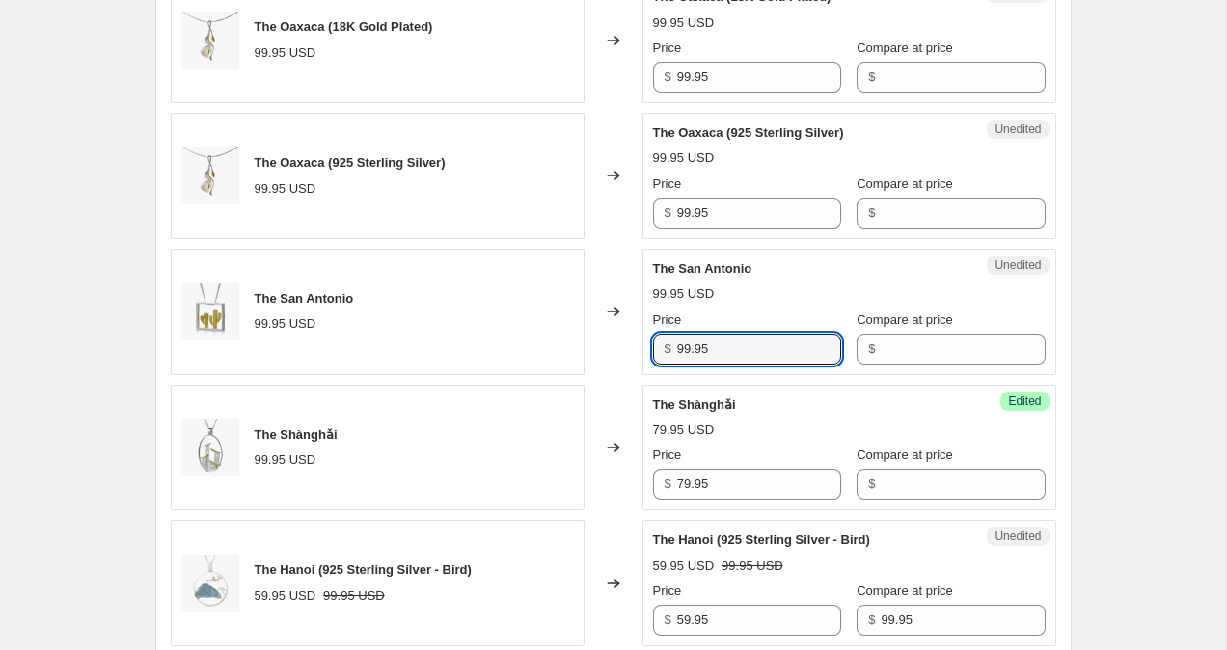
scroll to position [1015, 0]
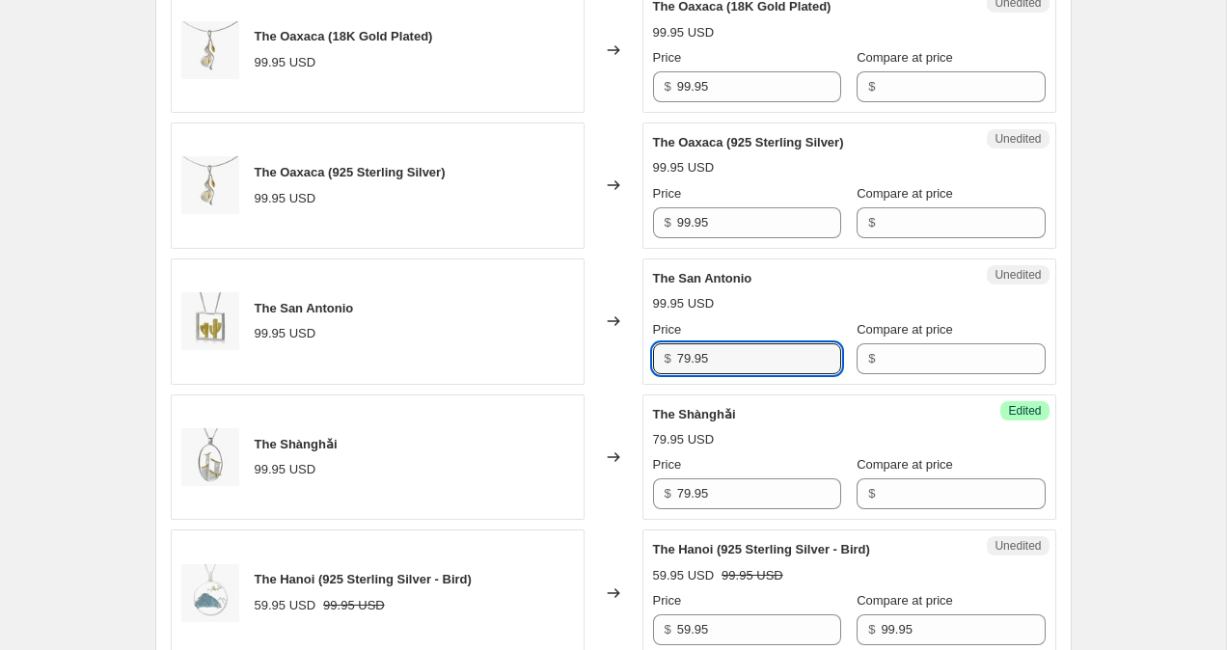
type input "79.95"
click at [1165, 283] on div "Create new price change job. This page is ready Create new price change job Dra…" at bounding box center [613, 497] width 1226 height 3025
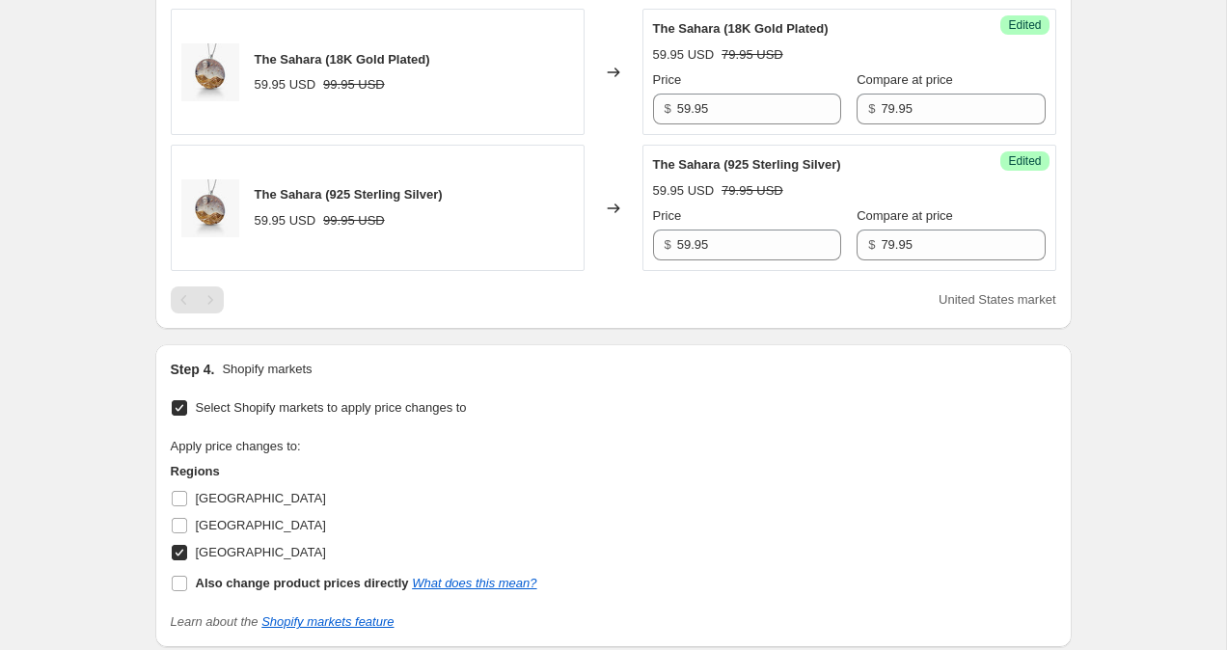
scroll to position [2375, 0]
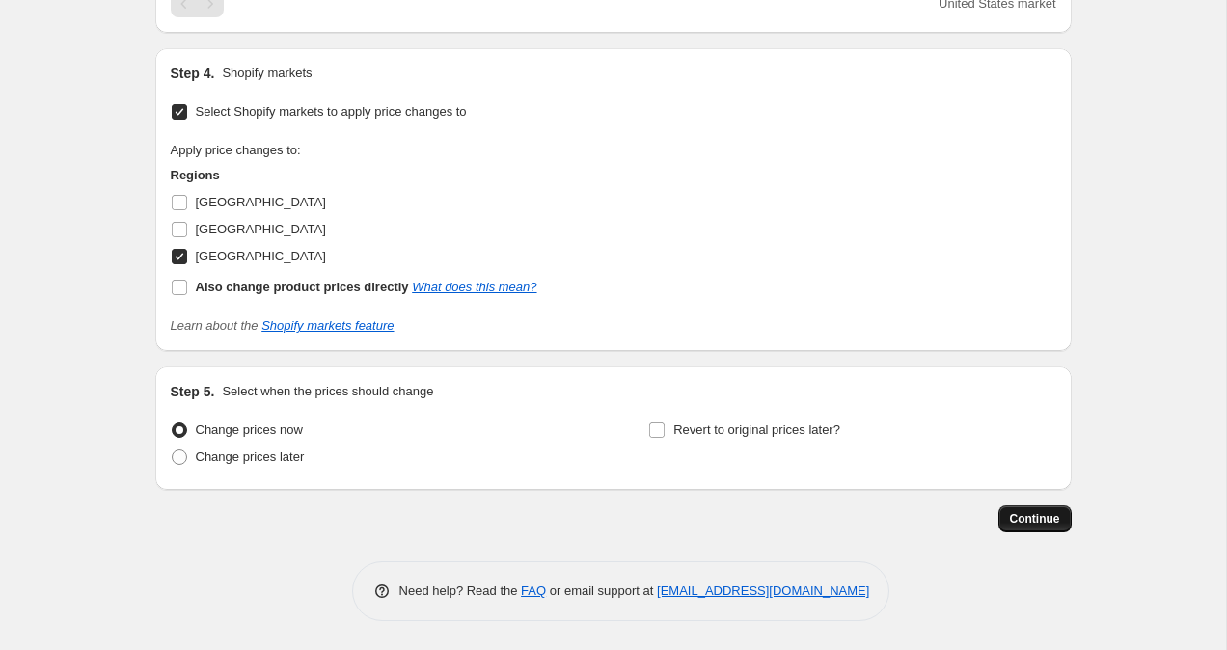
click at [1053, 527] on button "Continue" at bounding box center [1034, 518] width 73 height 27
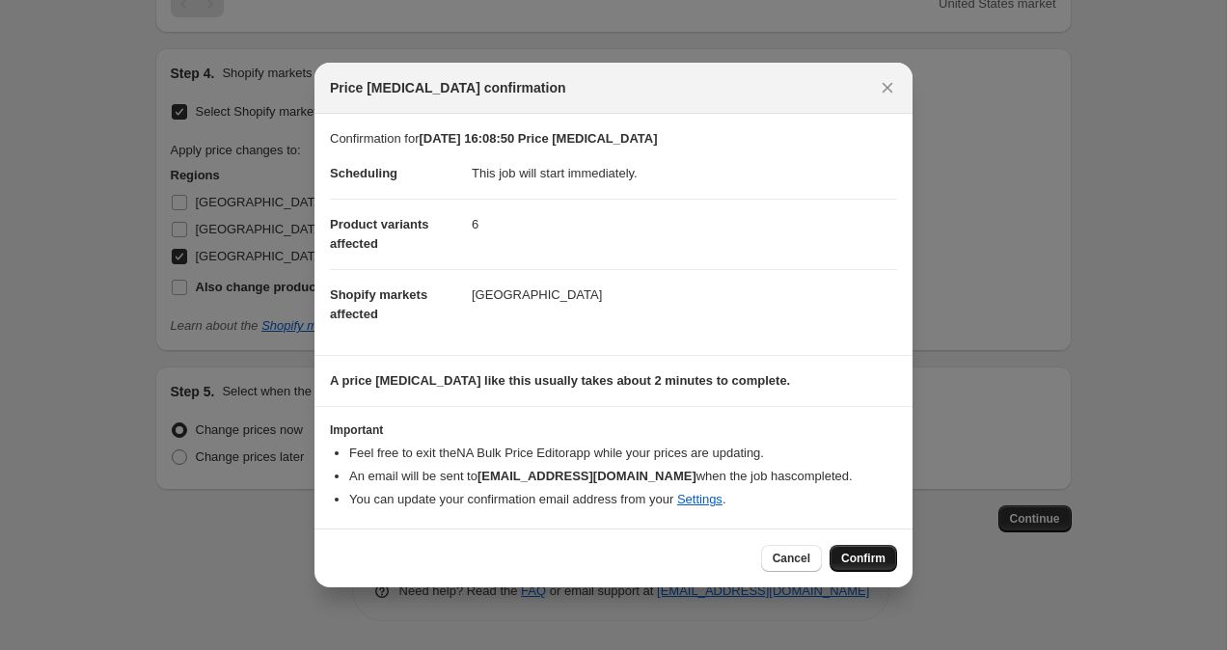
click at [877, 555] on span "Confirm" at bounding box center [863, 558] width 44 height 15
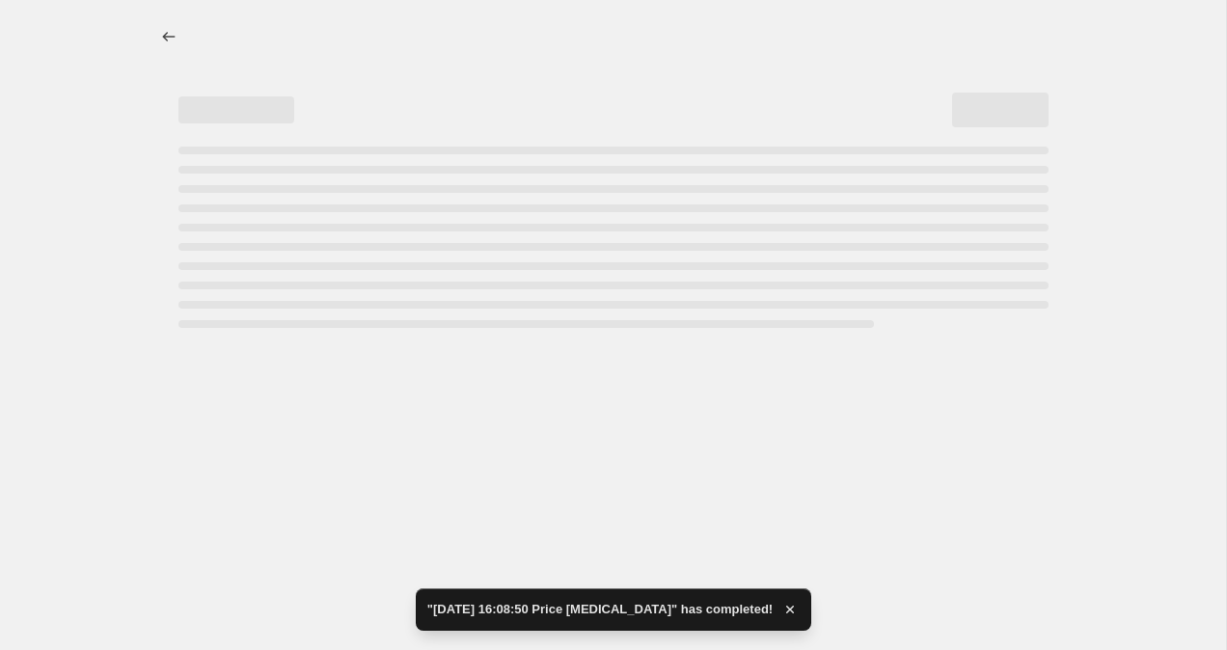
select select "collection"
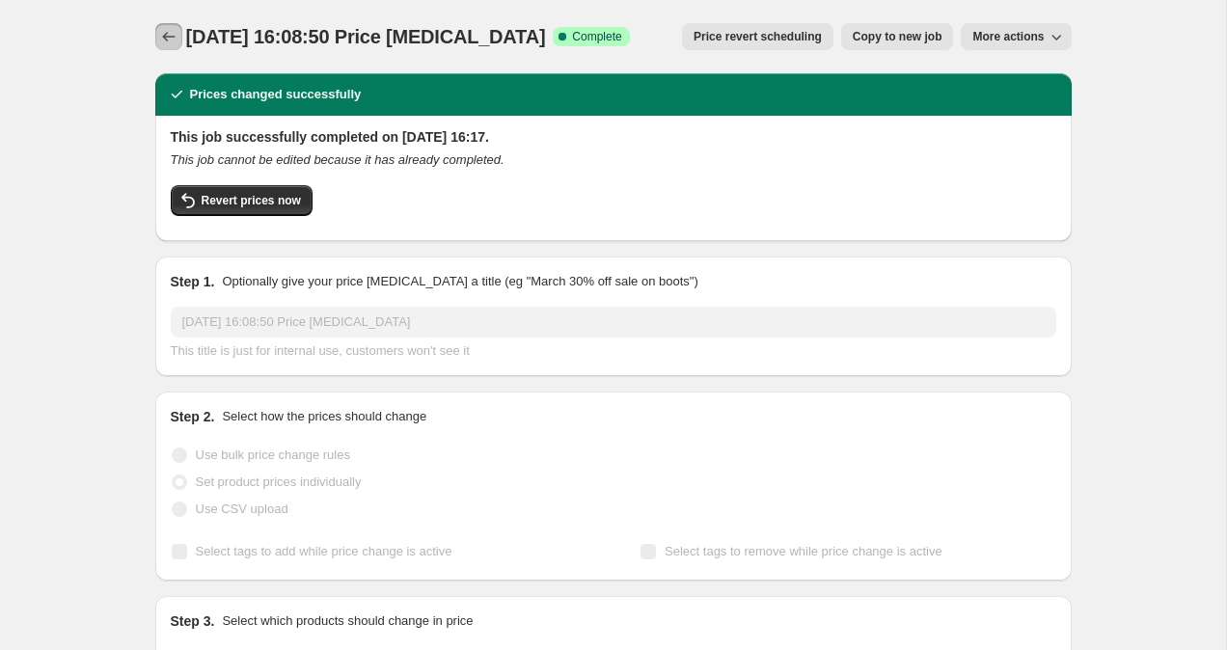
click at [181, 36] on button "Price change jobs" at bounding box center [168, 36] width 27 height 27
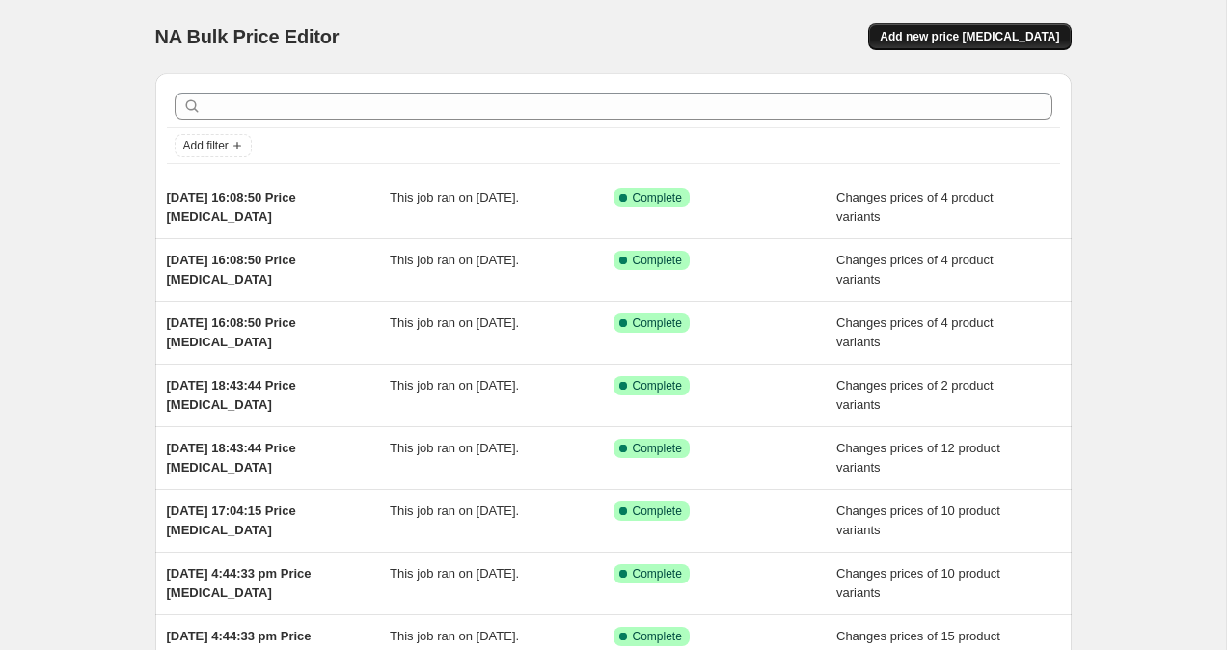
click at [955, 42] on span "Add new price [MEDICAL_DATA]" at bounding box center [969, 36] width 179 height 15
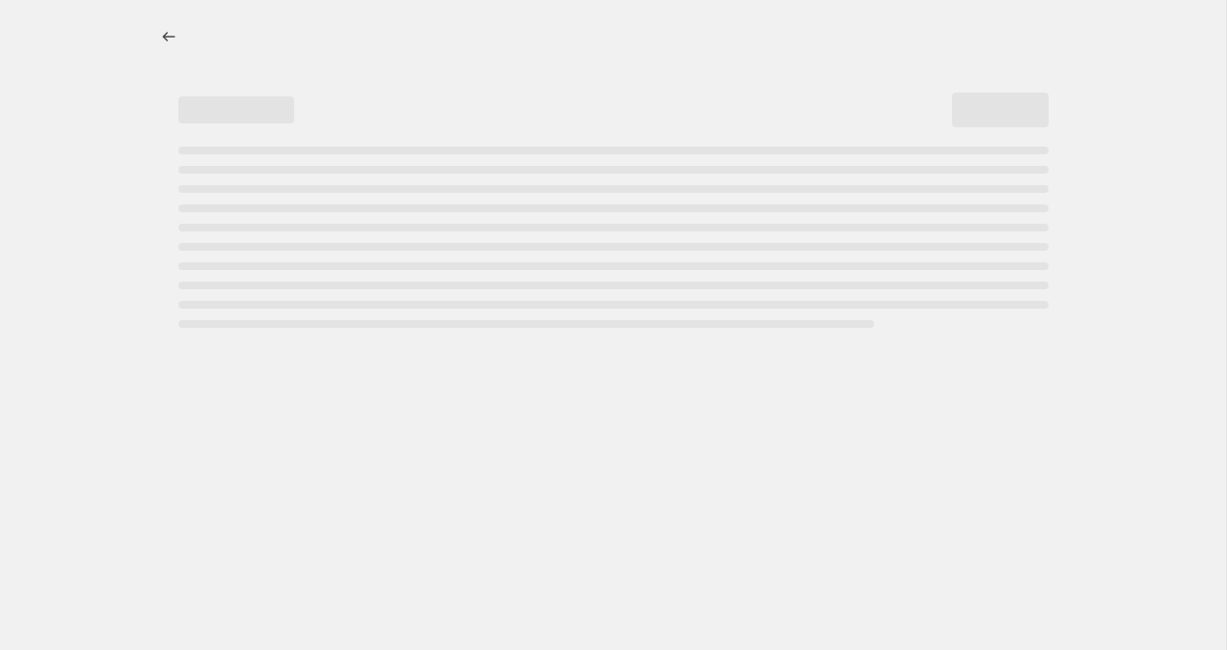
select select "percentage"
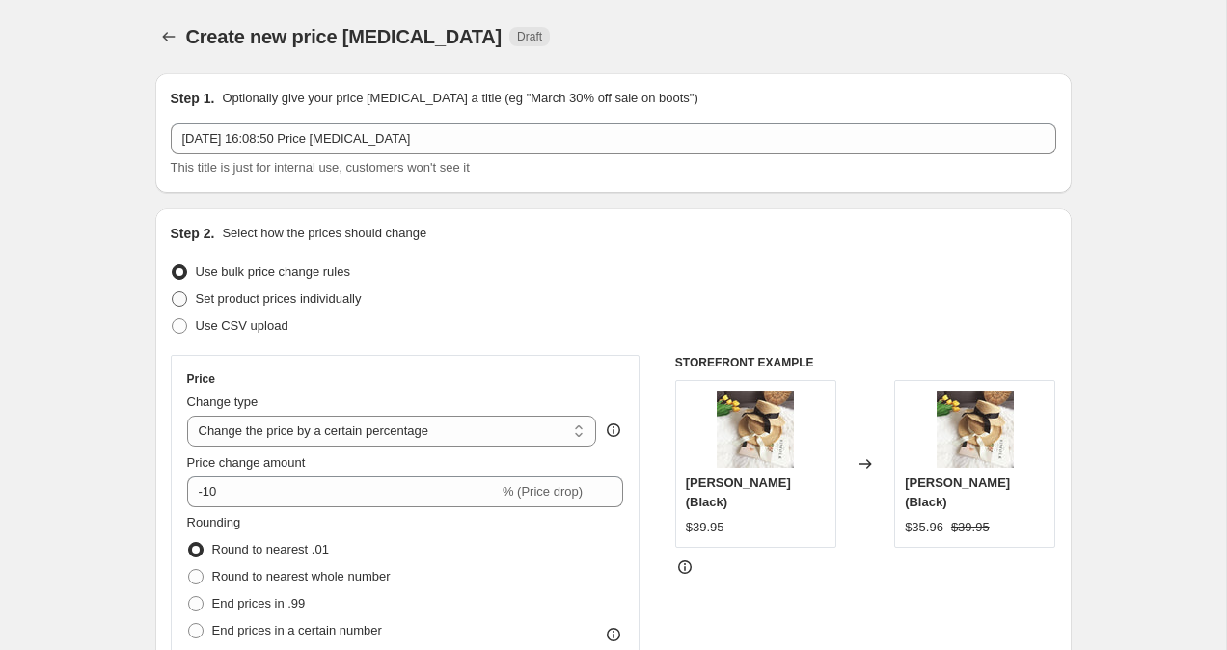
click at [177, 298] on span at bounding box center [179, 298] width 15 height 15
click at [173, 292] on input "Set product prices individually" at bounding box center [172, 291] width 1 height 1
radio input "true"
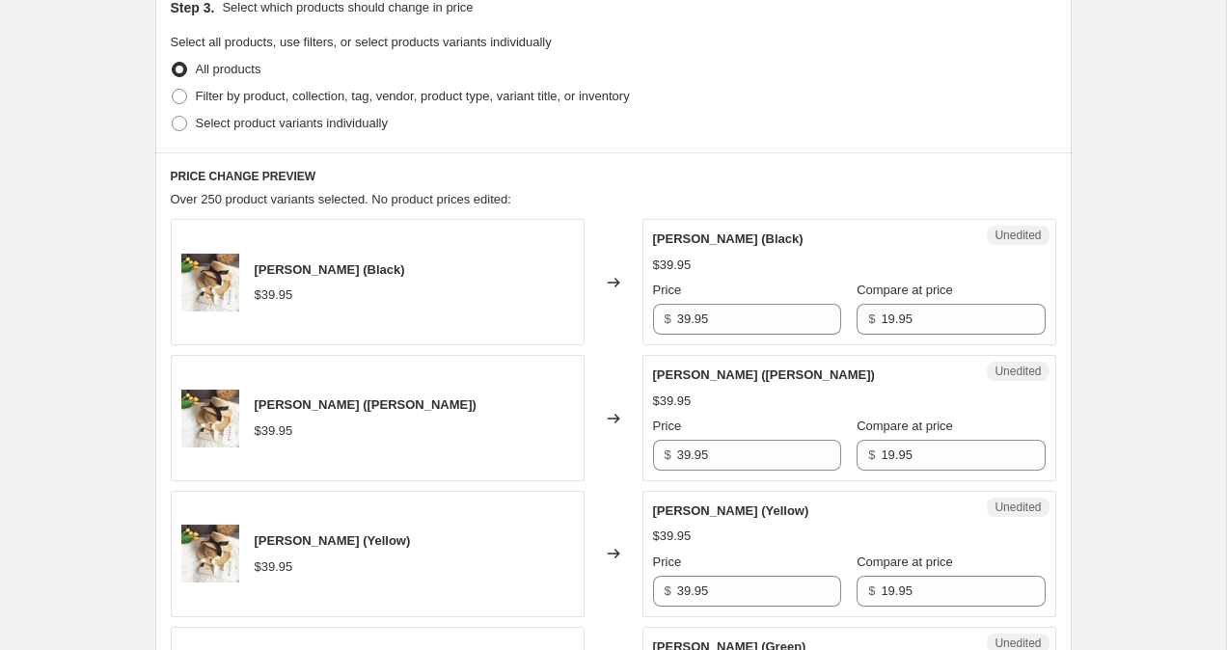
scroll to position [425, 0]
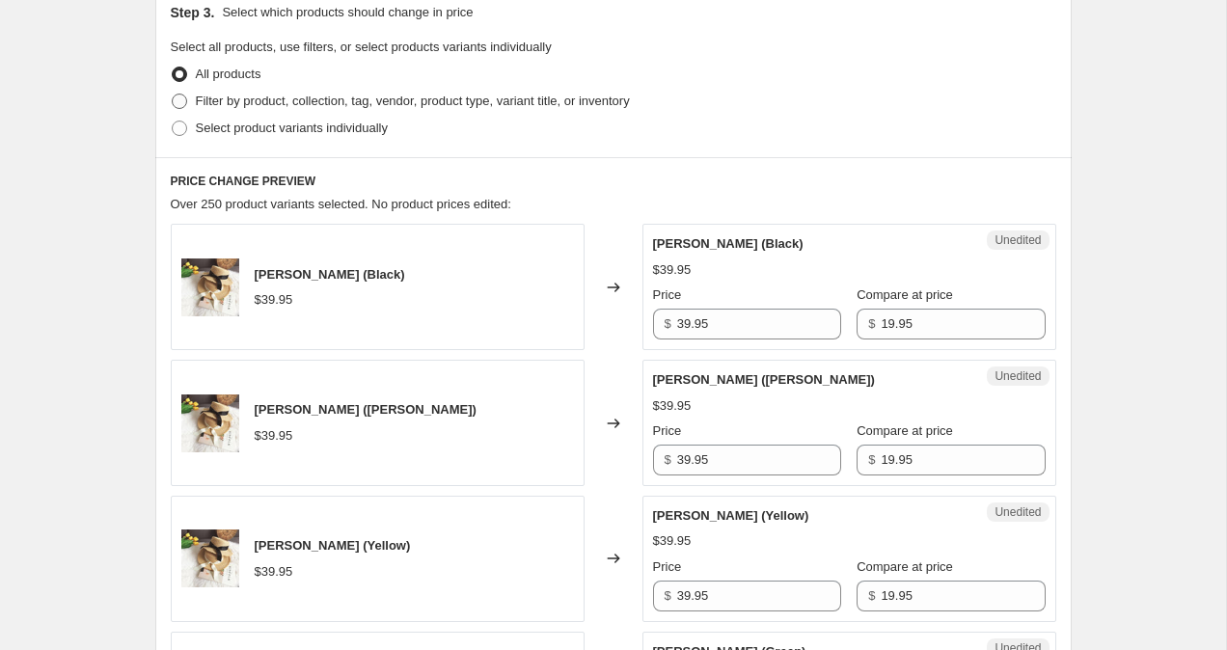
click at [181, 101] on span at bounding box center [179, 101] width 15 height 15
click at [173, 95] on input "Filter by product, collection, tag, vendor, product type, variant title, or inv…" at bounding box center [172, 94] width 1 height 1
radio input "true"
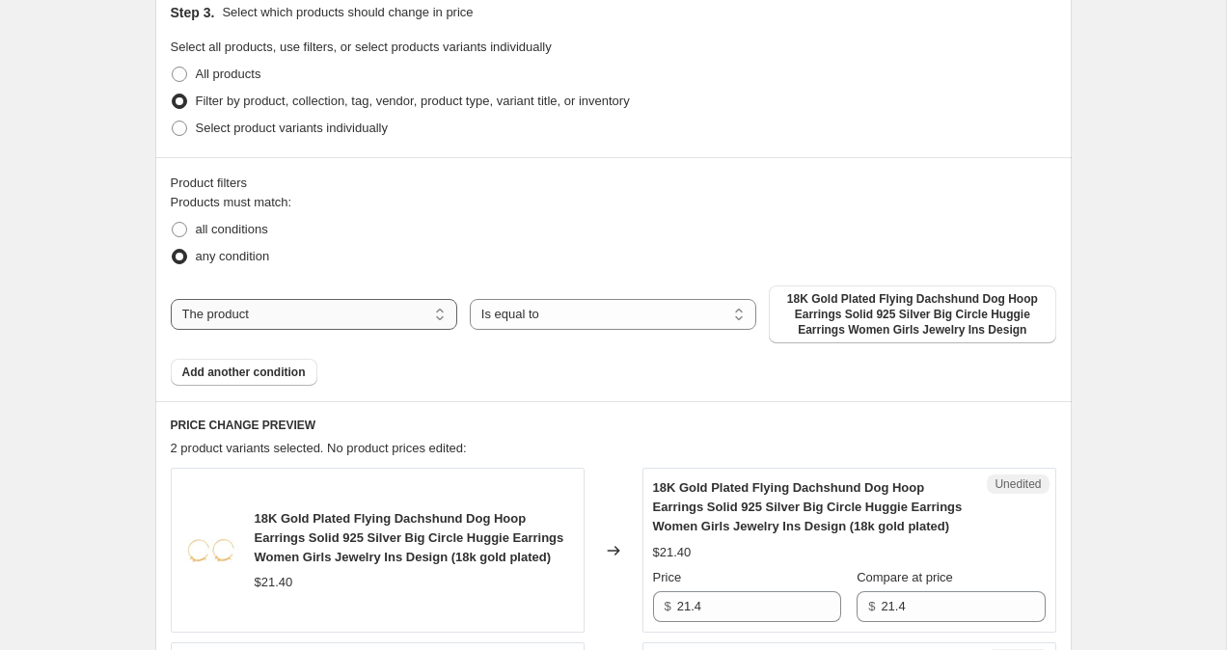
click at [338, 321] on select "The product The product's collection The product's tag The product's vendor The…" at bounding box center [314, 314] width 286 height 31
select select "collection"
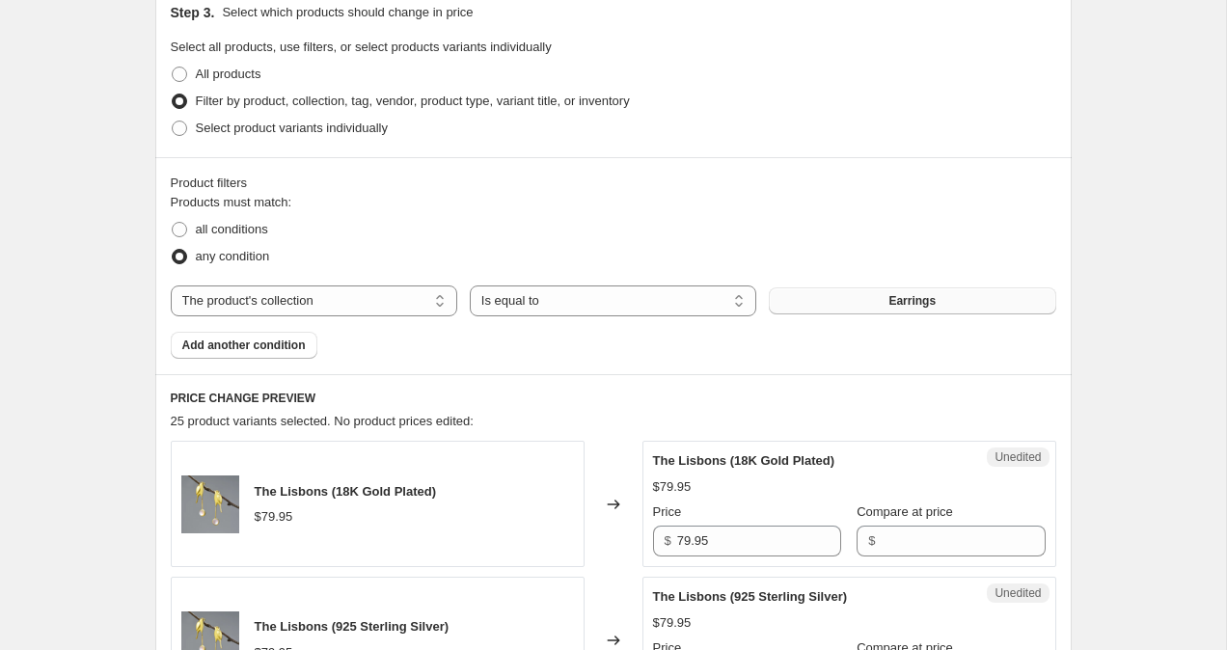
click at [881, 304] on button "Earrings" at bounding box center [912, 300] width 286 height 27
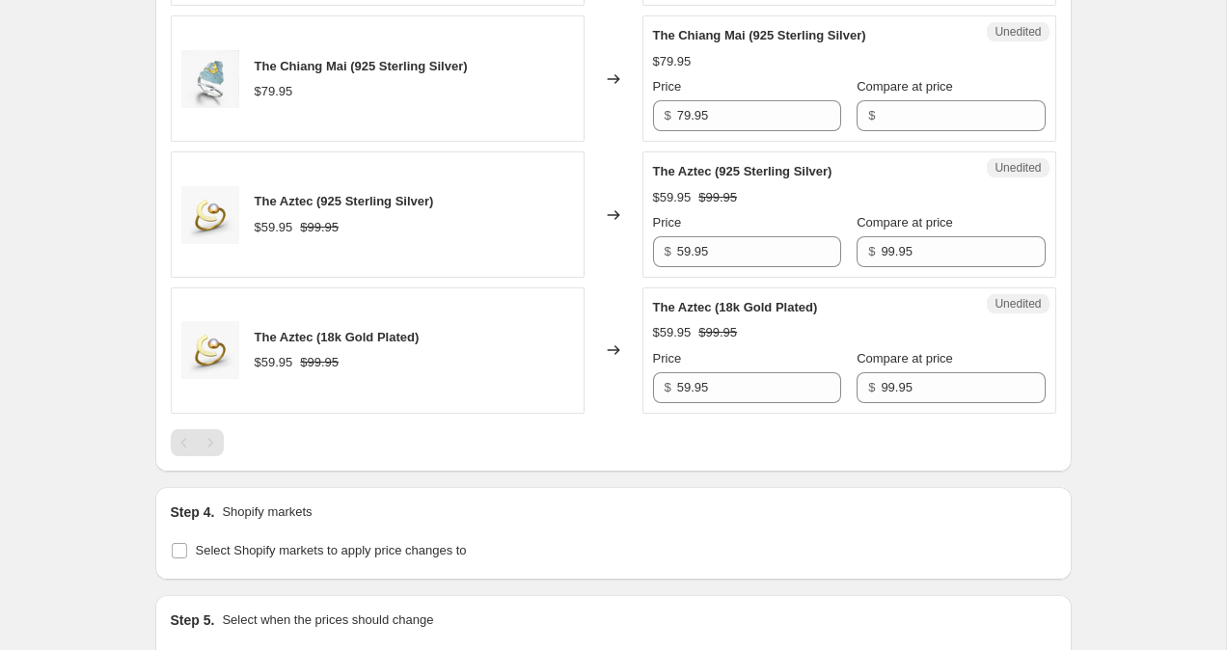
scroll to position [2980, 0]
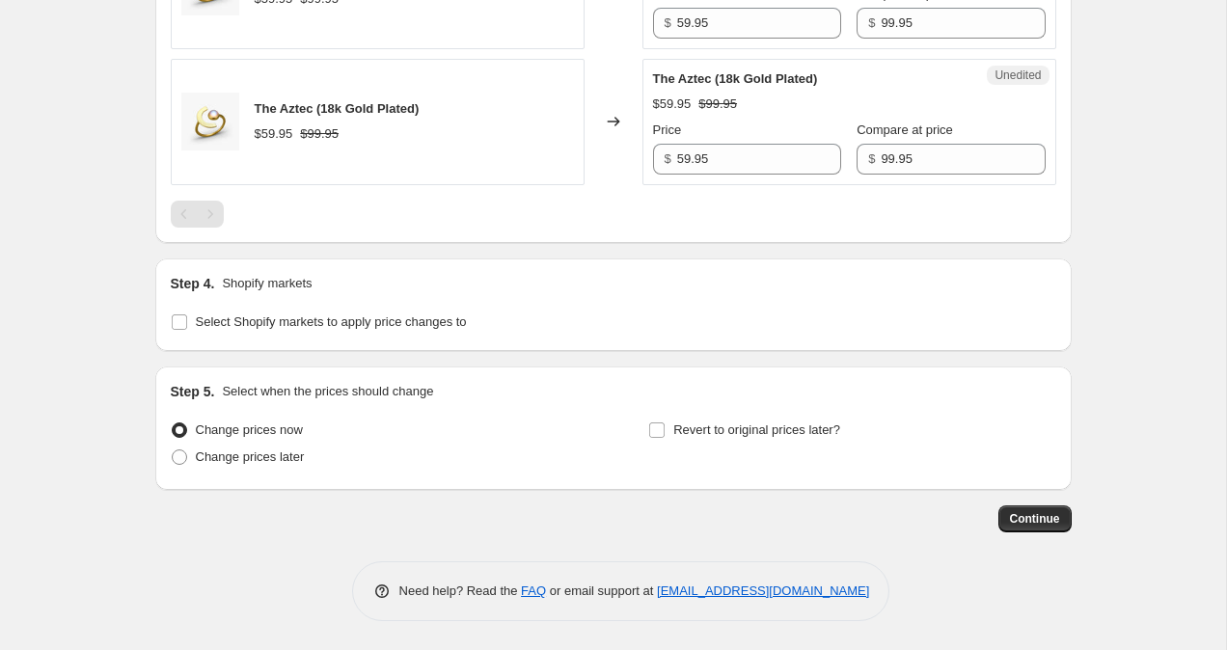
click at [166, 327] on div "Step 4. Shopify markets Select Shopify markets to apply price changes to" at bounding box center [613, 304] width 916 height 93
click at [175, 327] on input "Select Shopify markets to apply price changes to" at bounding box center [179, 321] width 15 height 15
checkbox input "true"
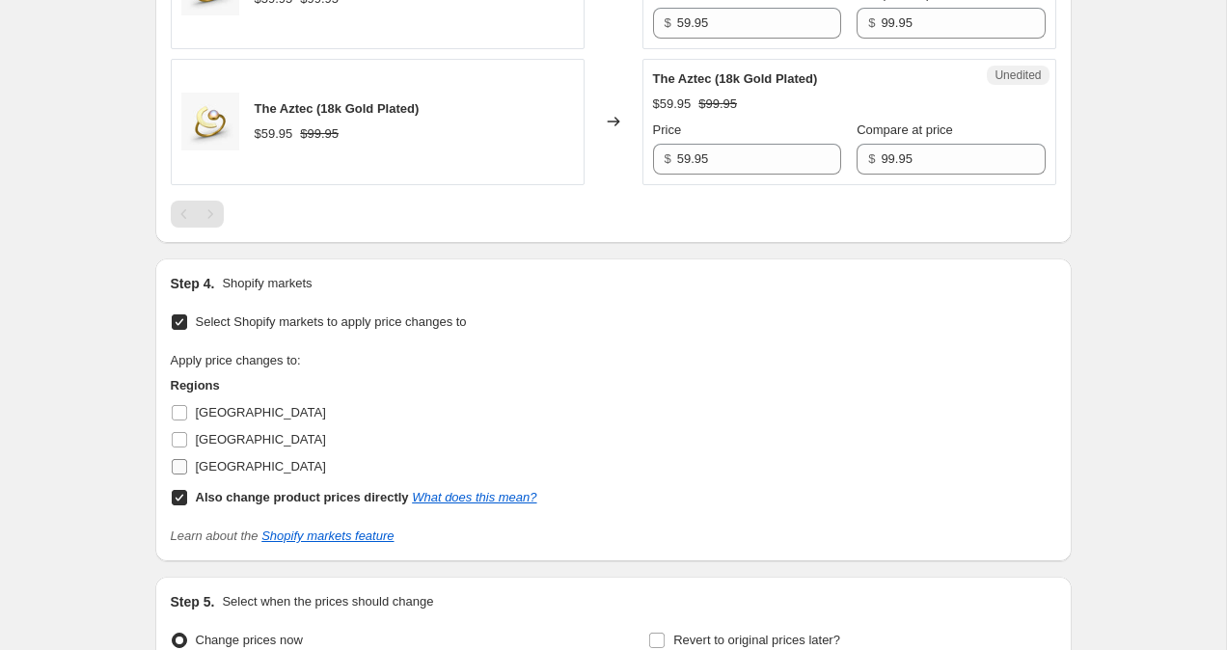
click at [180, 471] on input "United States" at bounding box center [179, 466] width 15 height 15
checkbox input "true"
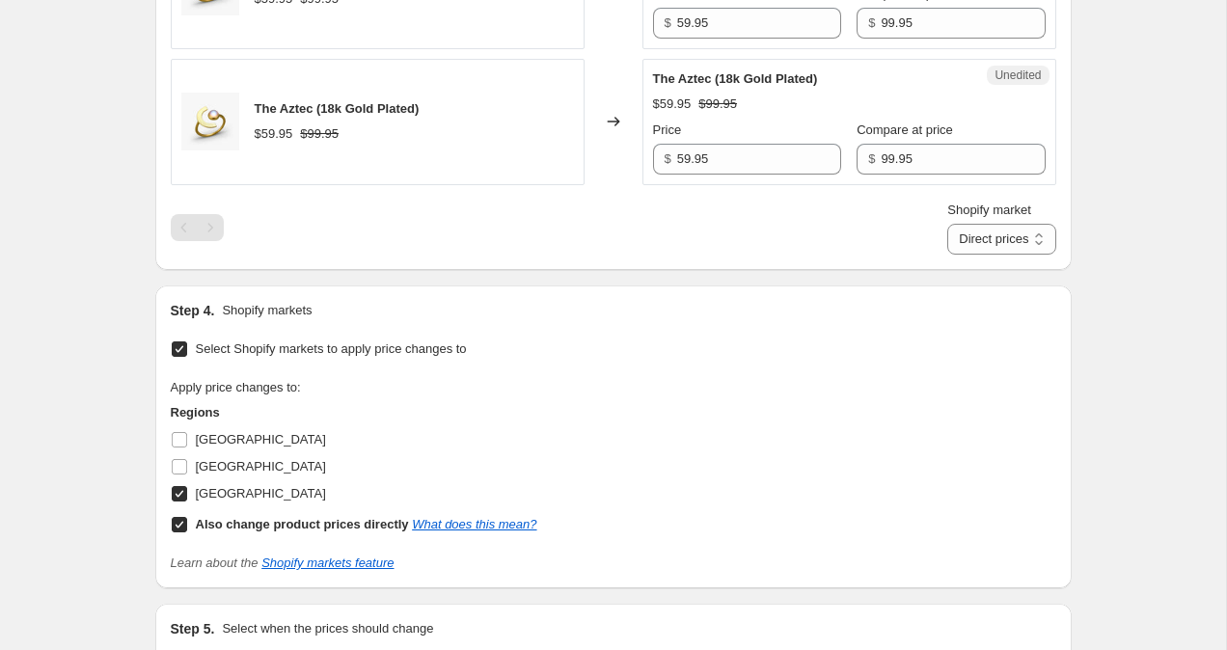
click at [180, 533] on span at bounding box center [179, 524] width 17 height 17
click at [180, 532] on input "Also change product prices directly What does this mean?" at bounding box center [179, 524] width 15 height 15
checkbox input "false"
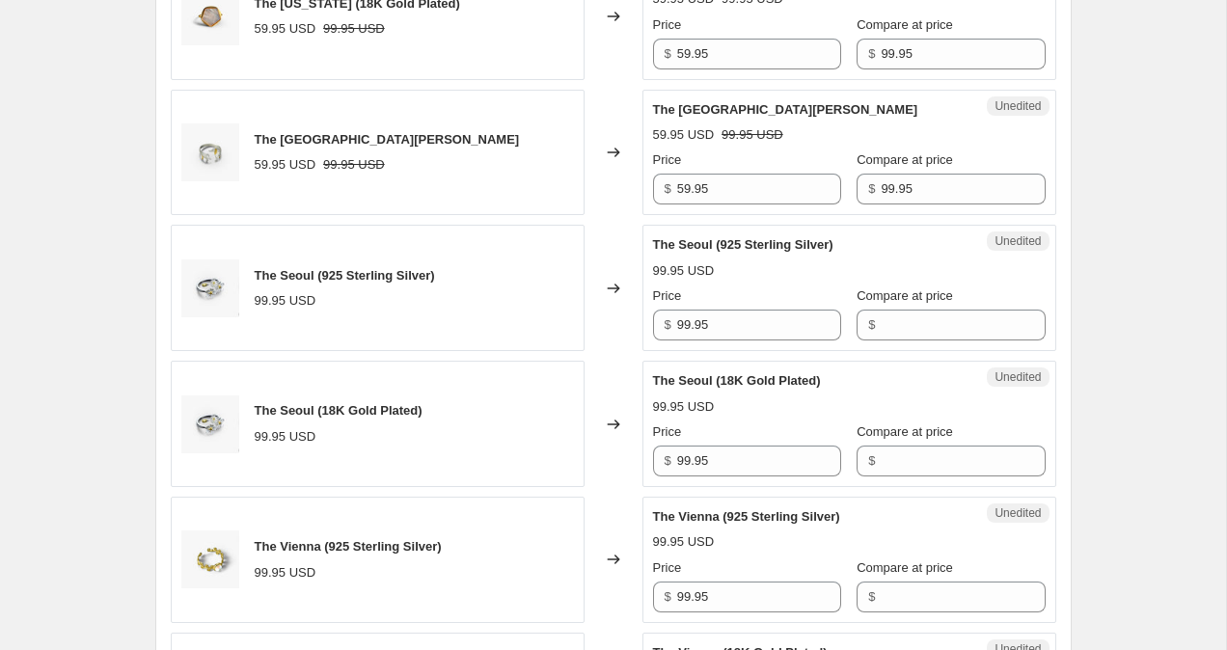
scroll to position [1849, 0]
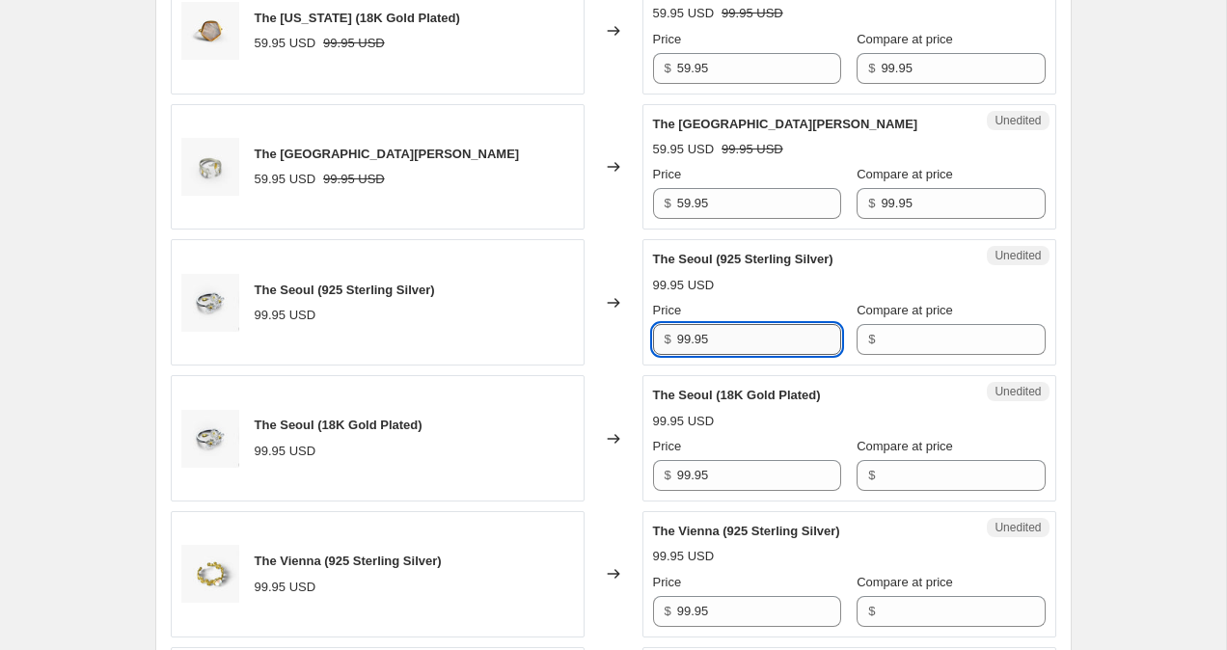
click at [685, 341] on input "99.95" at bounding box center [759, 339] width 164 height 31
type input "79.95"
click at [686, 477] on input "99.95" at bounding box center [759, 475] width 164 height 31
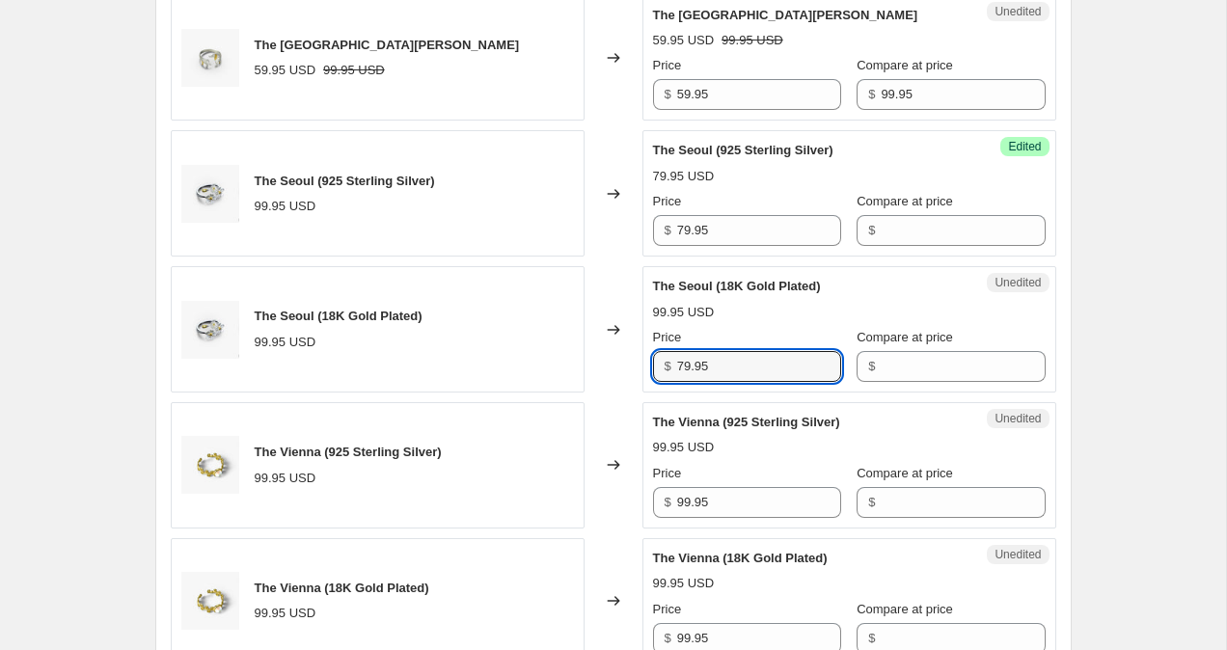
type input "79.95"
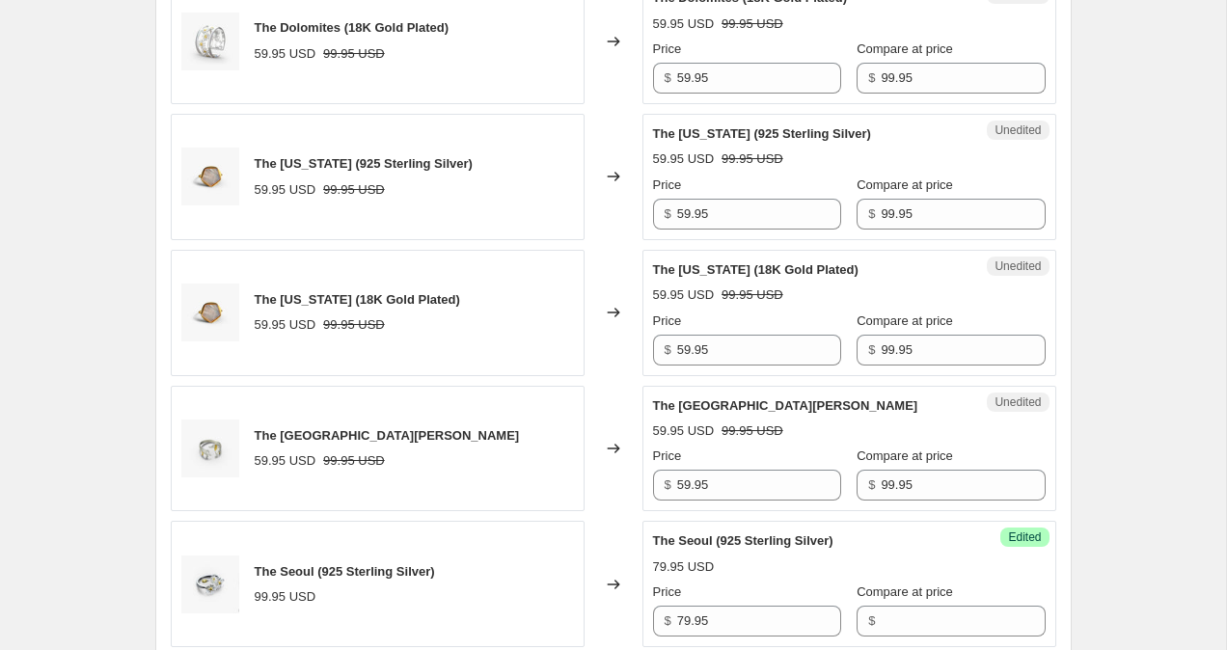
scroll to position [1556, 0]
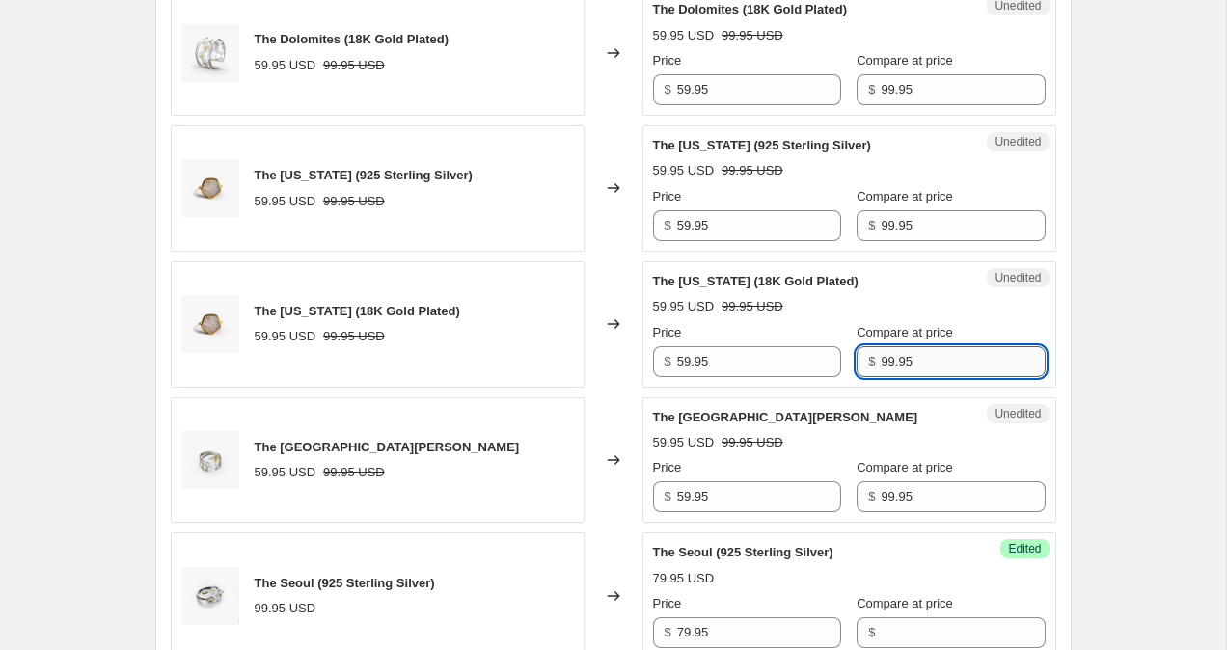
click at [880, 359] on input "99.95" at bounding box center [962, 361] width 164 height 31
type input "79.95"
click at [880, 235] on input "99.95" at bounding box center [962, 225] width 164 height 31
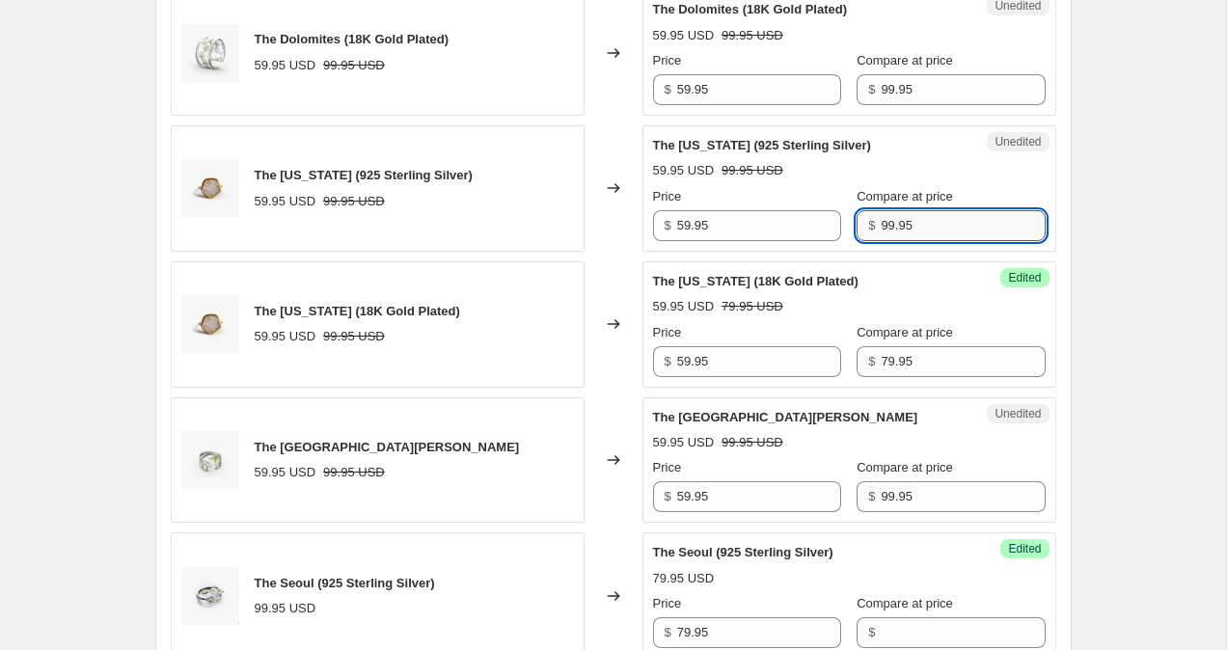
click at [880, 216] on input "99.95" at bounding box center [962, 225] width 164 height 31
type input "79.95"
click at [1181, 172] on div "Create new price change job. This page is ready Create new price change job Dra…" at bounding box center [613, 364] width 1226 height 3840
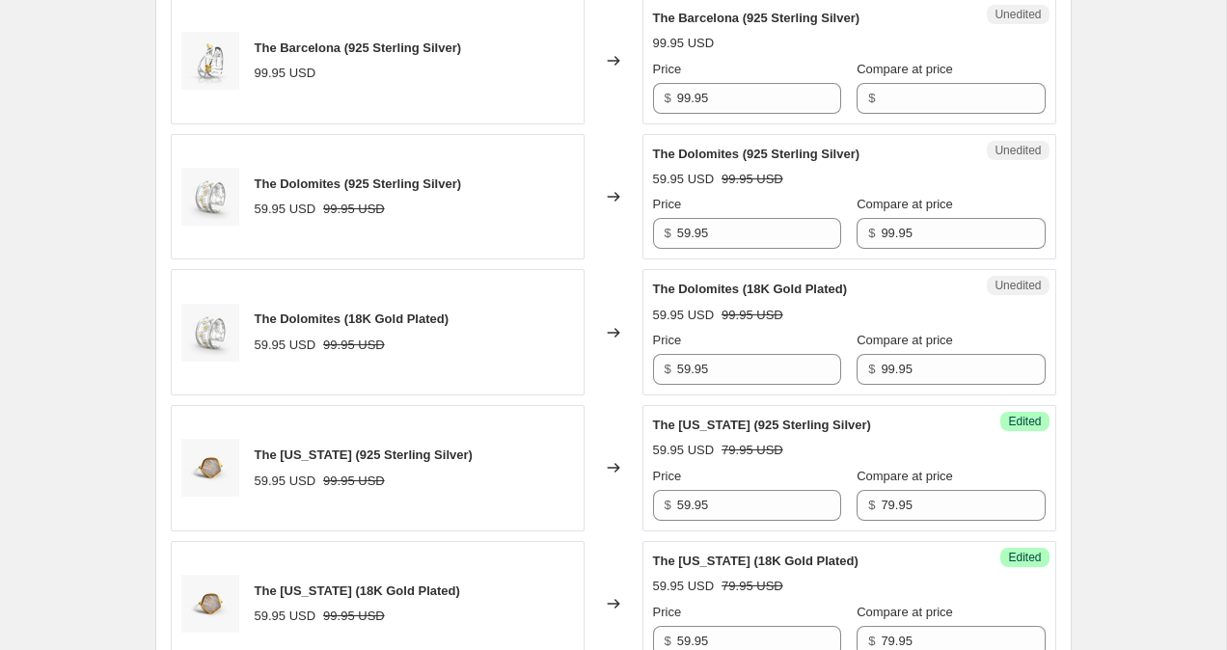
scroll to position [1274, 0]
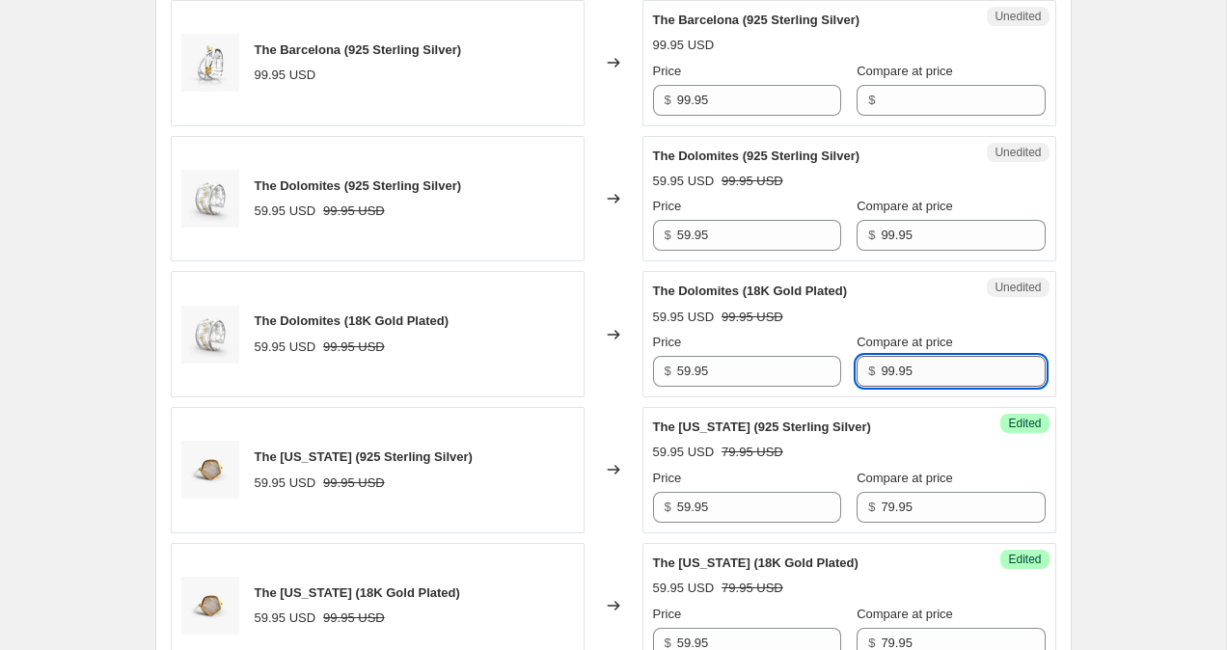
click at [880, 371] on input "99.95" at bounding box center [962, 371] width 164 height 31
type input "79.95"
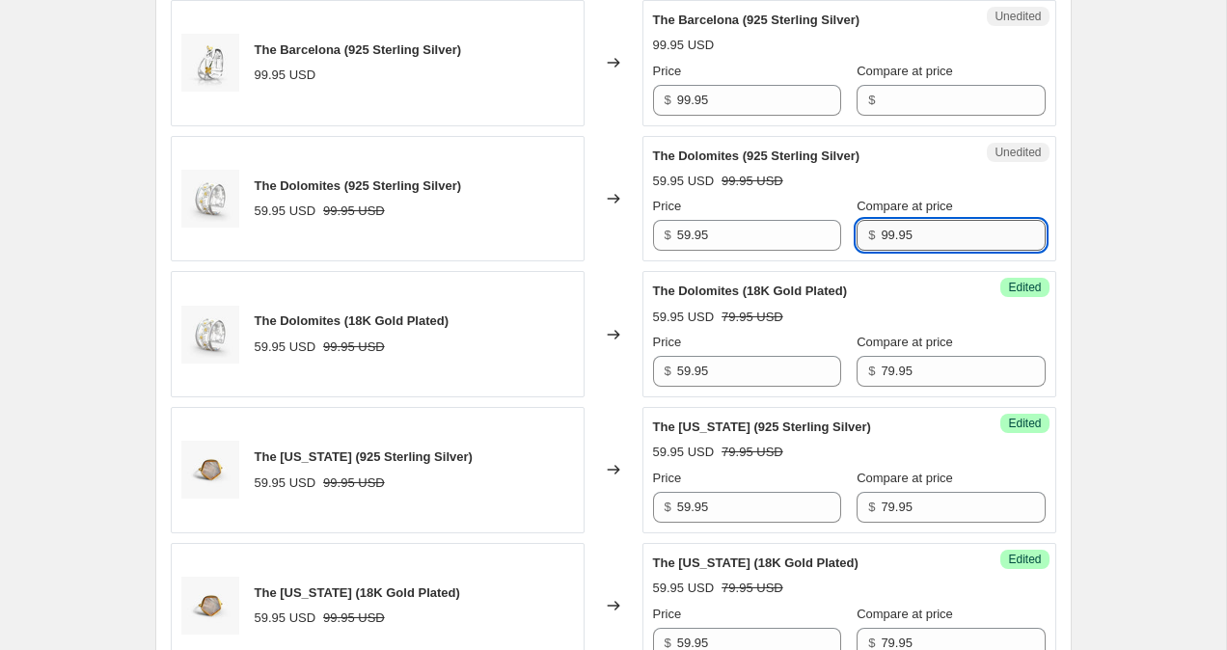
click at [880, 237] on input "99.95" at bounding box center [962, 235] width 164 height 31
type input "79.95"
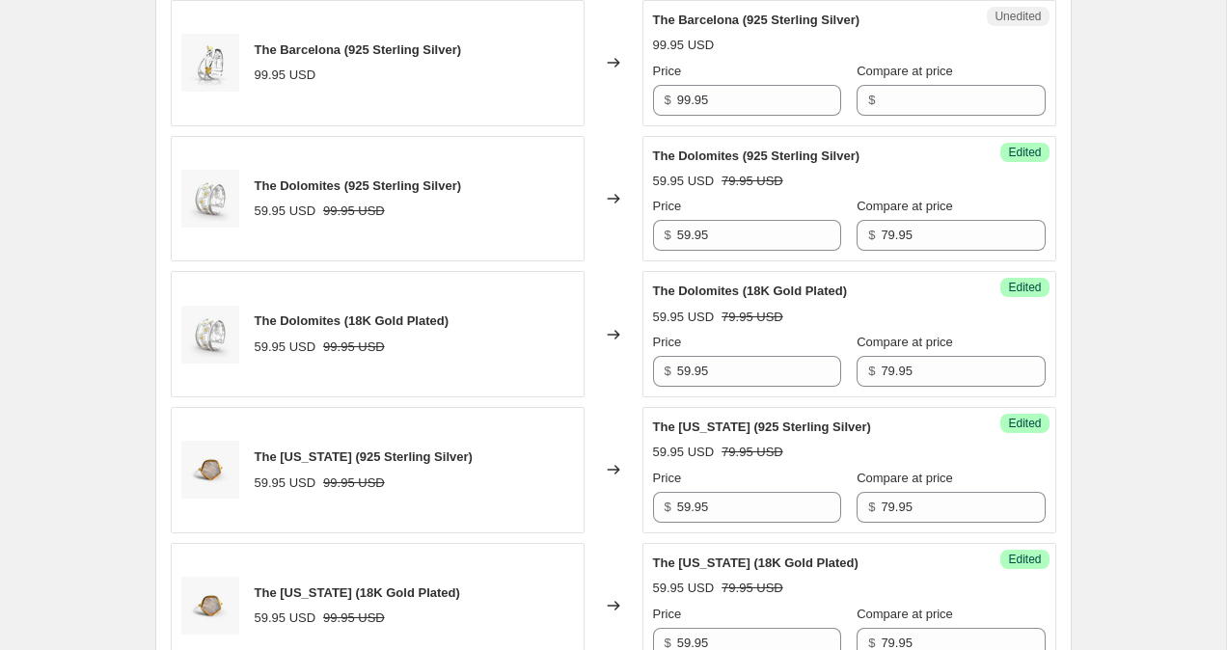
click at [1217, 152] on div "Create new price change job. This page is ready Create new price change job Dra…" at bounding box center [613, 646] width 1226 height 3840
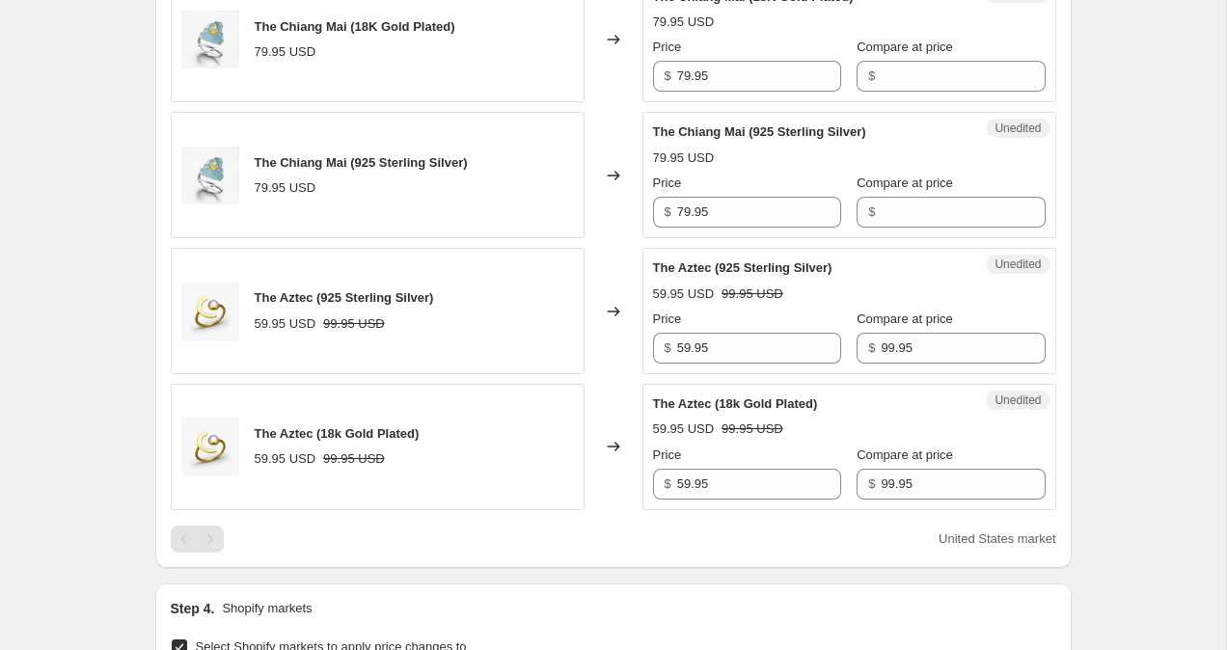
scroll to position [3190, 0]
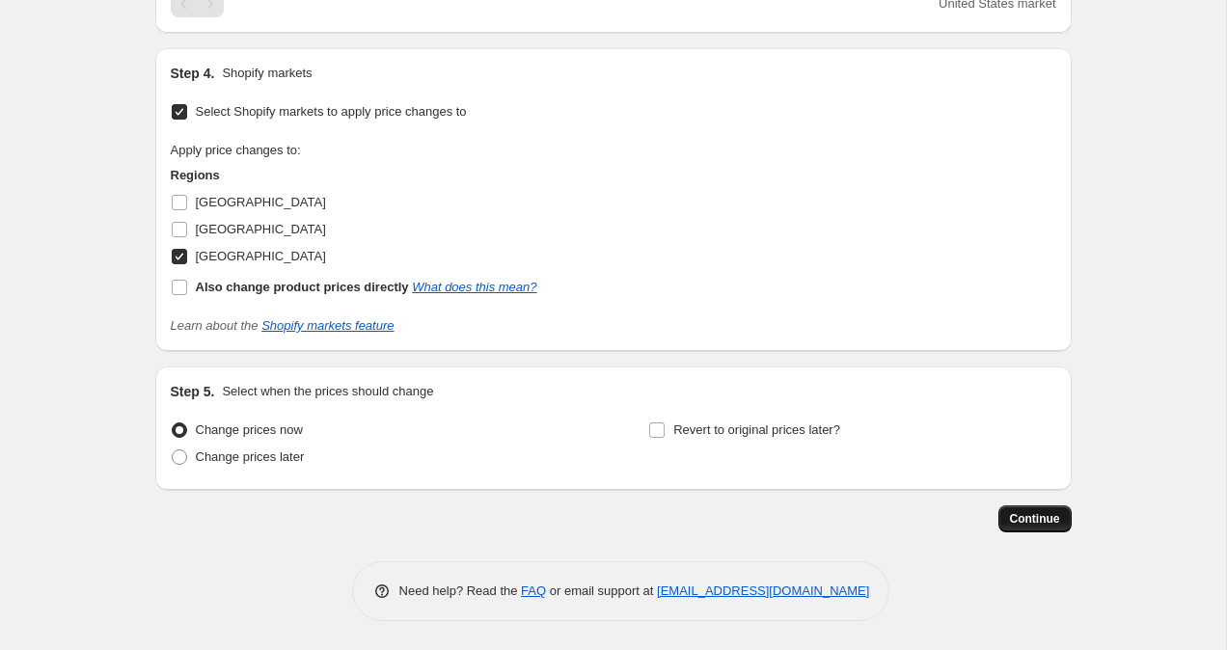
click at [1025, 520] on span "Continue" at bounding box center [1035, 518] width 50 height 15
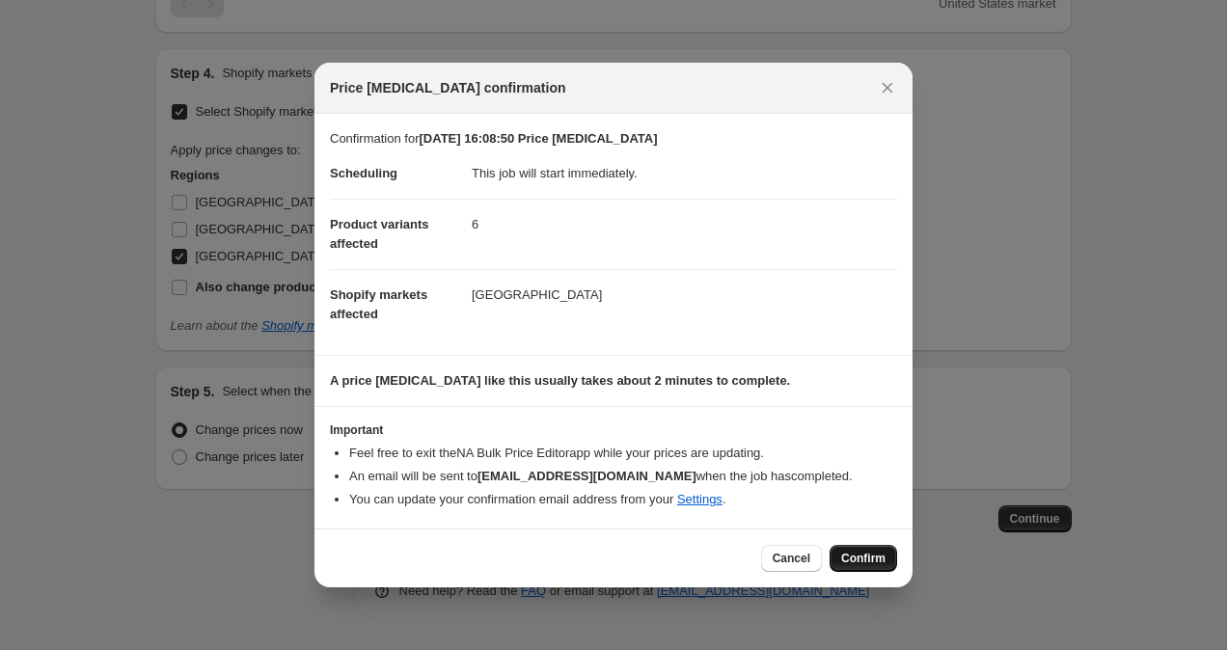
click at [873, 570] on button "Confirm" at bounding box center [863, 558] width 68 height 27
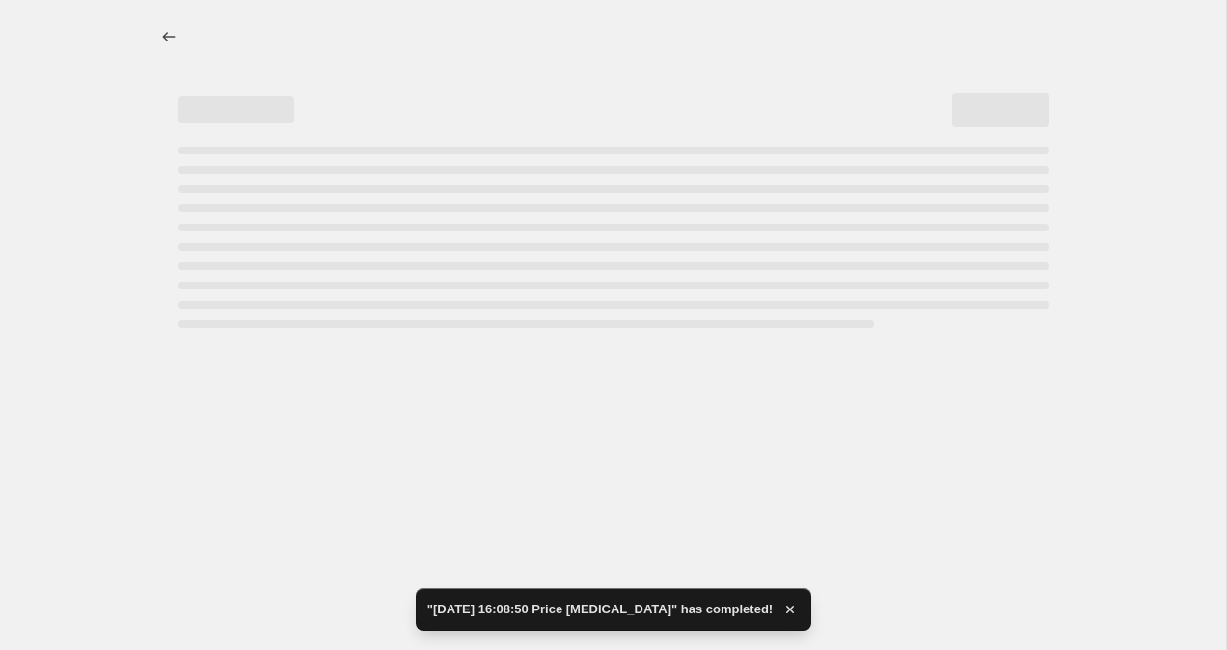
select select "collection"
